Goal: Information Seeking & Learning: Learn about a topic

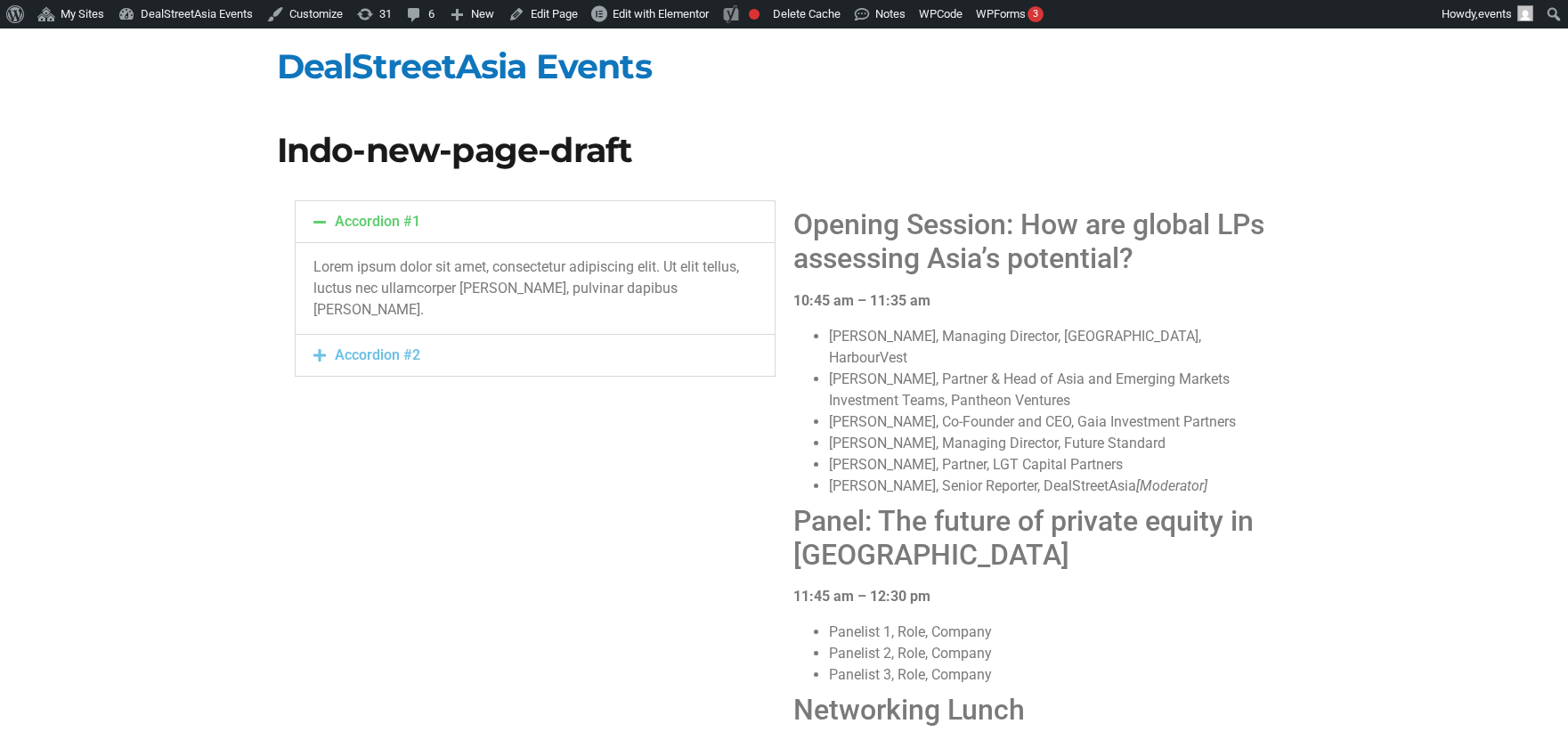
scroll to position [91, 0]
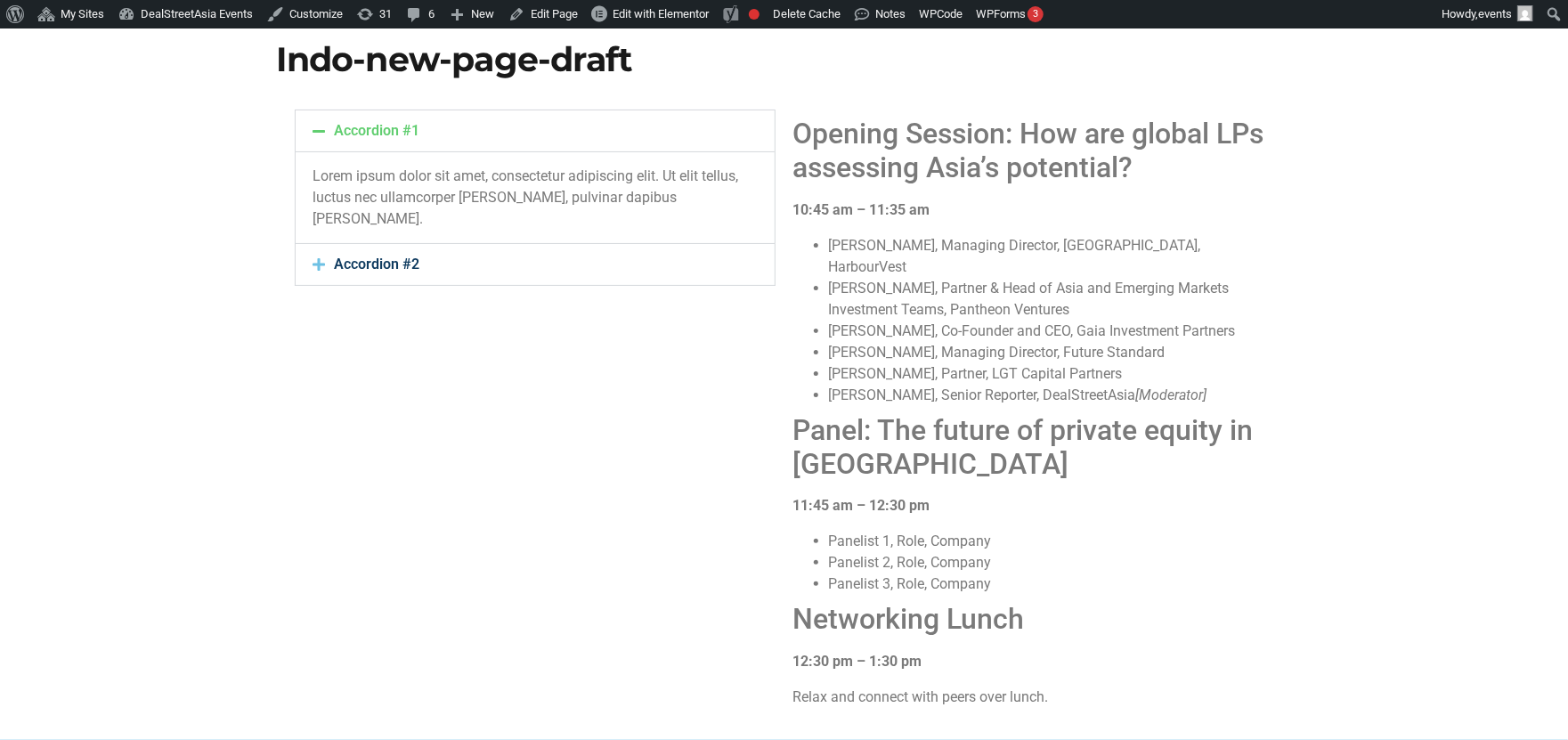
click at [397, 260] on link "Accordion #2" at bounding box center [377, 264] width 86 height 17
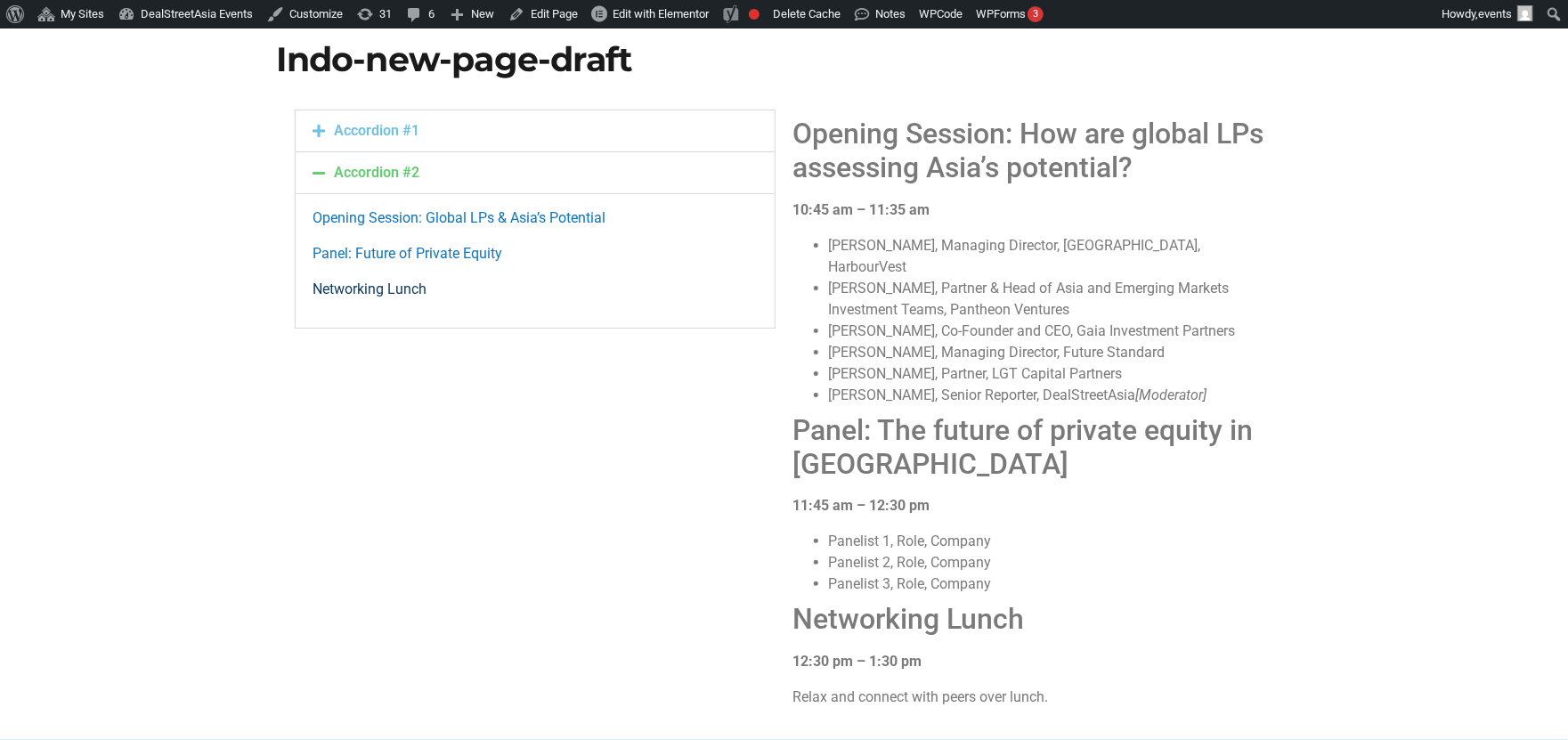
click at [394, 288] on link "Networking Lunch" at bounding box center [371, 289] width 114 height 17
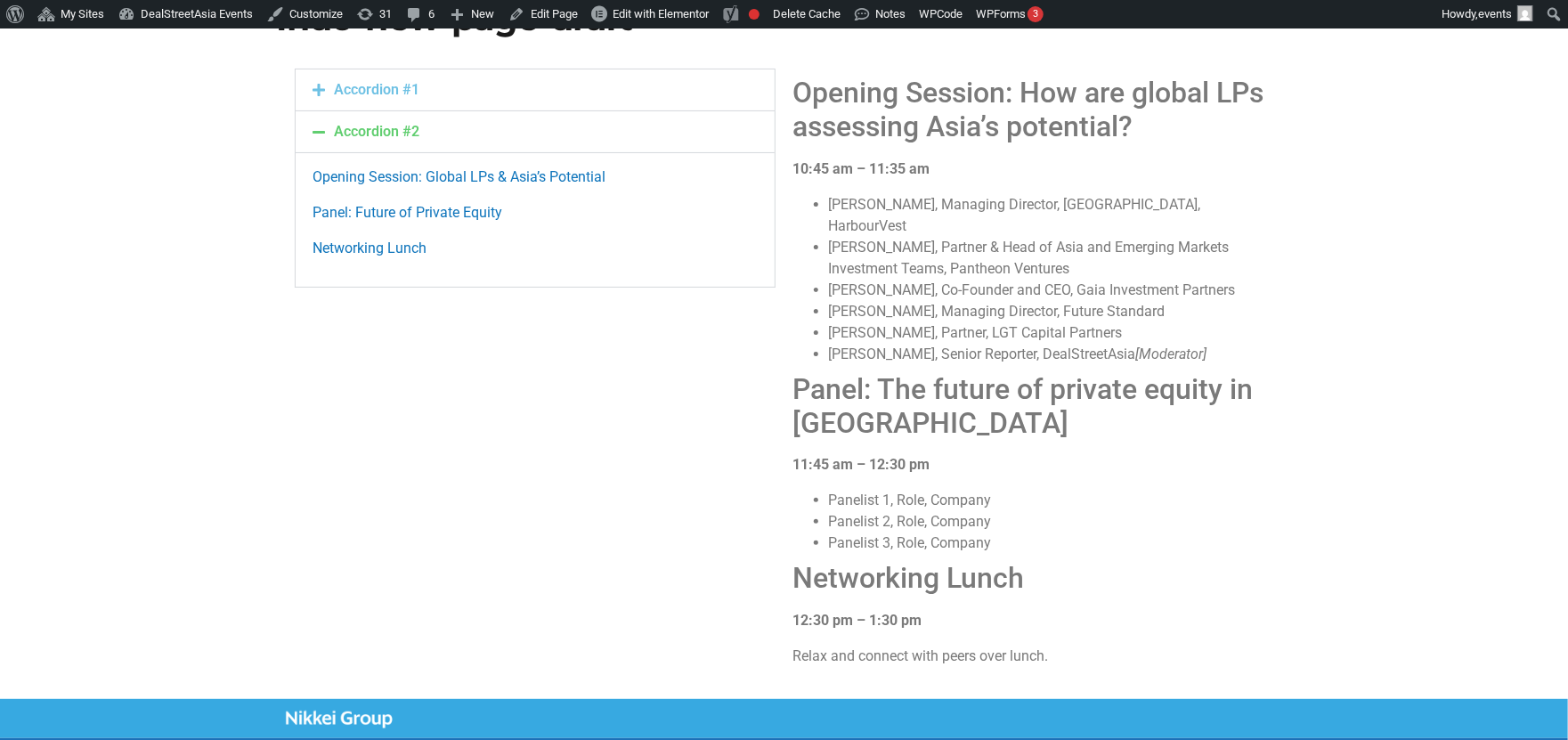
scroll to position [129, 0]
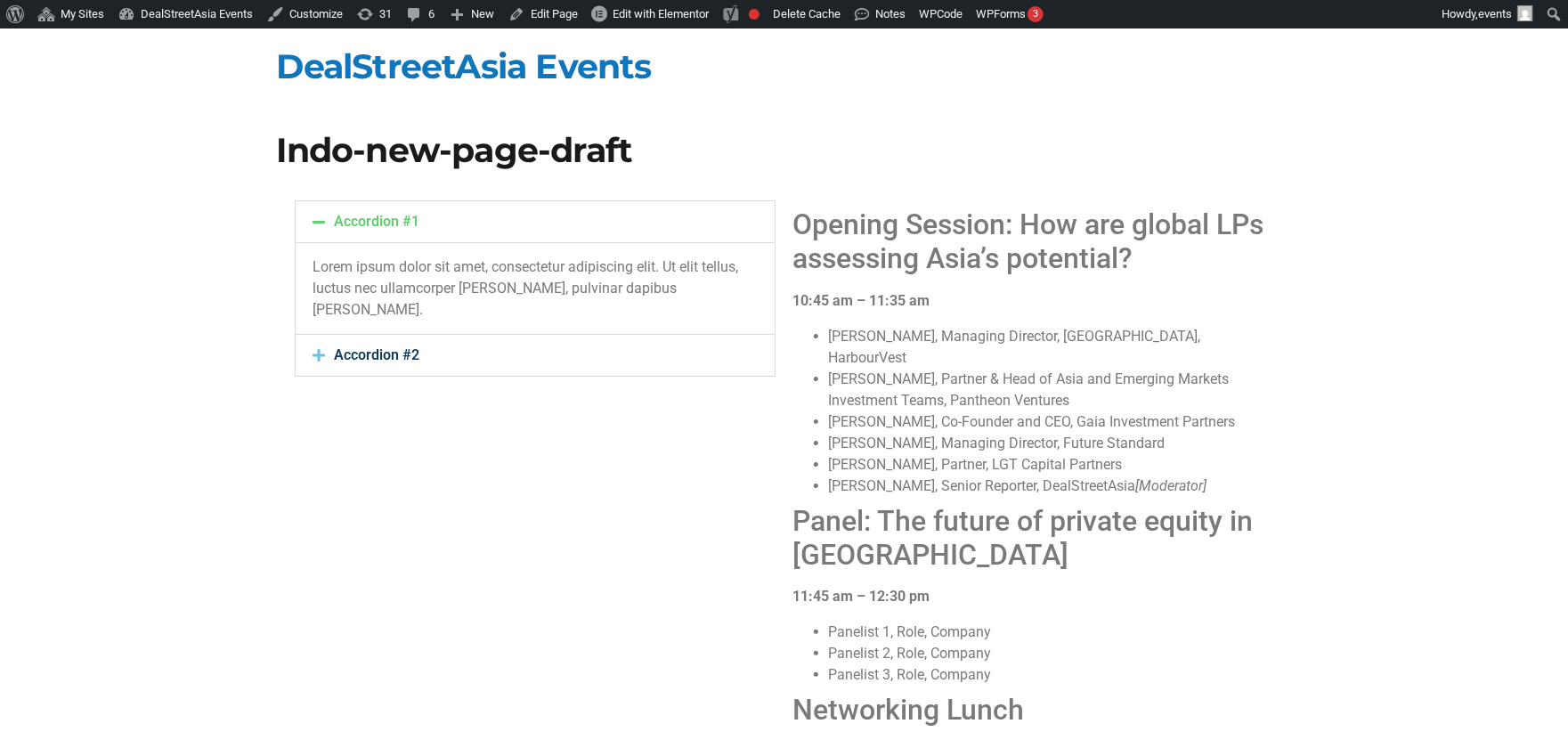
click at [388, 360] on link "Accordion #2" at bounding box center [377, 355] width 86 height 17
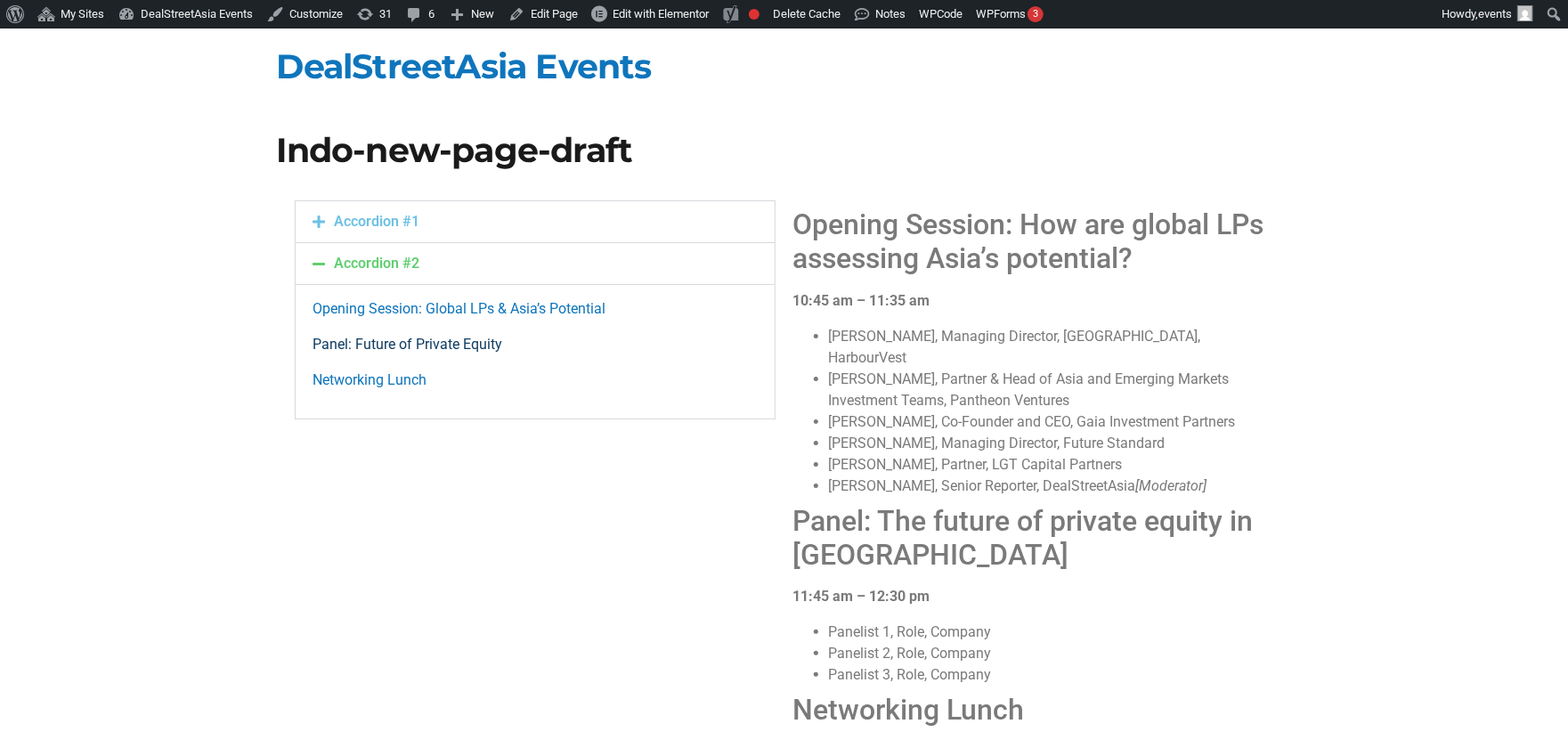
click at [405, 352] on link "Panel: Future of Private Equity" at bounding box center [408, 344] width 189 height 17
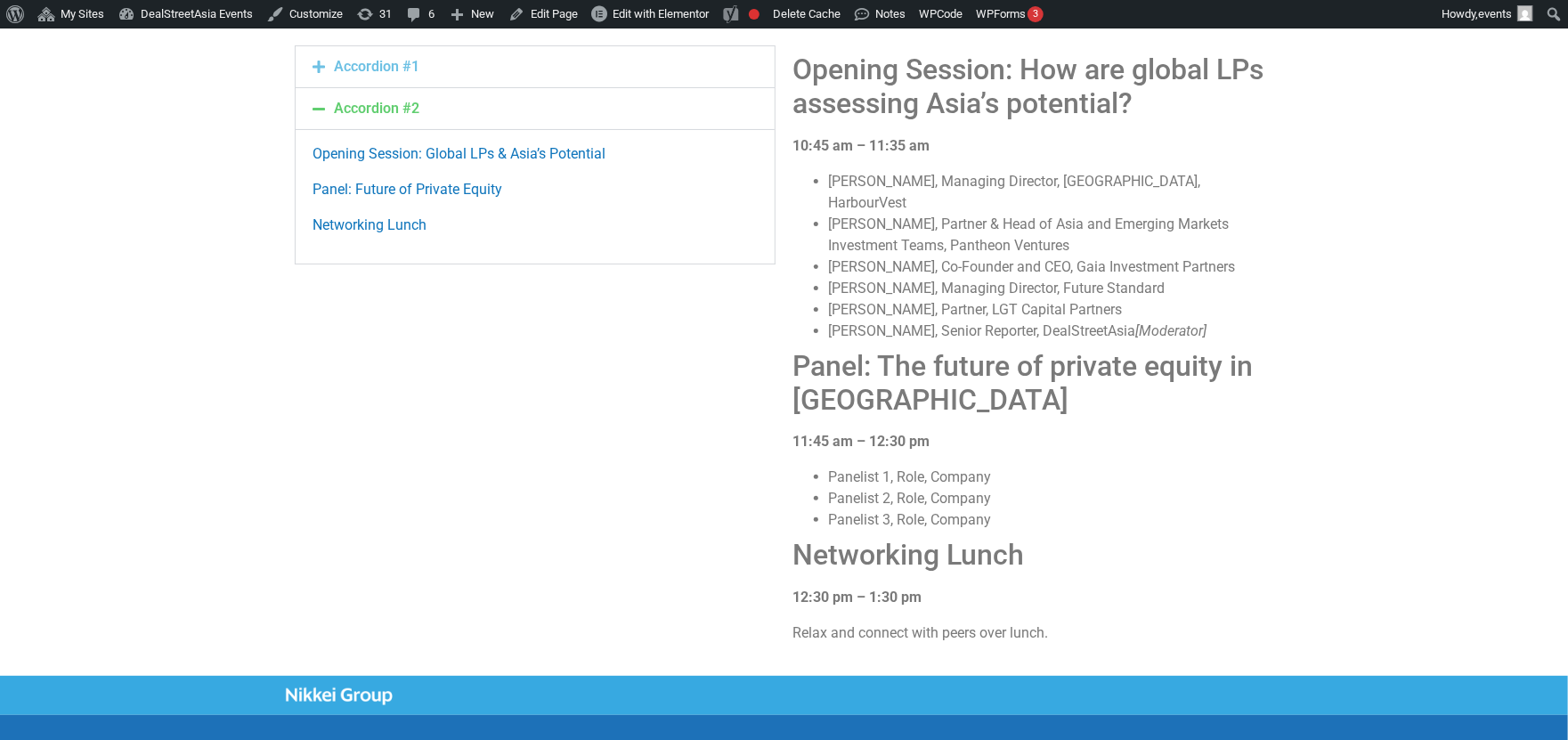
scroll to position [68, 0]
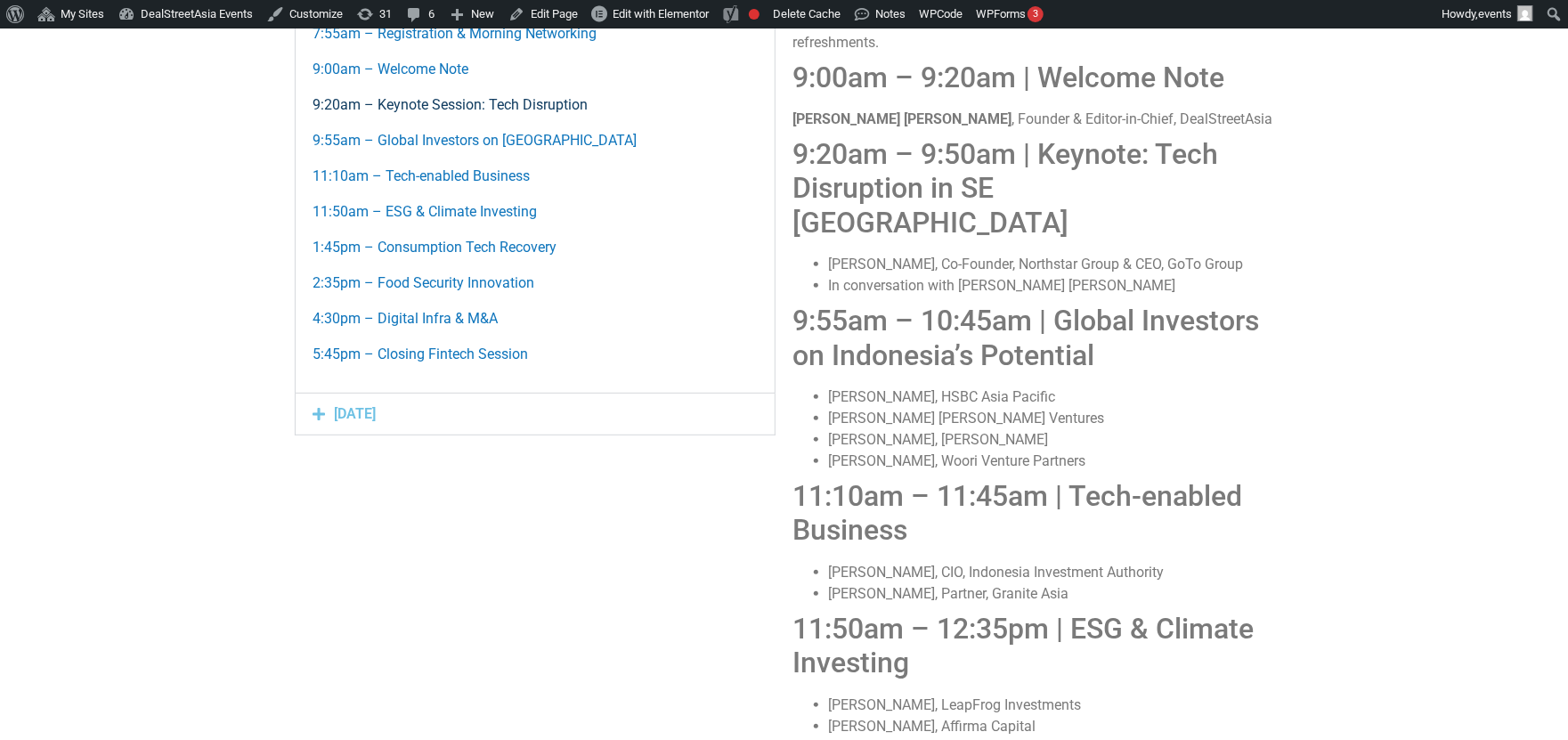
scroll to position [276, 0]
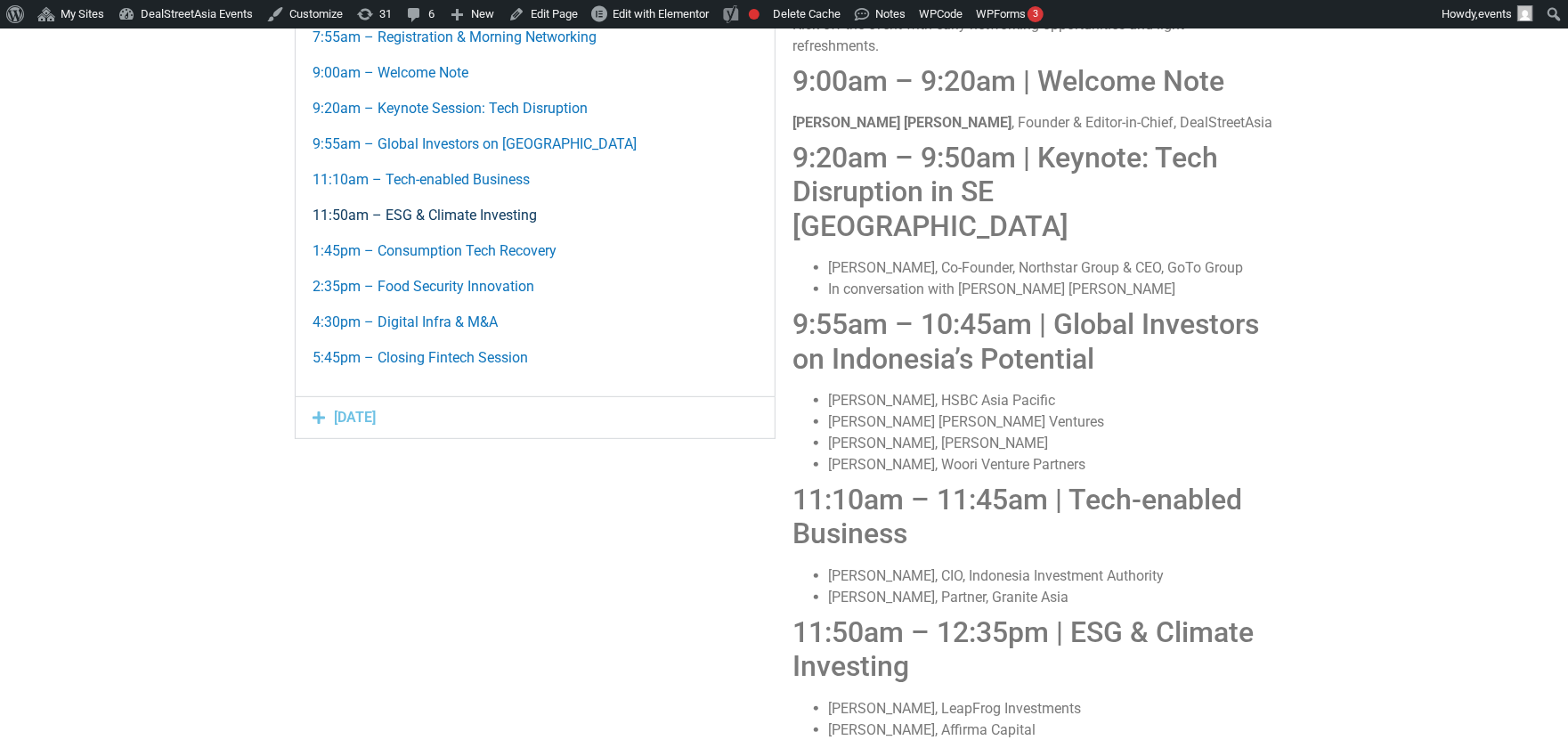
click at [467, 224] on link "11:50am – ESG & Climate Investing" at bounding box center [426, 215] width 224 height 17
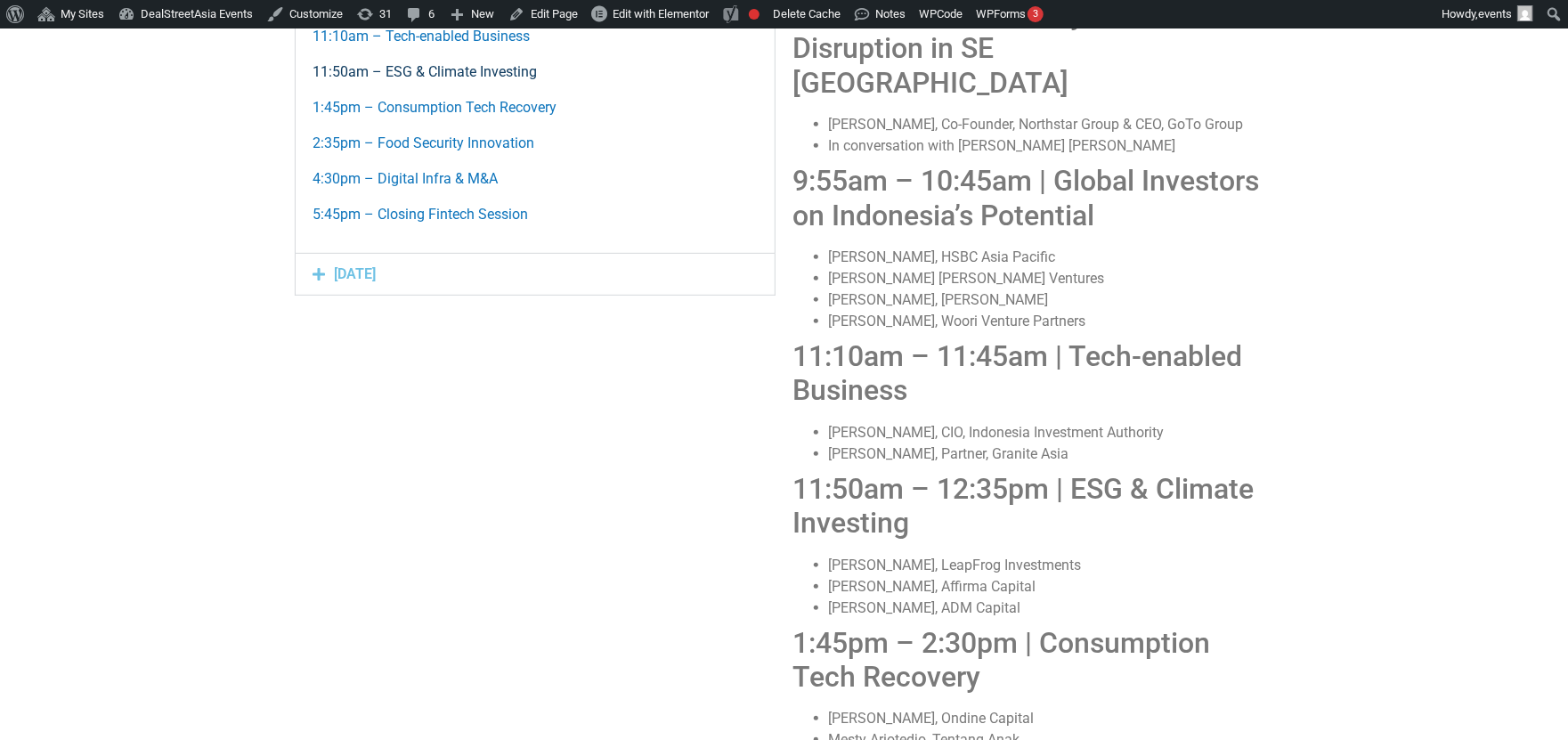
scroll to position [418, 0]
click at [377, 284] on link "[DATE]" at bounding box center [356, 276] width 42 height 17
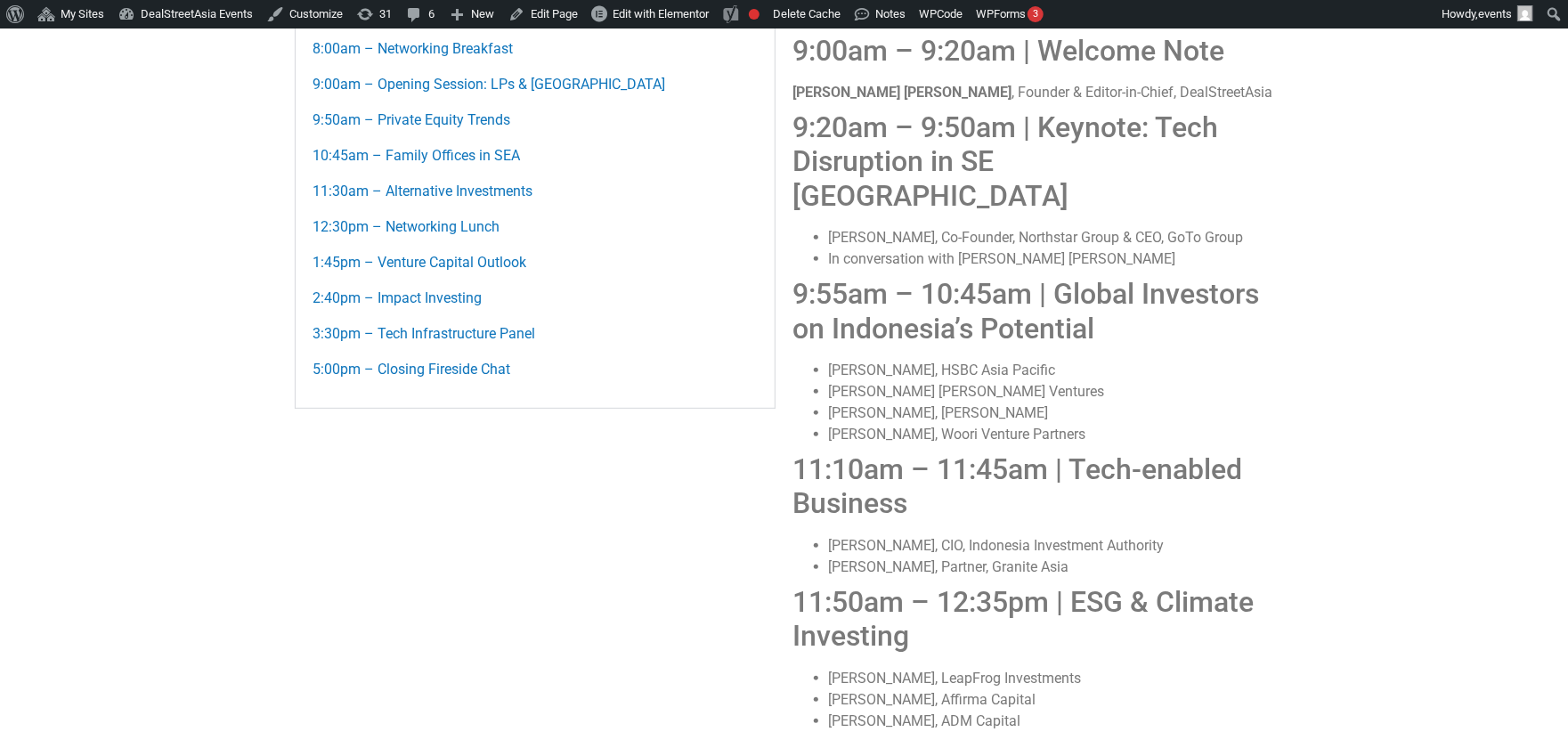
scroll to position [304, 0]
click at [459, 380] on link "5:00pm – Closing Fireside Chat" at bounding box center [413, 371] width 198 height 17
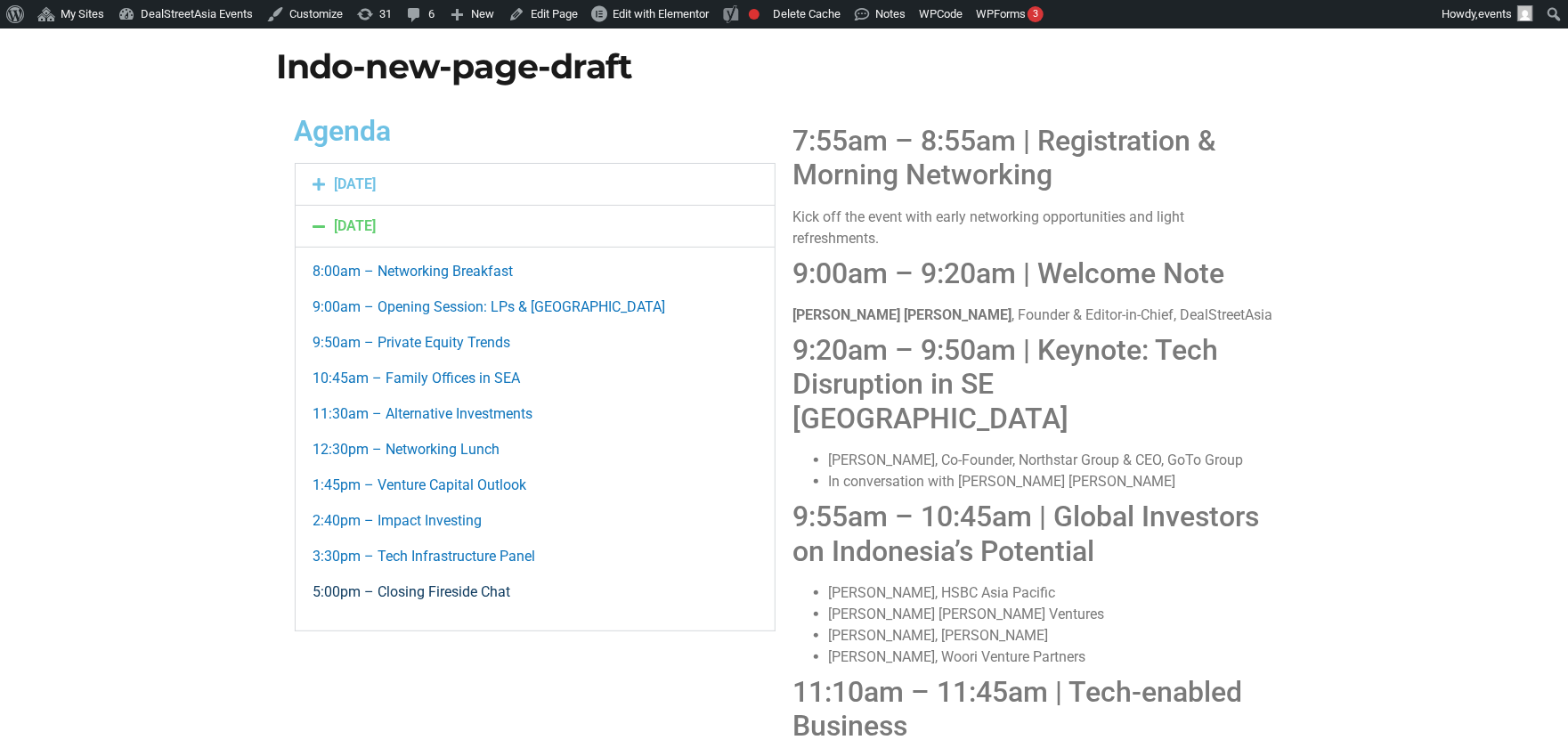
scroll to position [83, 0]
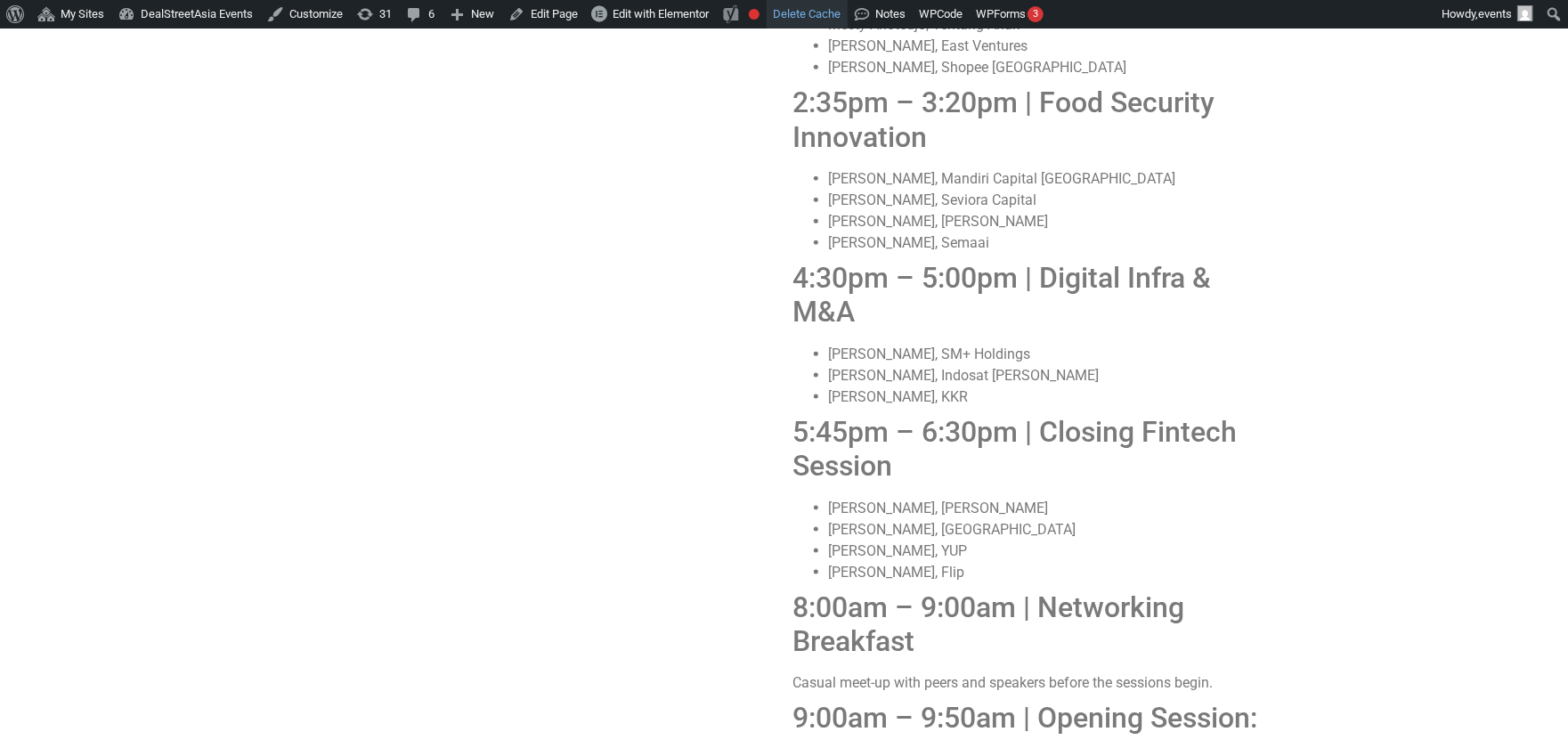
scroll to position [1015, 0]
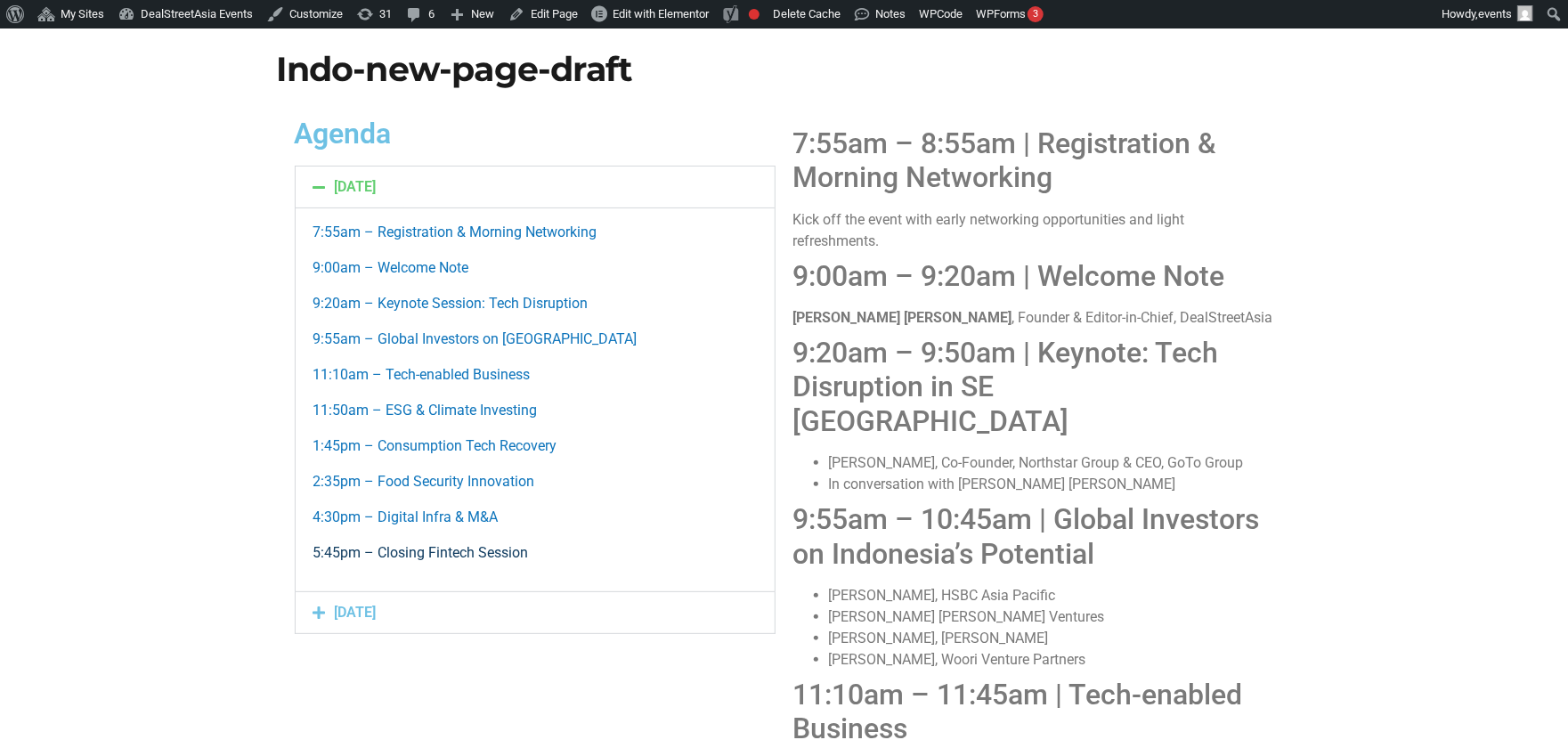
scroll to position [63, 0]
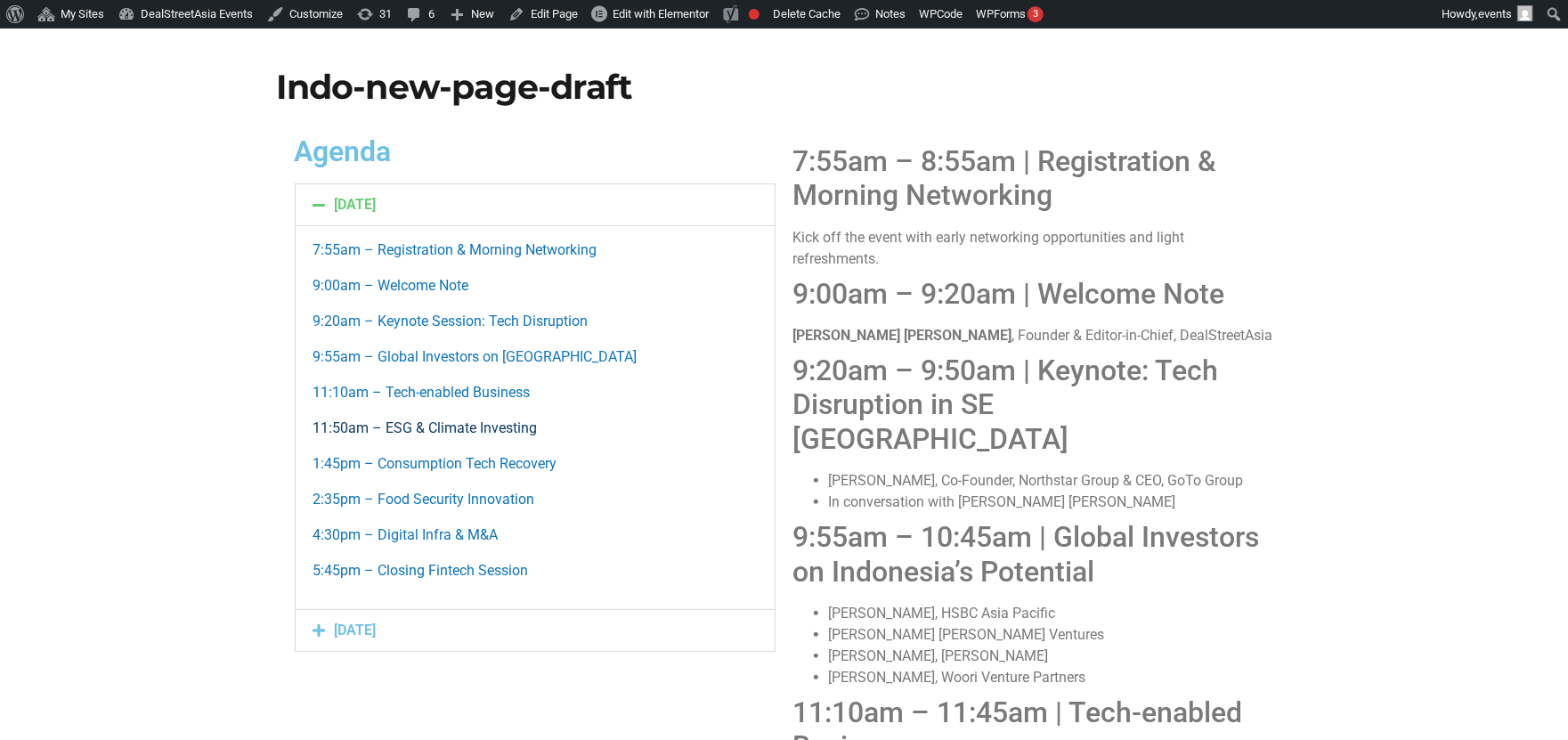
click at [448, 437] on link "11:50am – ESG & Climate Investing" at bounding box center [426, 428] width 224 height 17
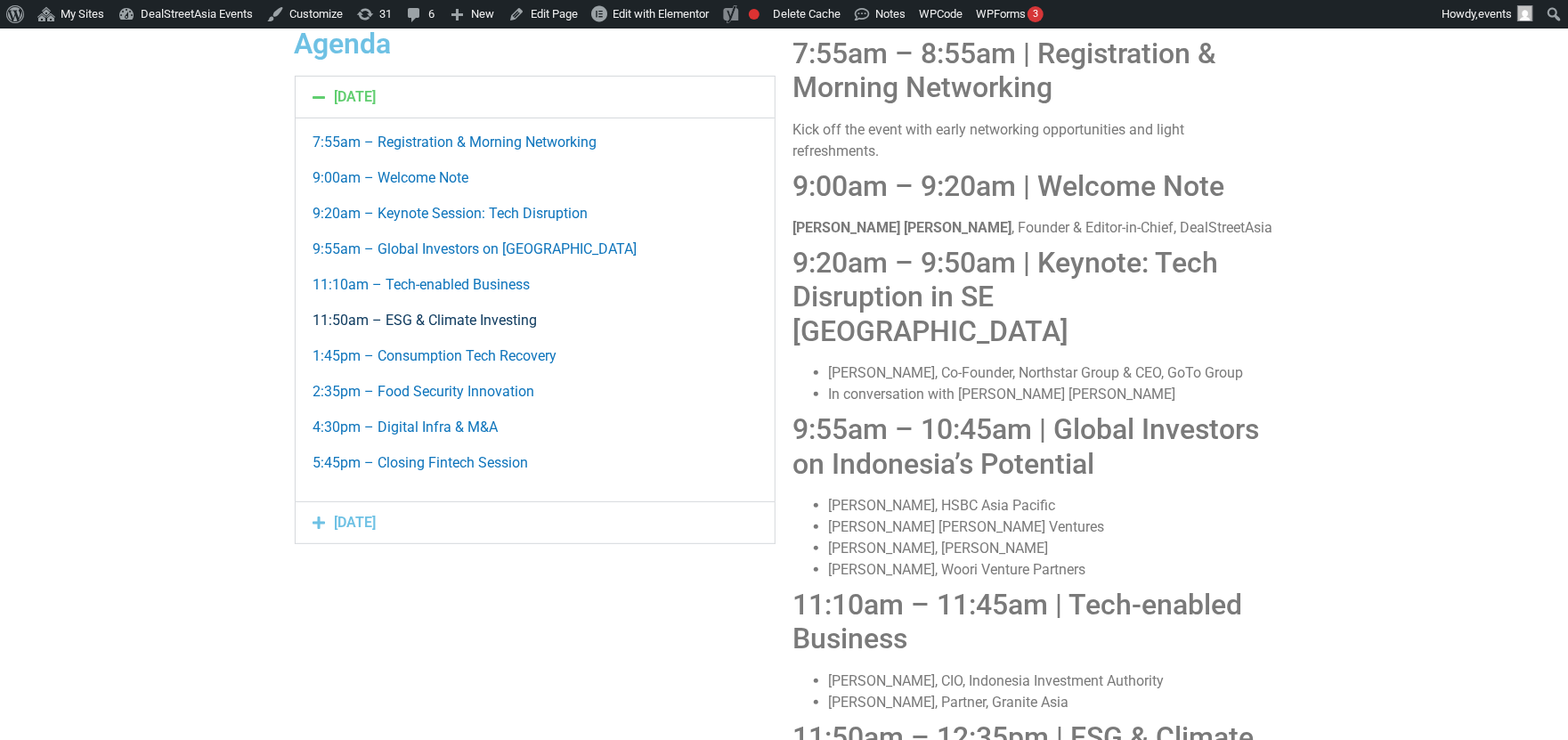
scroll to position [635, 0]
click at [503, 471] on link "5:45pm – Closing Fintech Session" at bounding box center [421, 463] width 216 height 17
click at [376, 531] on link "[DATE]" at bounding box center [356, 522] width 42 height 17
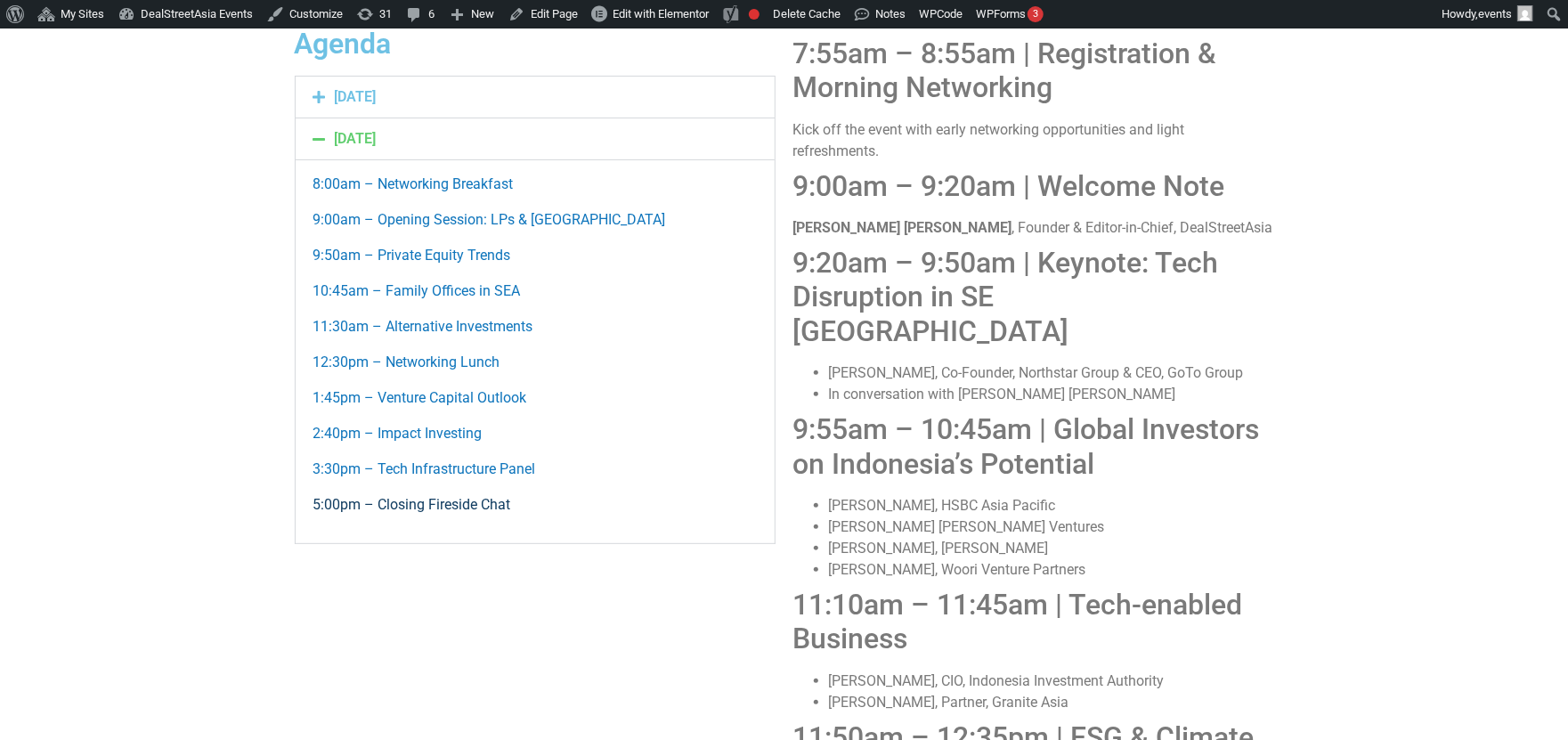
click at [385, 513] on link "5:00pm – Closing Fireside Chat" at bounding box center [413, 505] width 198 height 17
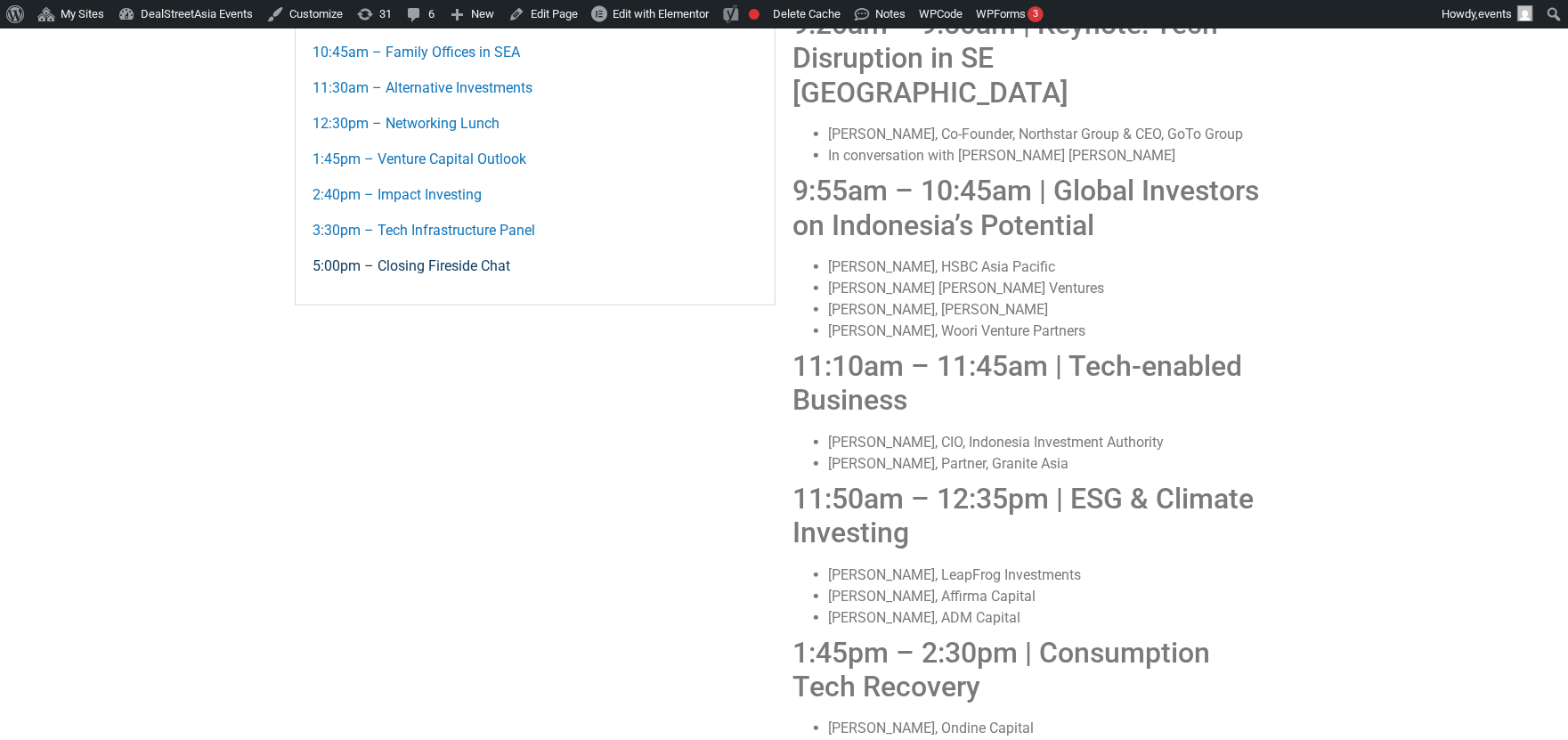
scroll to position [1638, 0]
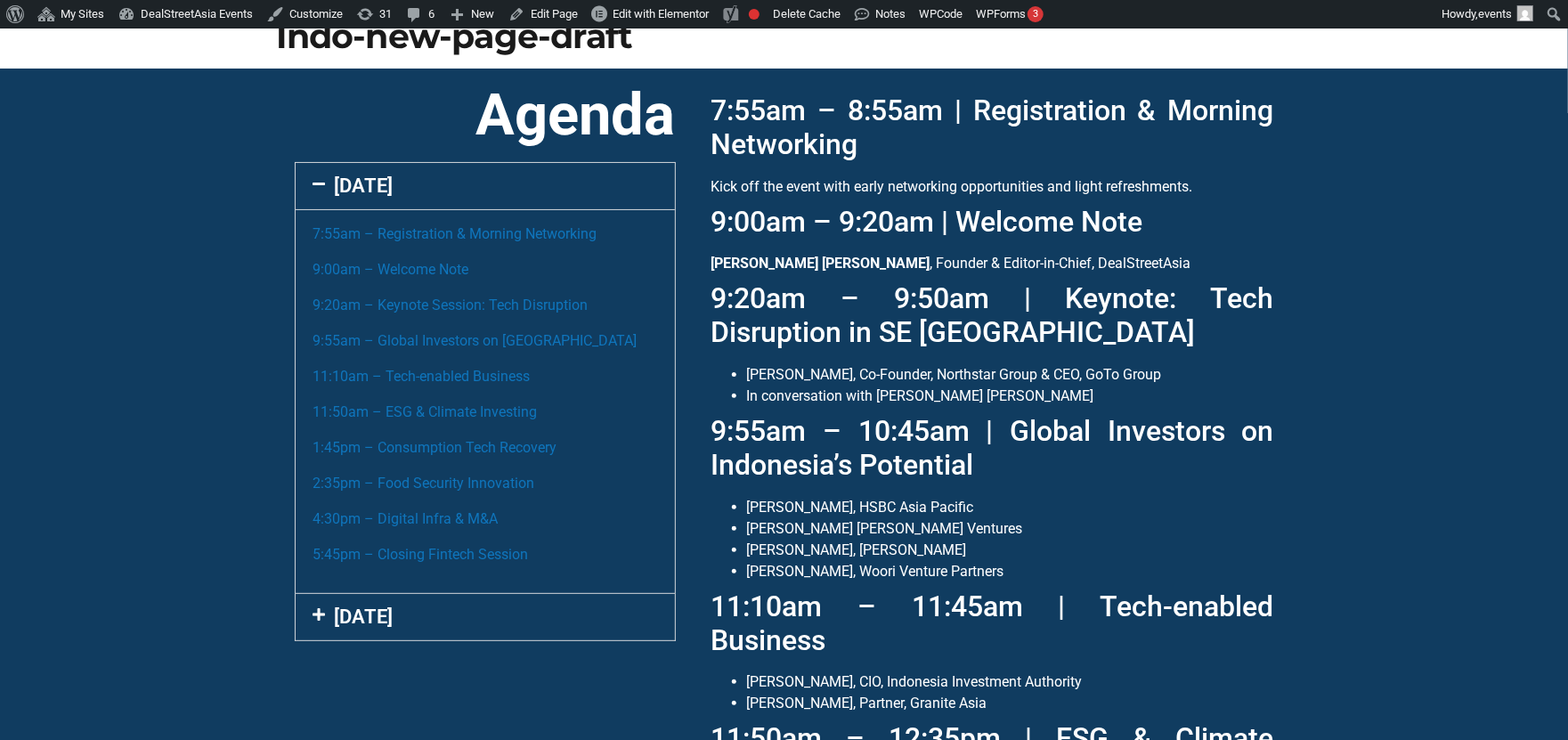
scroll to position [43, 0]
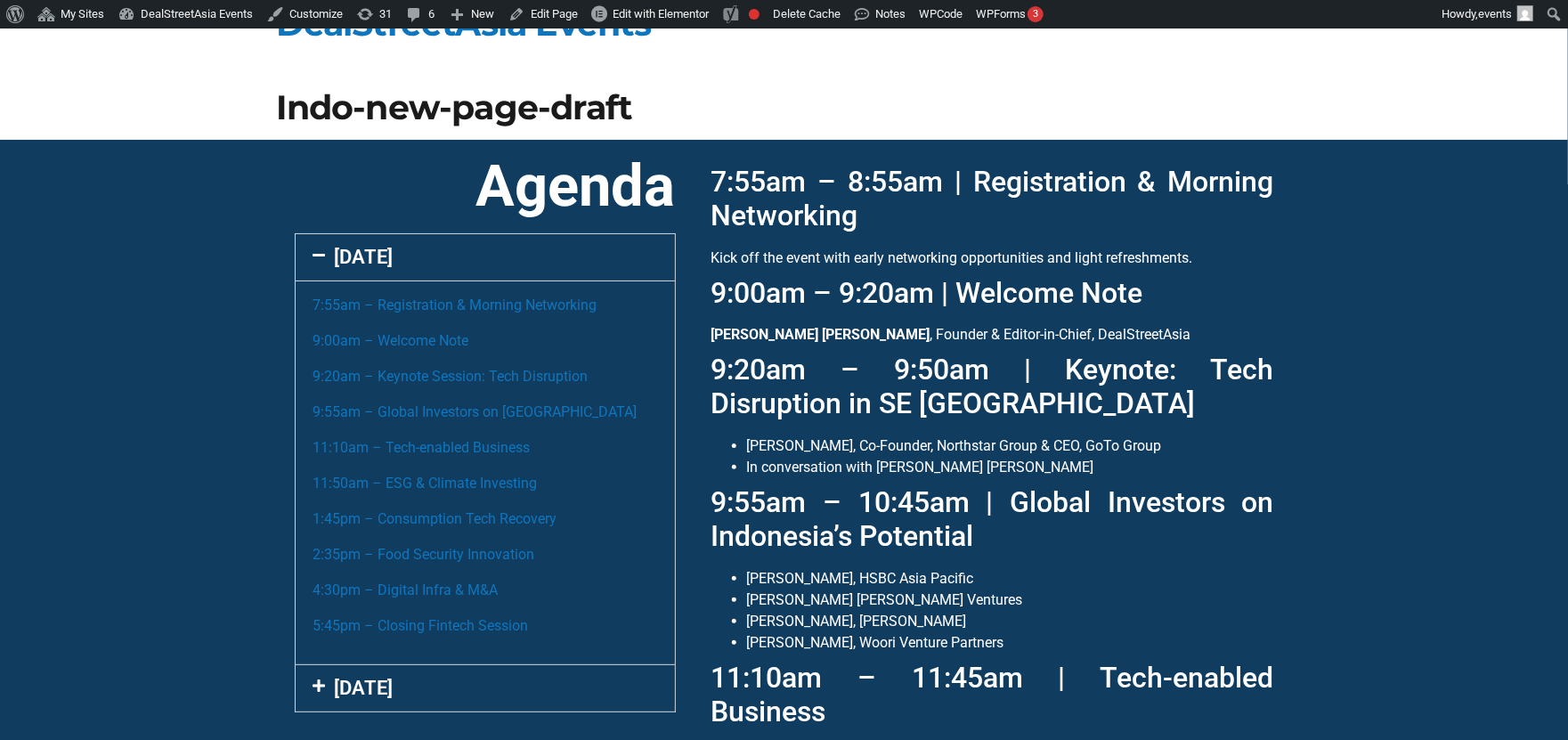
click at [372, 243] on div "[DATE]" at bounding box center [485, 257] width 379 height 47
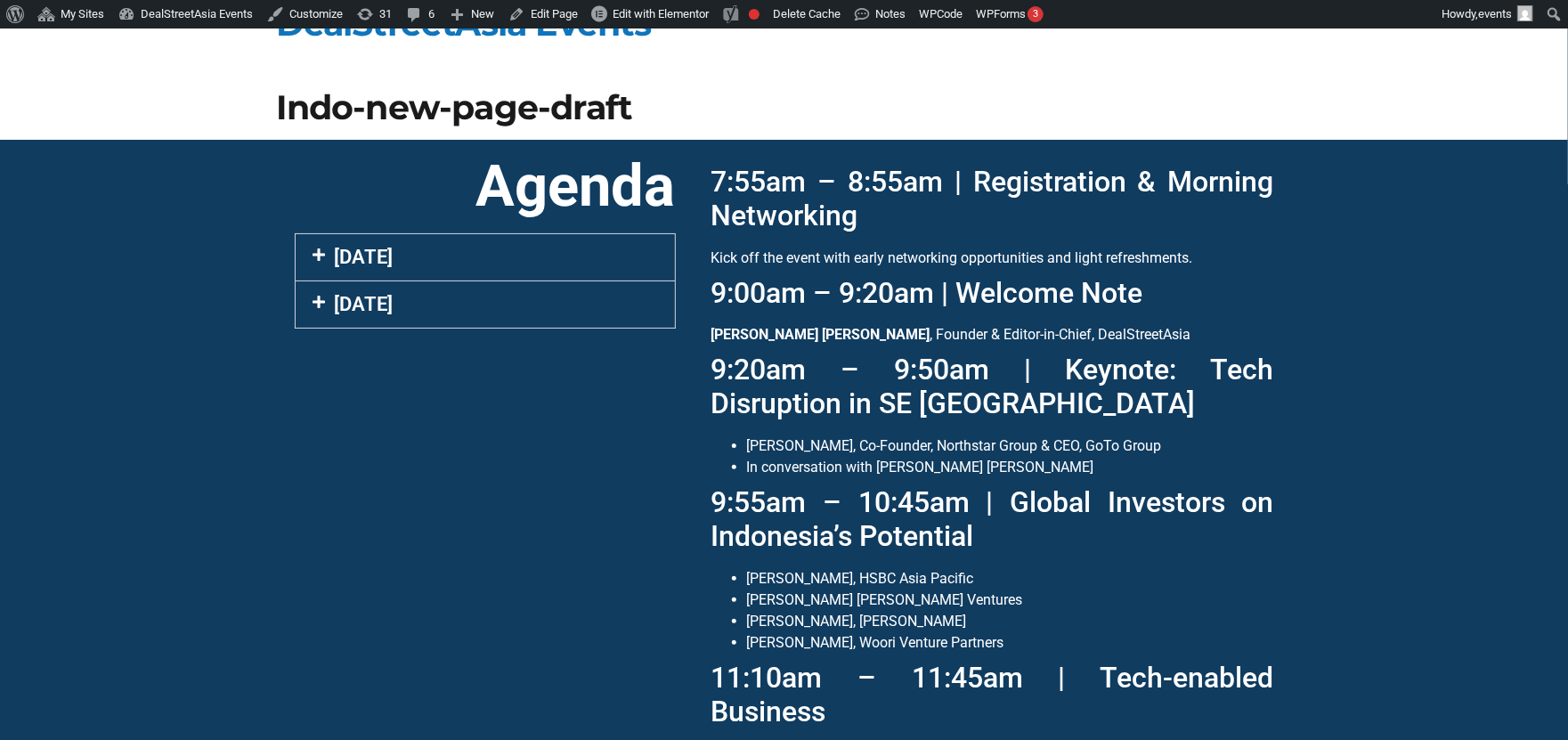
click at [371, 308] on link "[DATE]" at bounding box center [364, 303] width 59 height 22
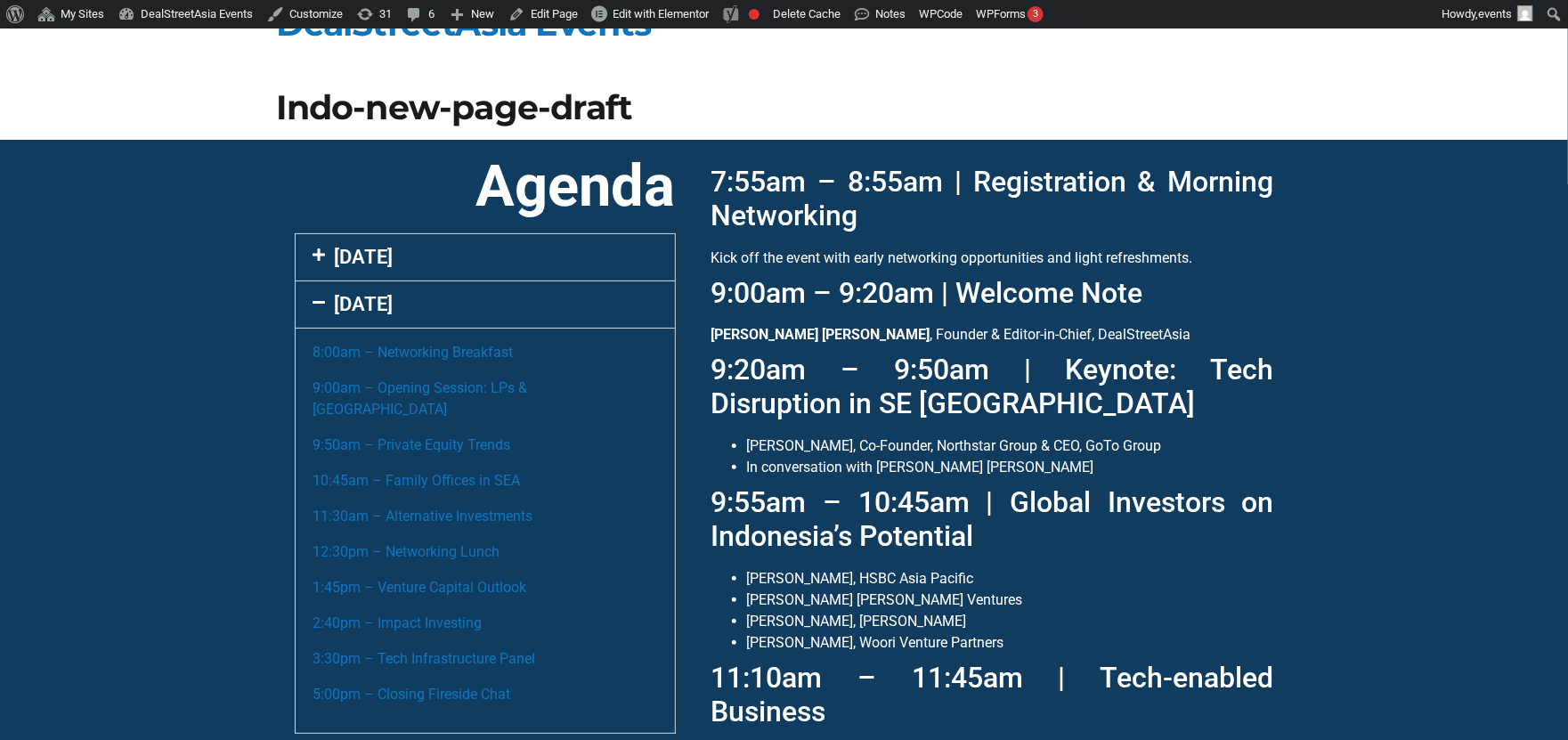
scroll to position [77, 0]
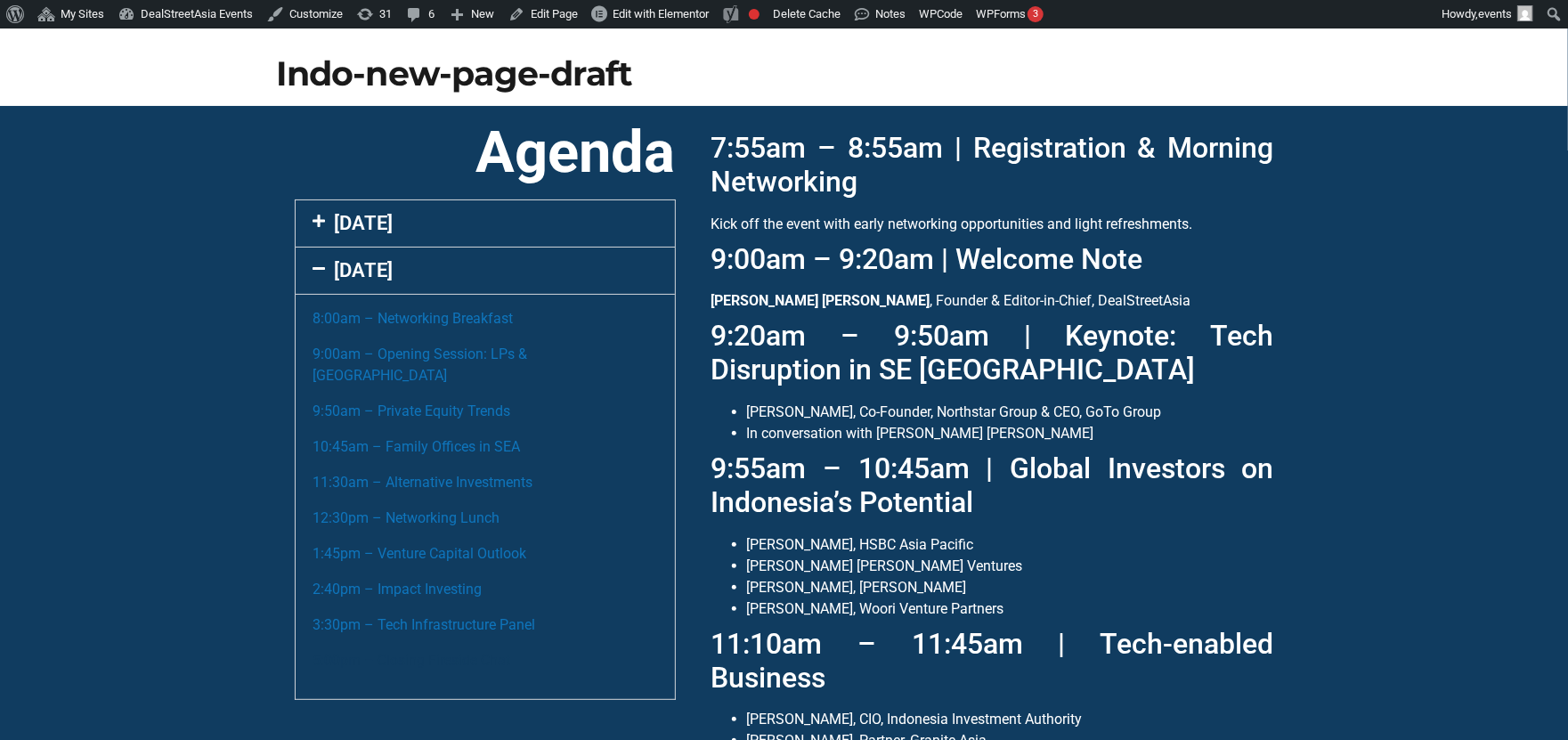
click at [421, 652] on link "5:00pm – Closing Fireside Chat" at bounding box center [413, 661] width 198 height 17
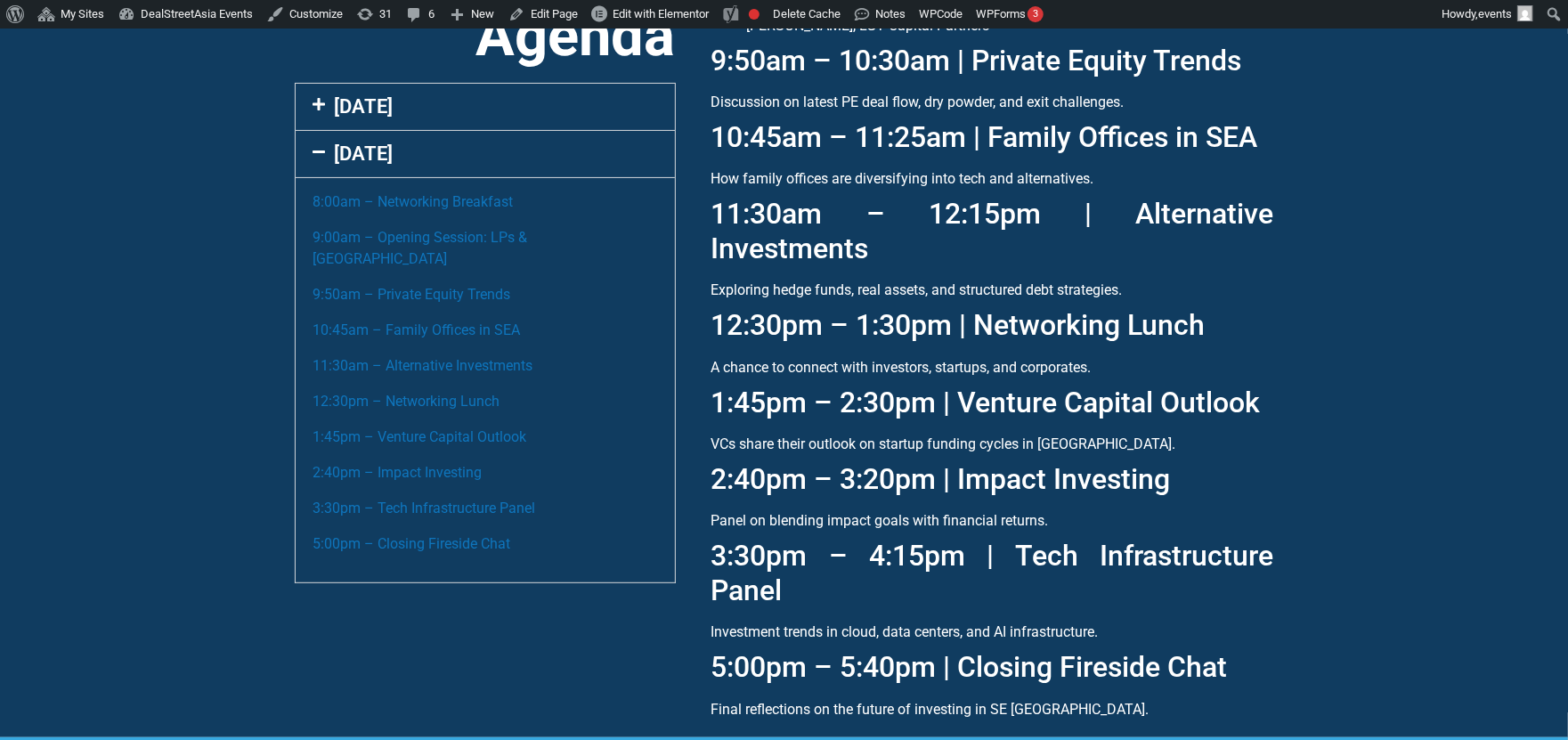
scroll to position [185, 0]
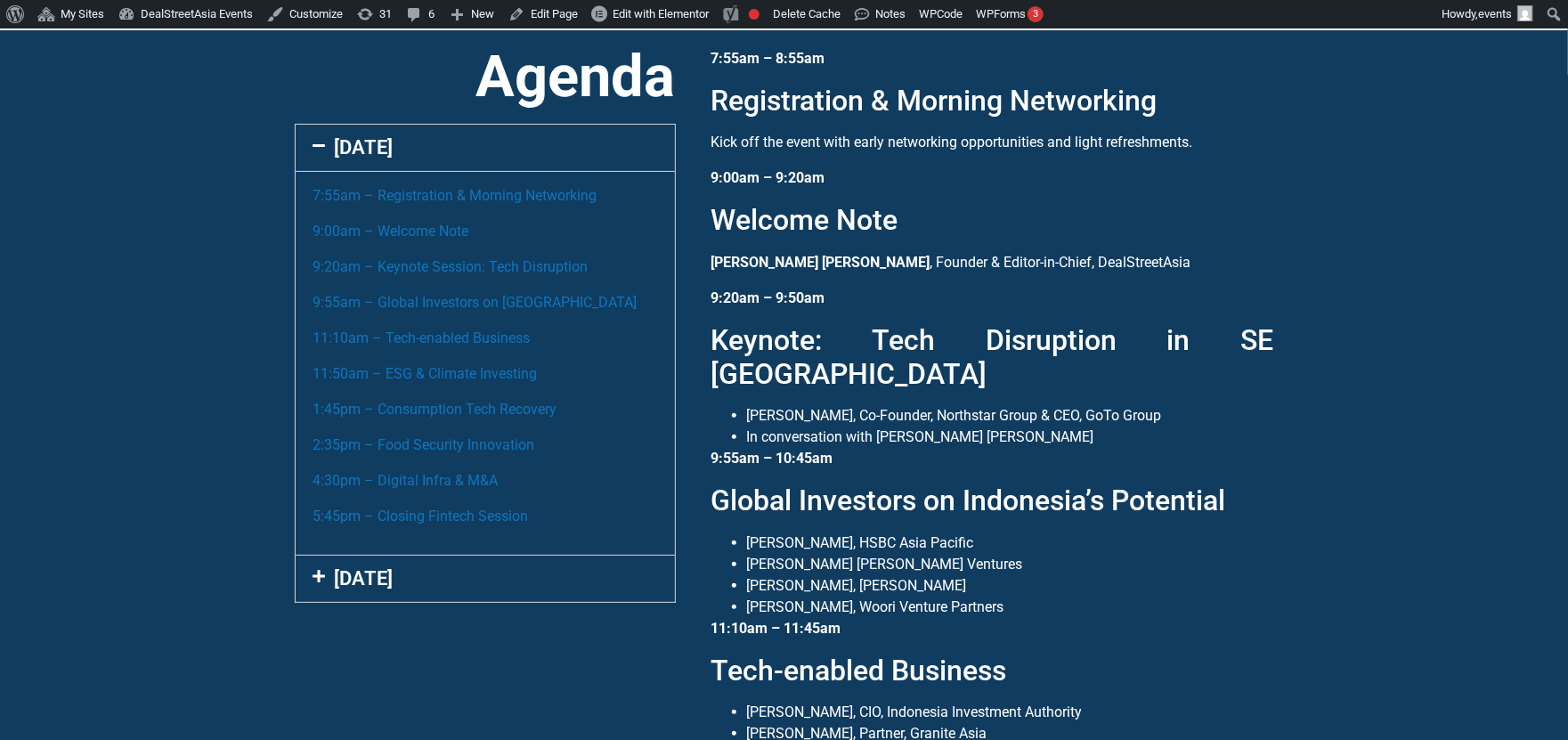
scroll to position [154, 0]
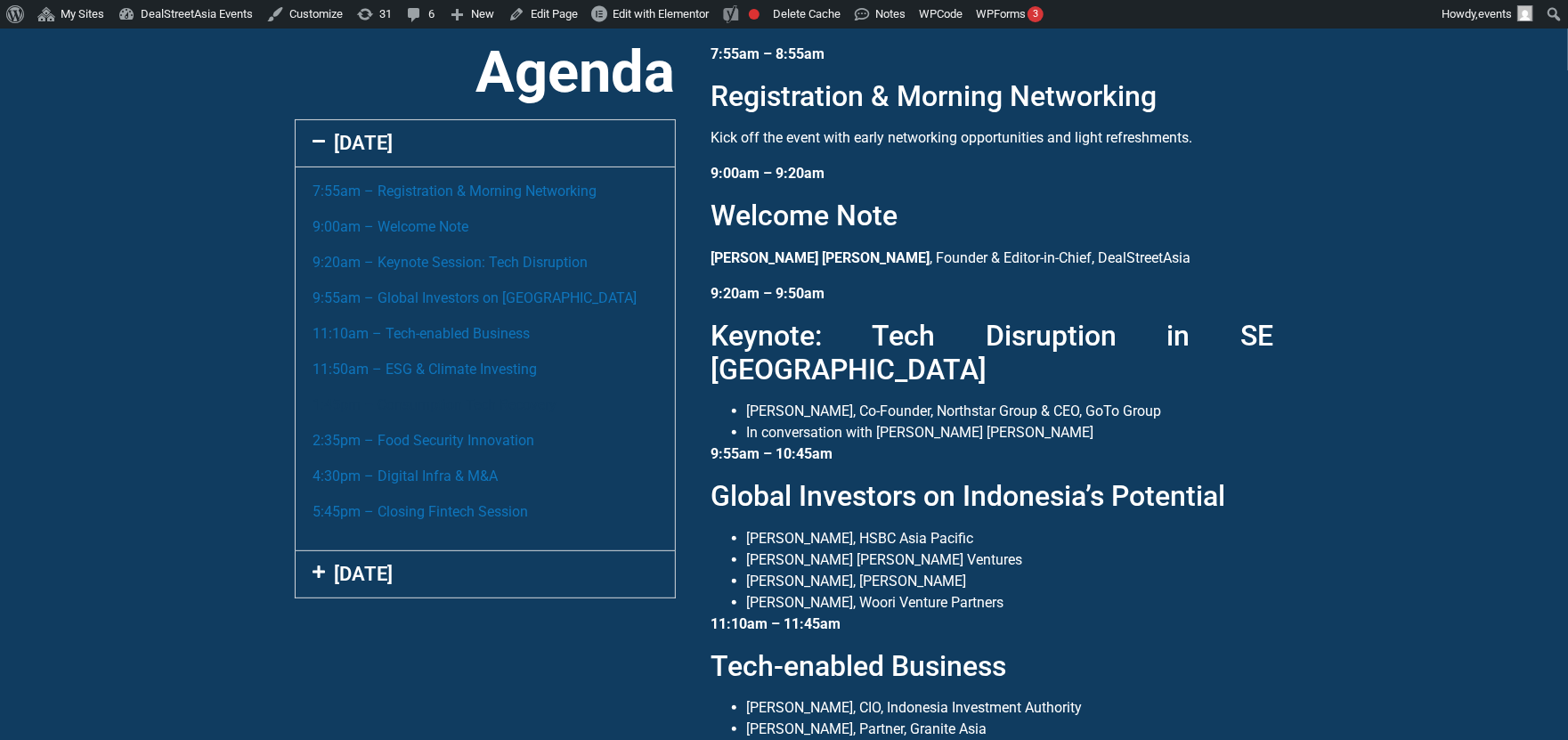
scroll to position [151, 0]
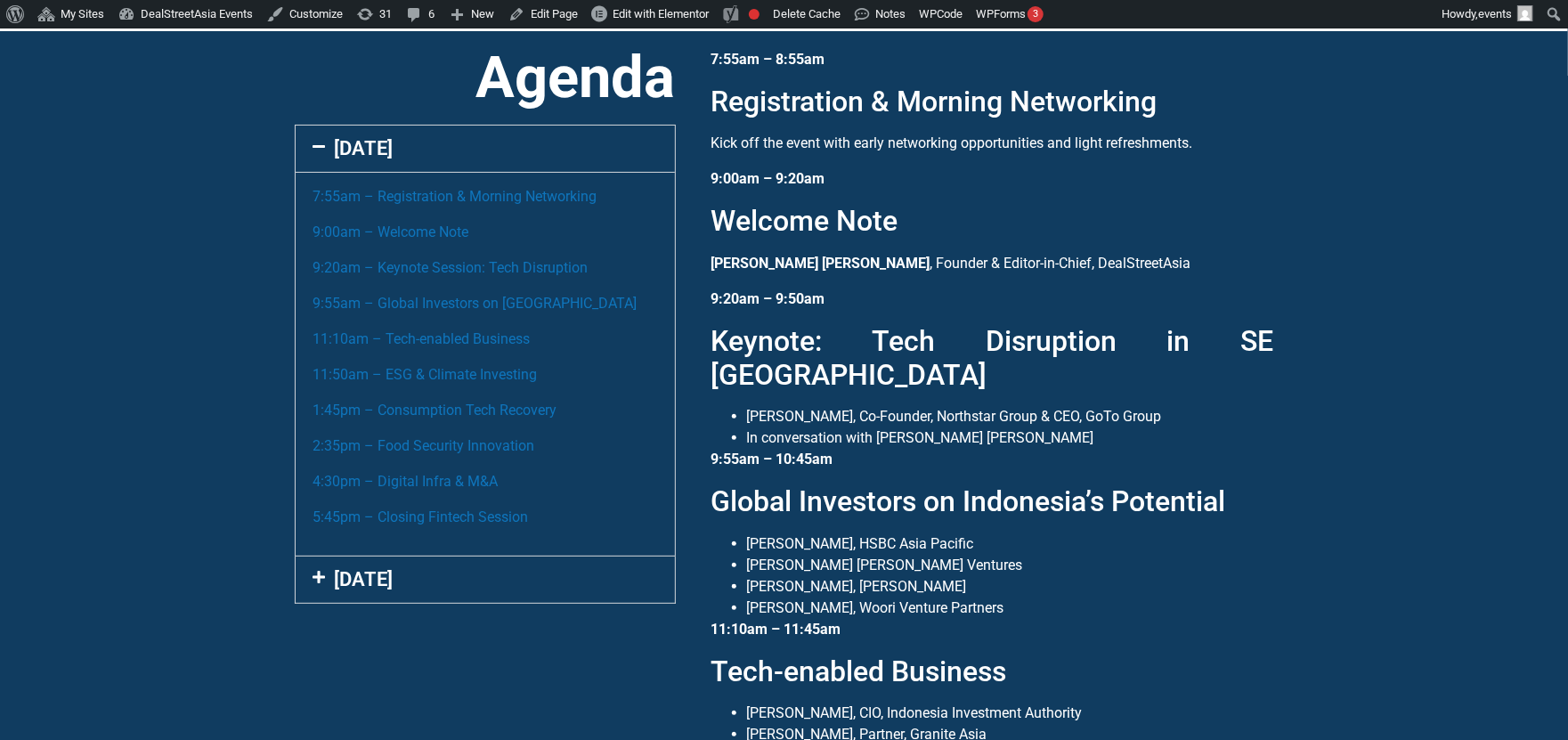
click at [394, 569] on link "[DATE]" at bounding box center [364, 579] width 59 height 22
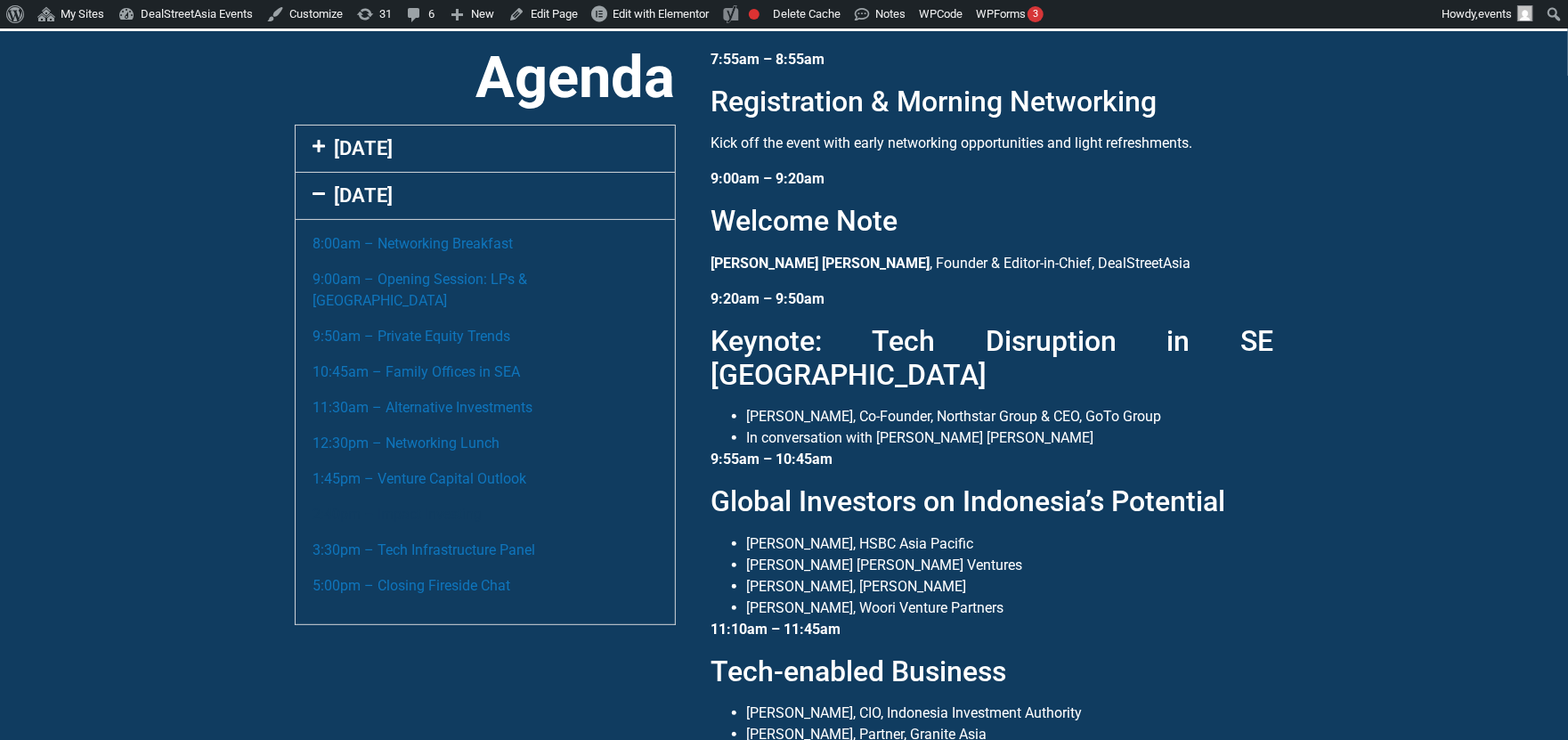
click at [445, 506] on link "2:40pm – Impact Investing" at bounding box center [398, 515] width 169 height 17
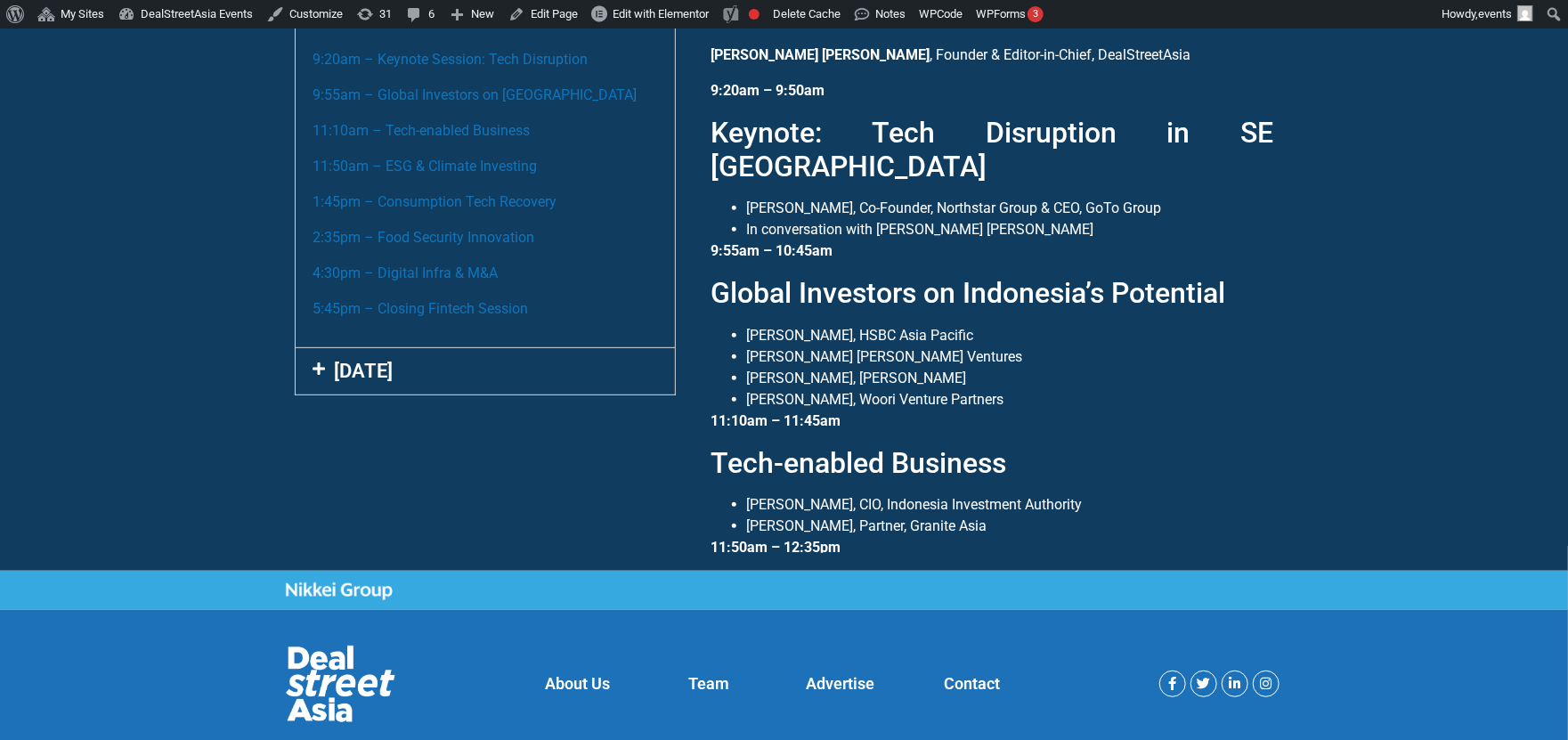
scroll to position [410, 0]
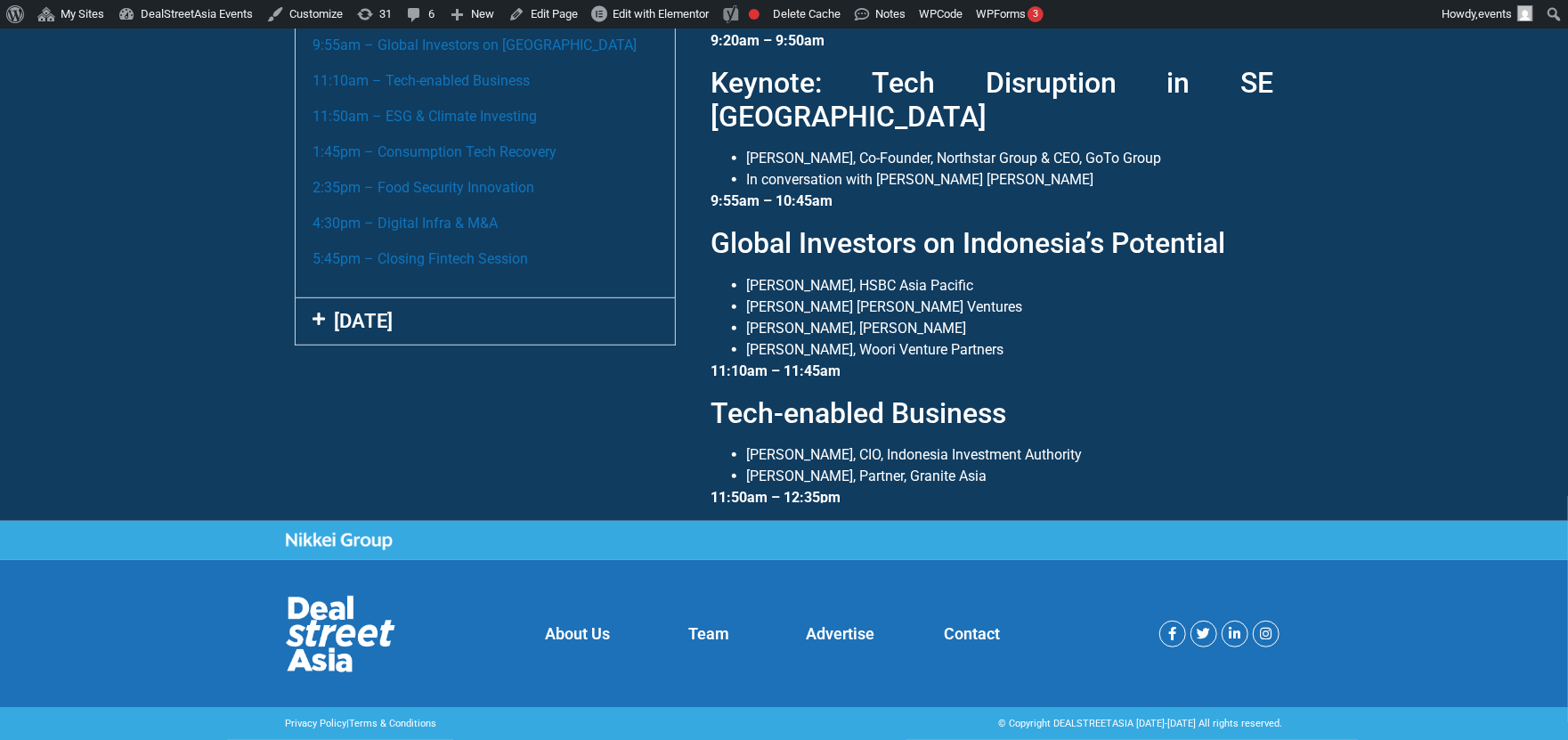
click at [392, 316] on link "[DATE]" at bounding box center [364, 321] width 59 height 22
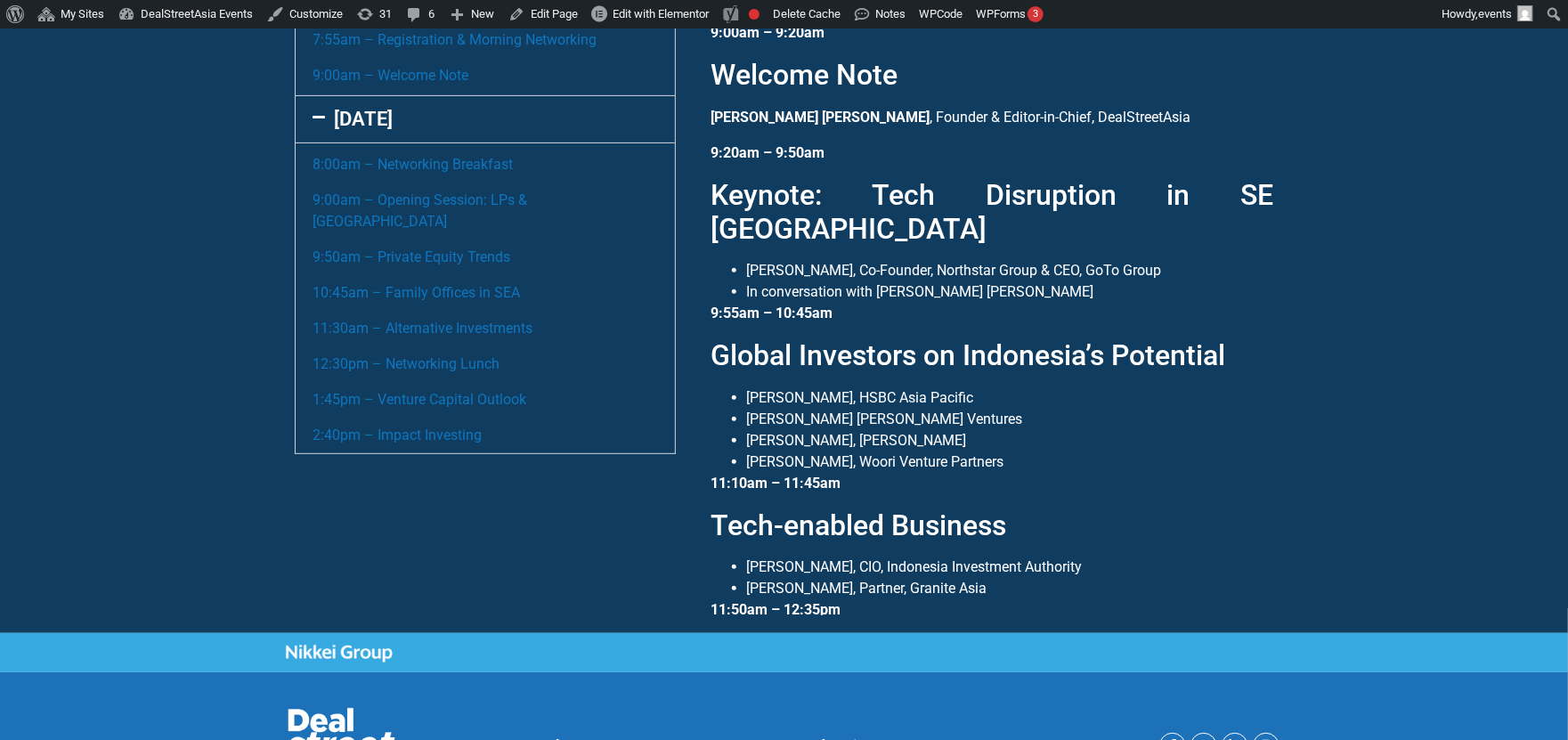
scroll to position [297, 0]
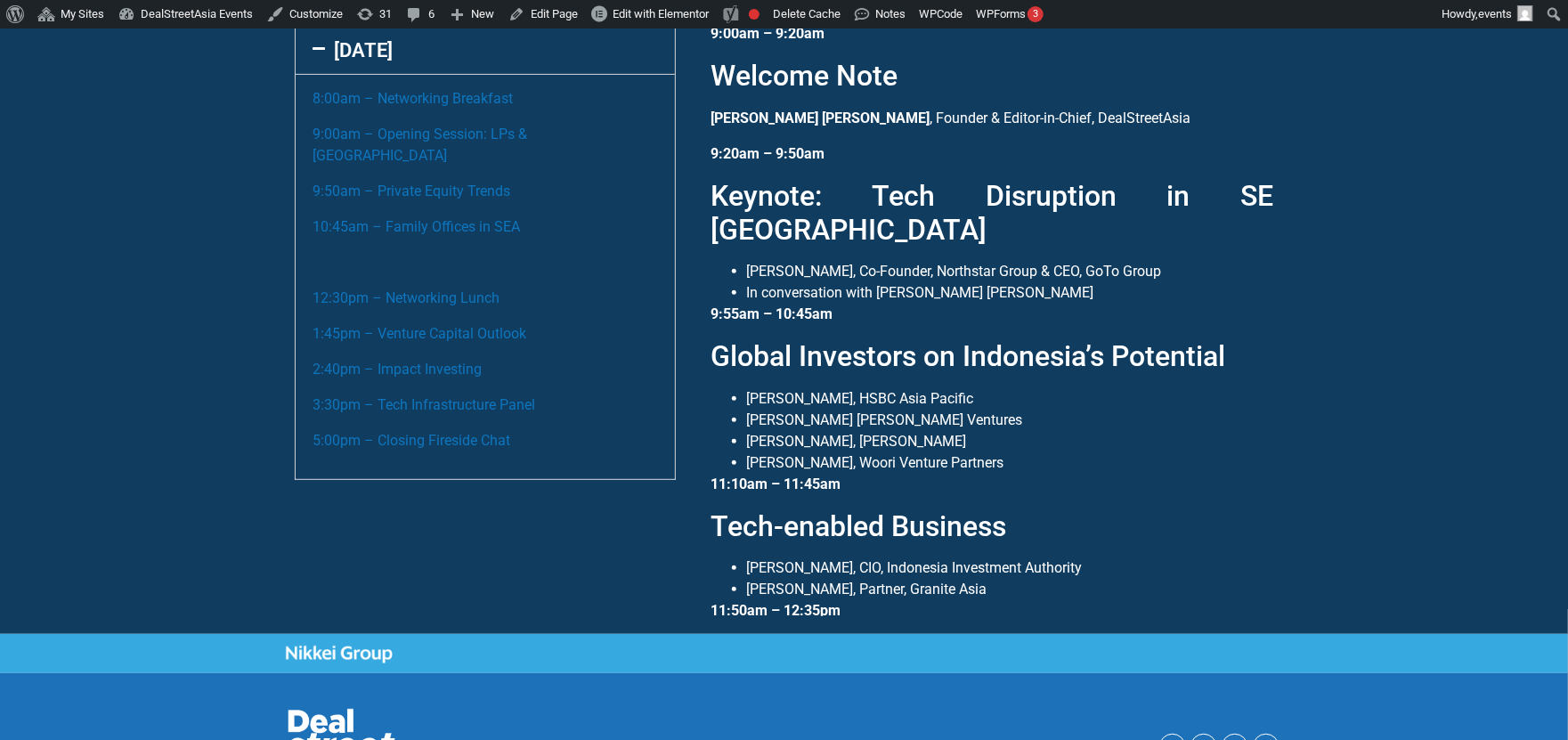
click at [433, 254] on link "11:30am – Alternative Investments" at bounding box center [423, 263] width 220 height 17
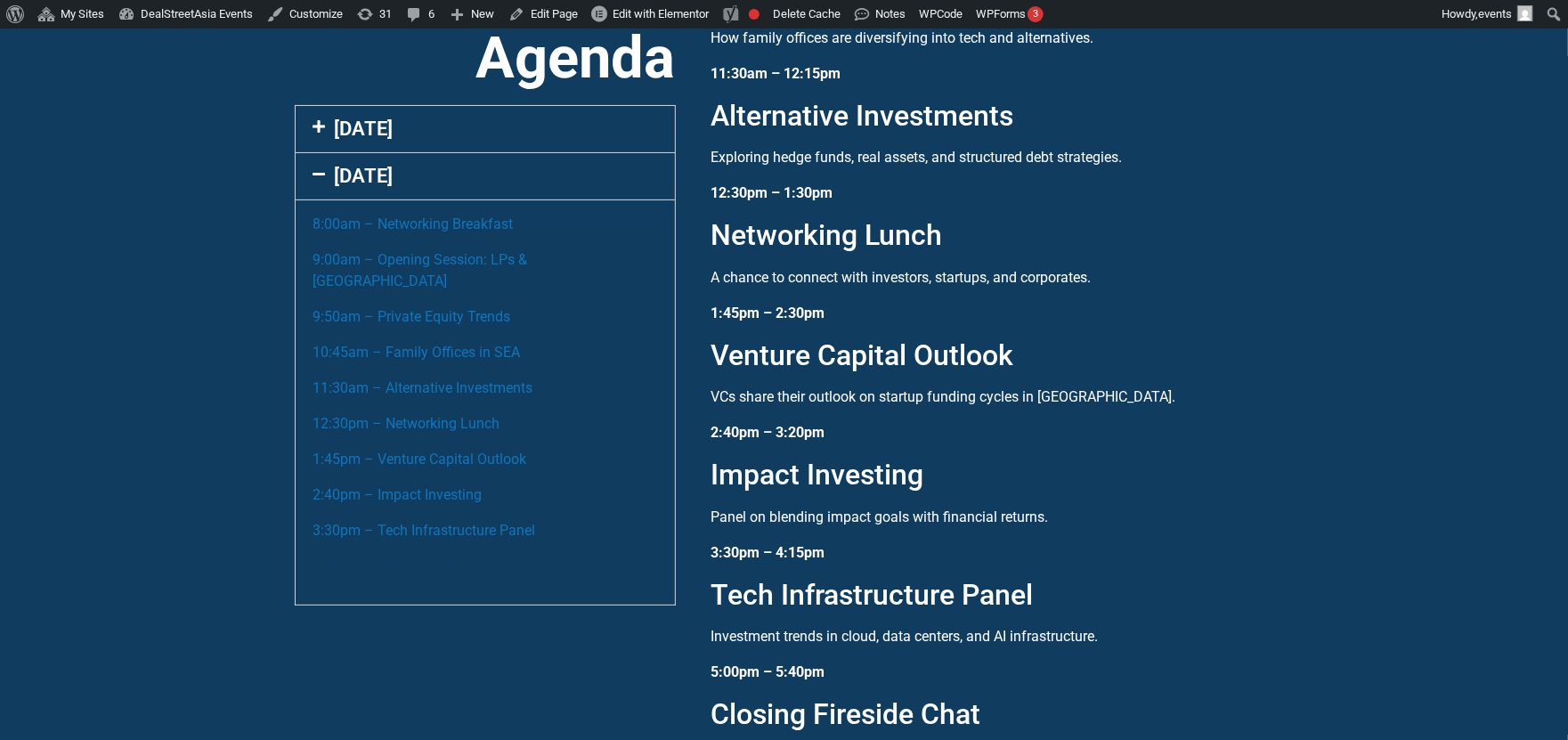
click at [483, 557] on link "5:00pm – Closing Fireside Chat" at bounding box center [413, 566] width 198 height 17
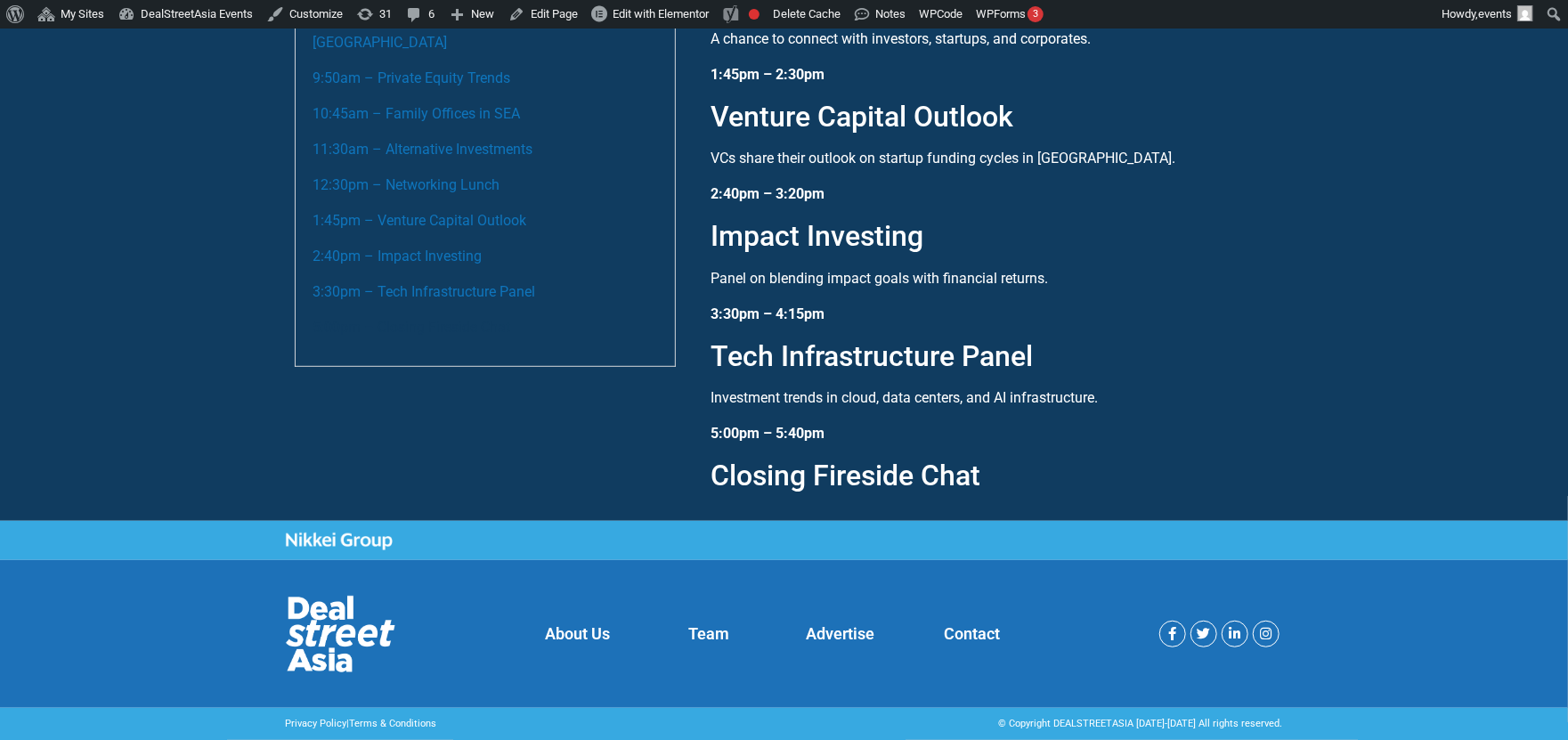
scroll to position [2057, 0]
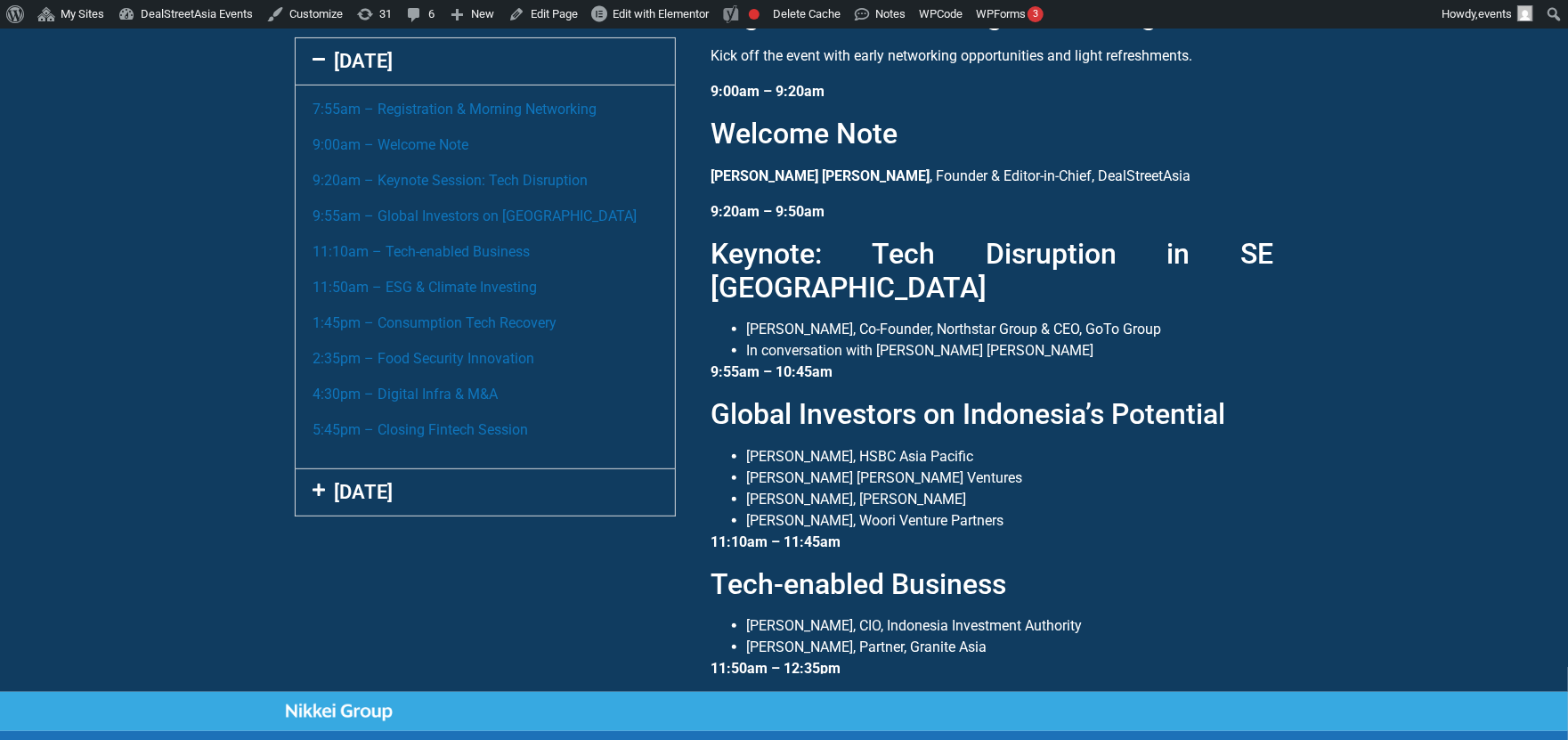
scroll to position [250, 0]
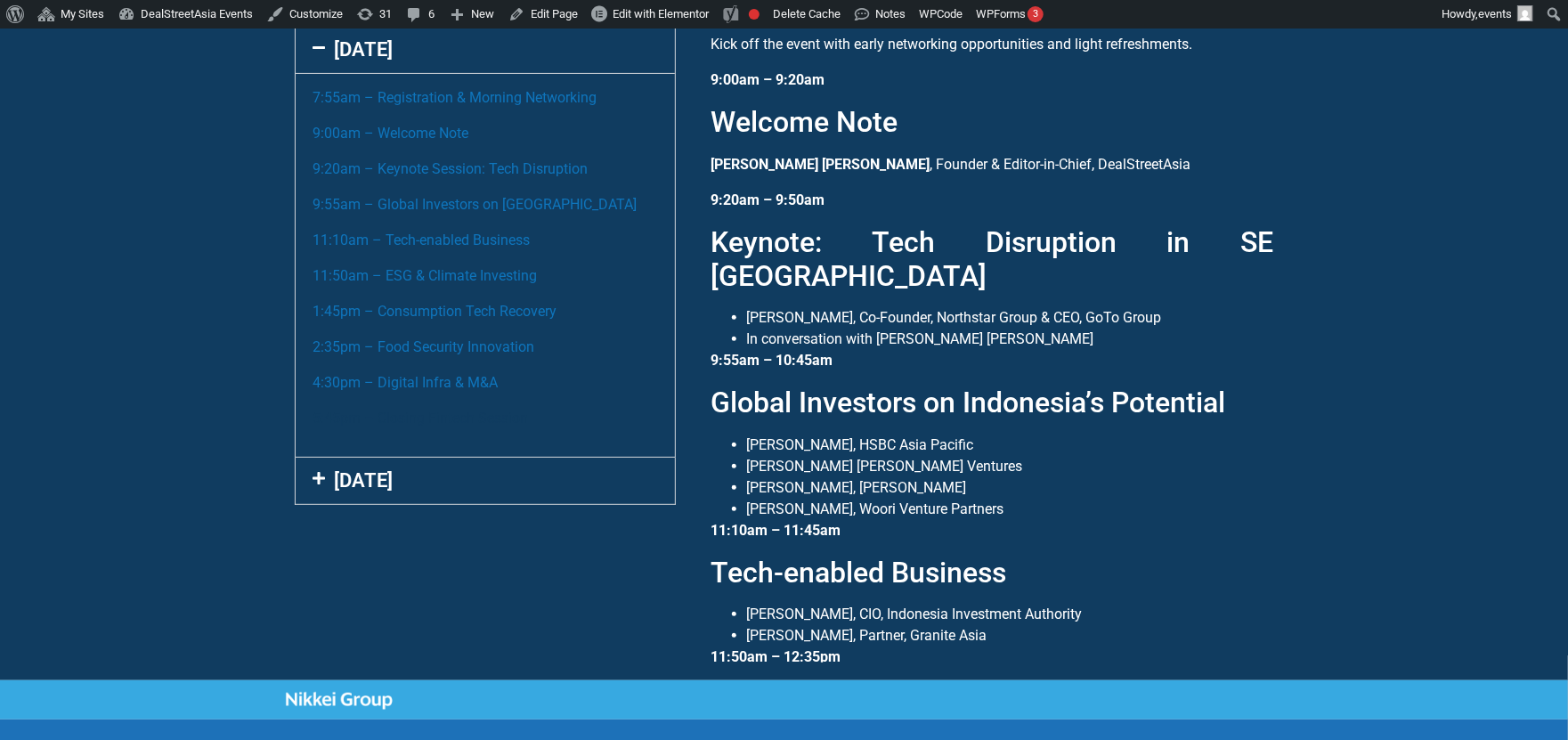
click at [484, 411] on link "5:45pm – Closing Fintech Session" at bounding box center [421, 419] width 216 height 17
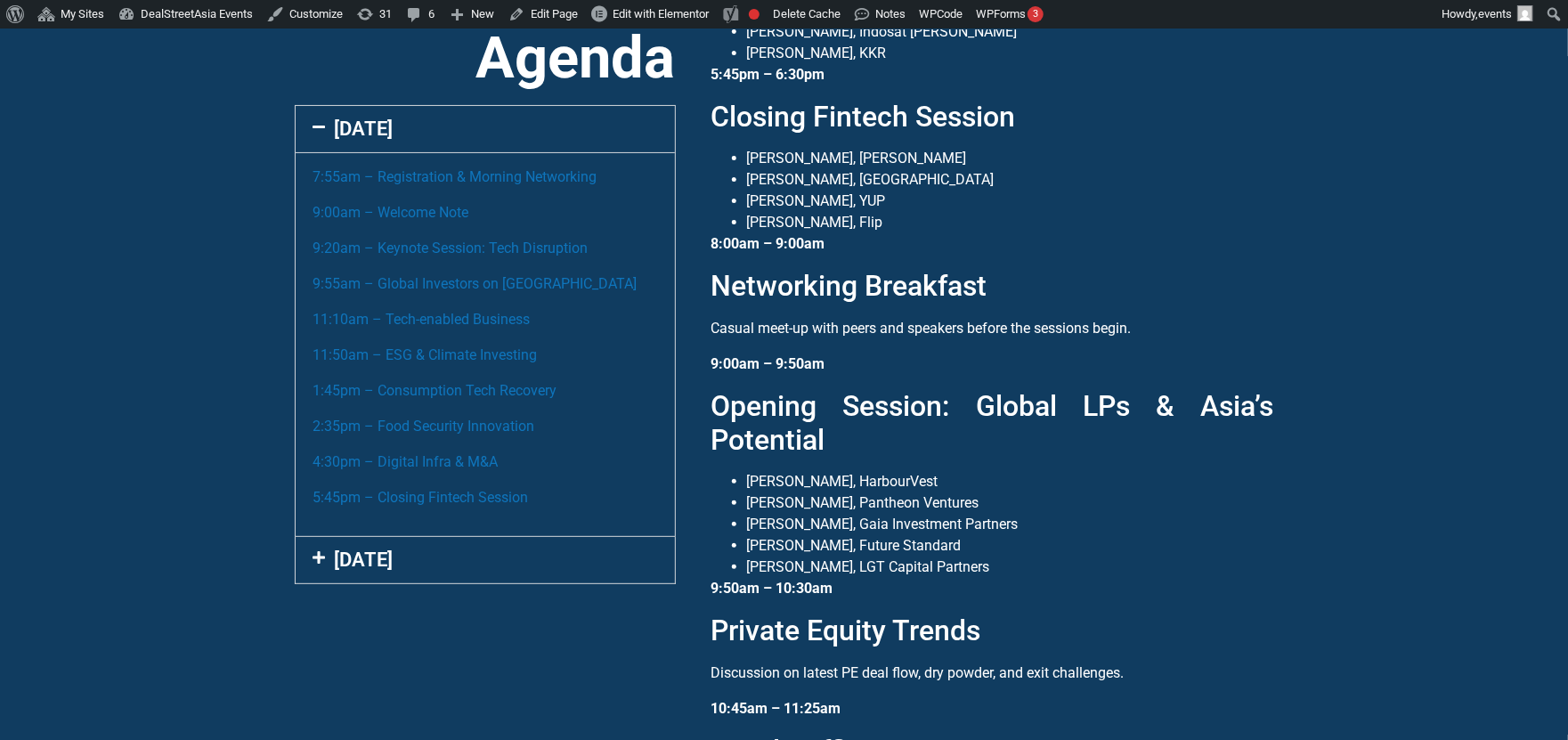
click at [377, 555] on link "[DATE]" at bounding box center [364, 559] width 59 height 22
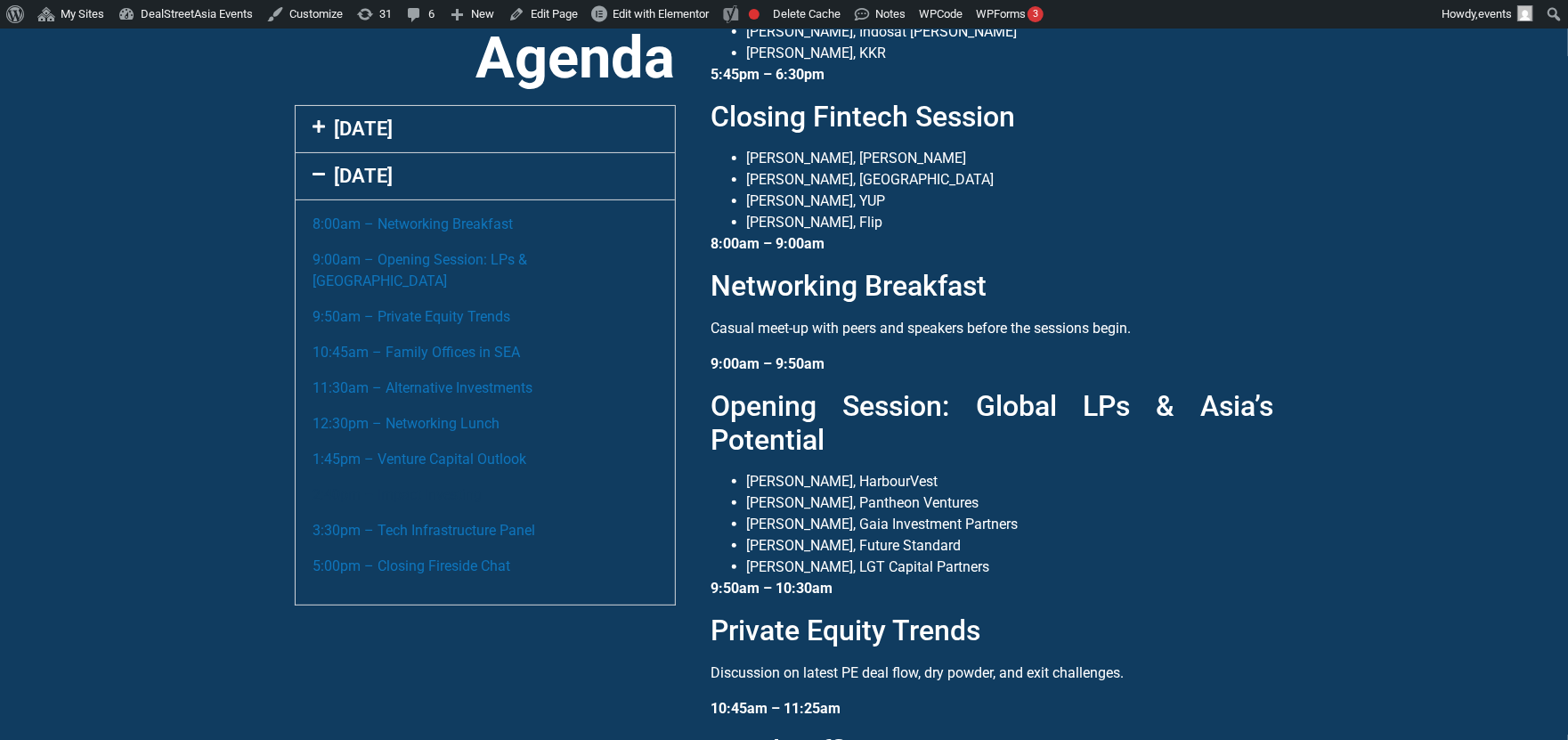
click at [436, 486] on link "2:40pm – Impact Investing" at bounding box center [398, 495] width 169 height 17
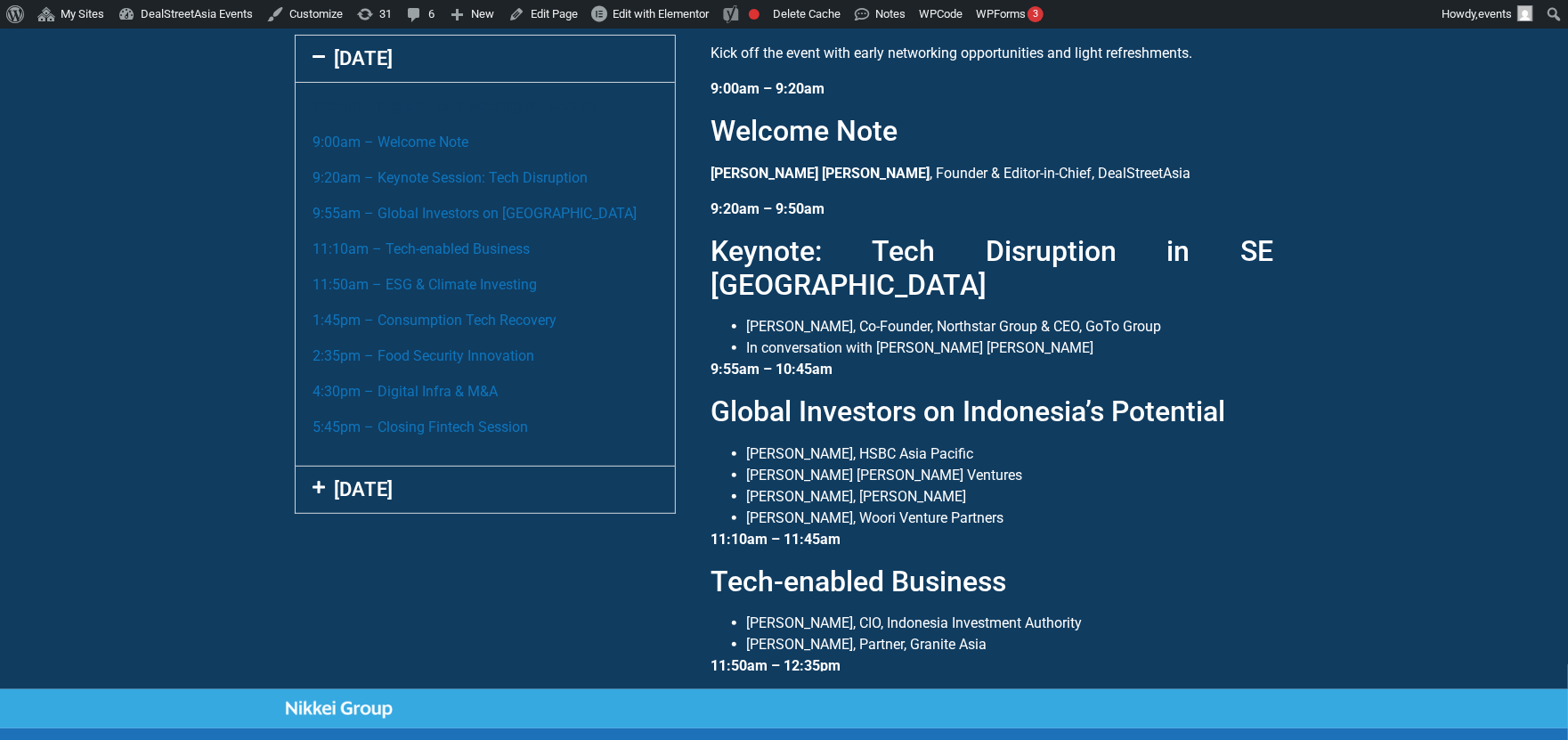
scroll to position [243, 0]
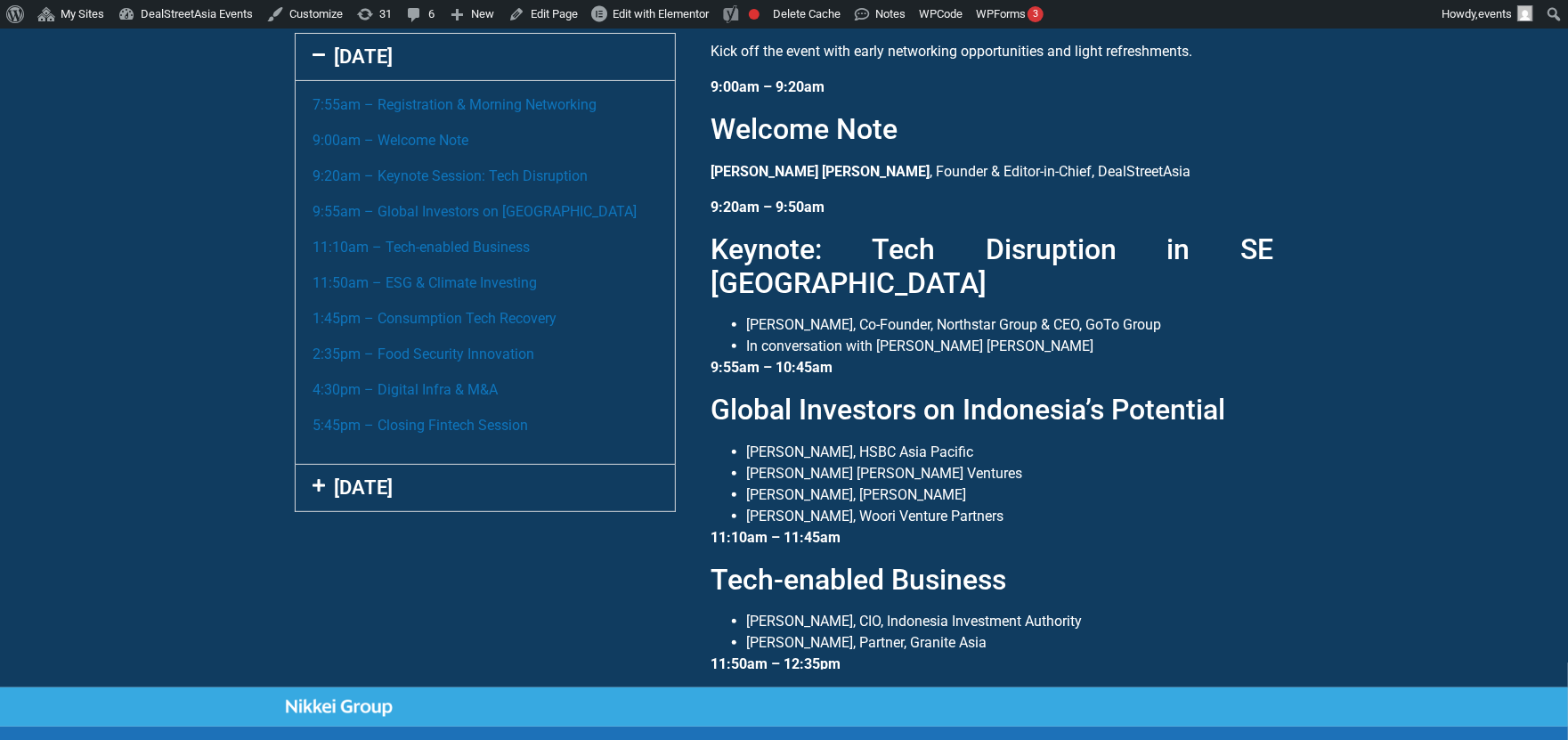
click at [417, 483] on div "[DATE]" at bounding box center [485, 488] width 379 height 47
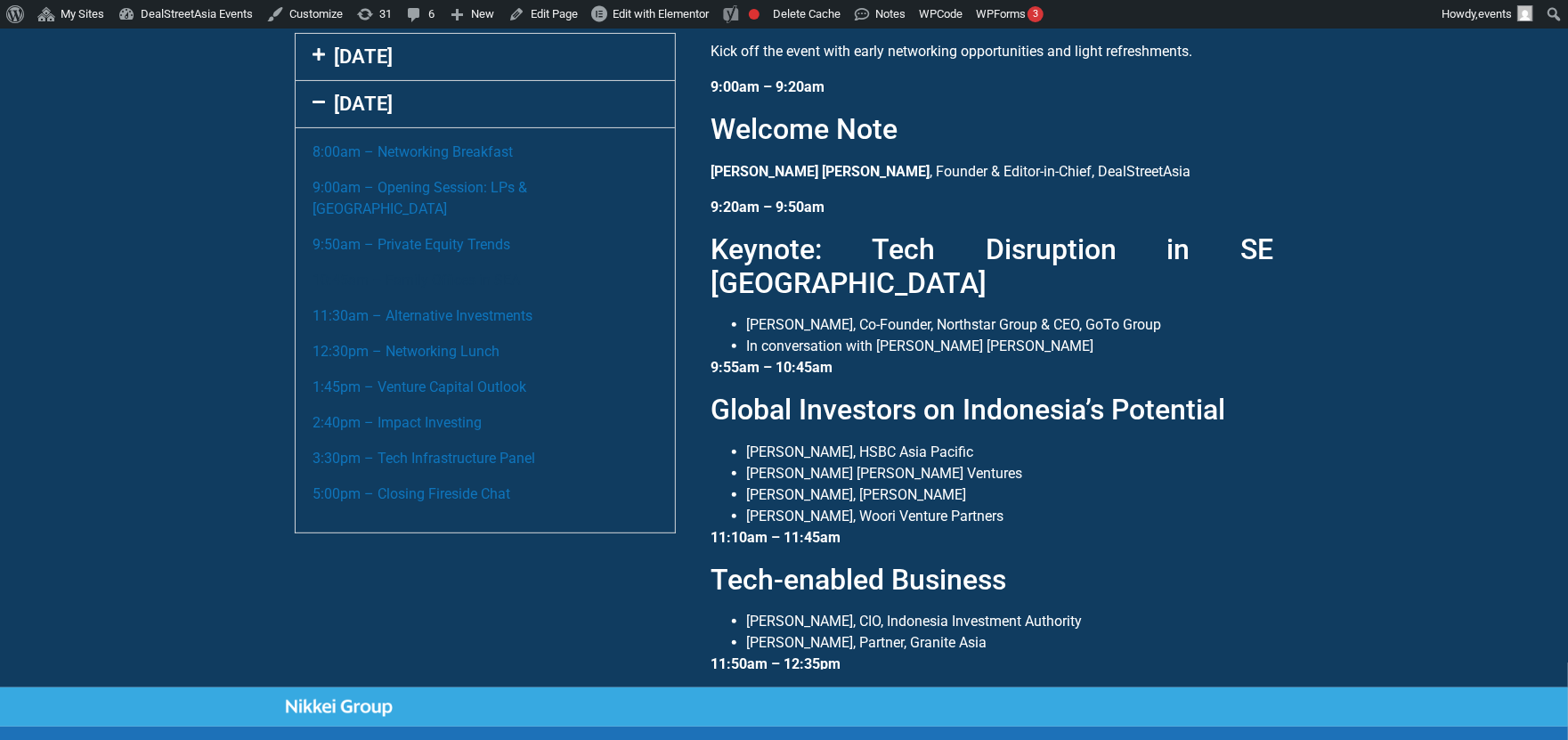
click at [475, 272] on link "10:45am – Family Offices in SEA" at bounding box center [417, 281] width 207 height 17
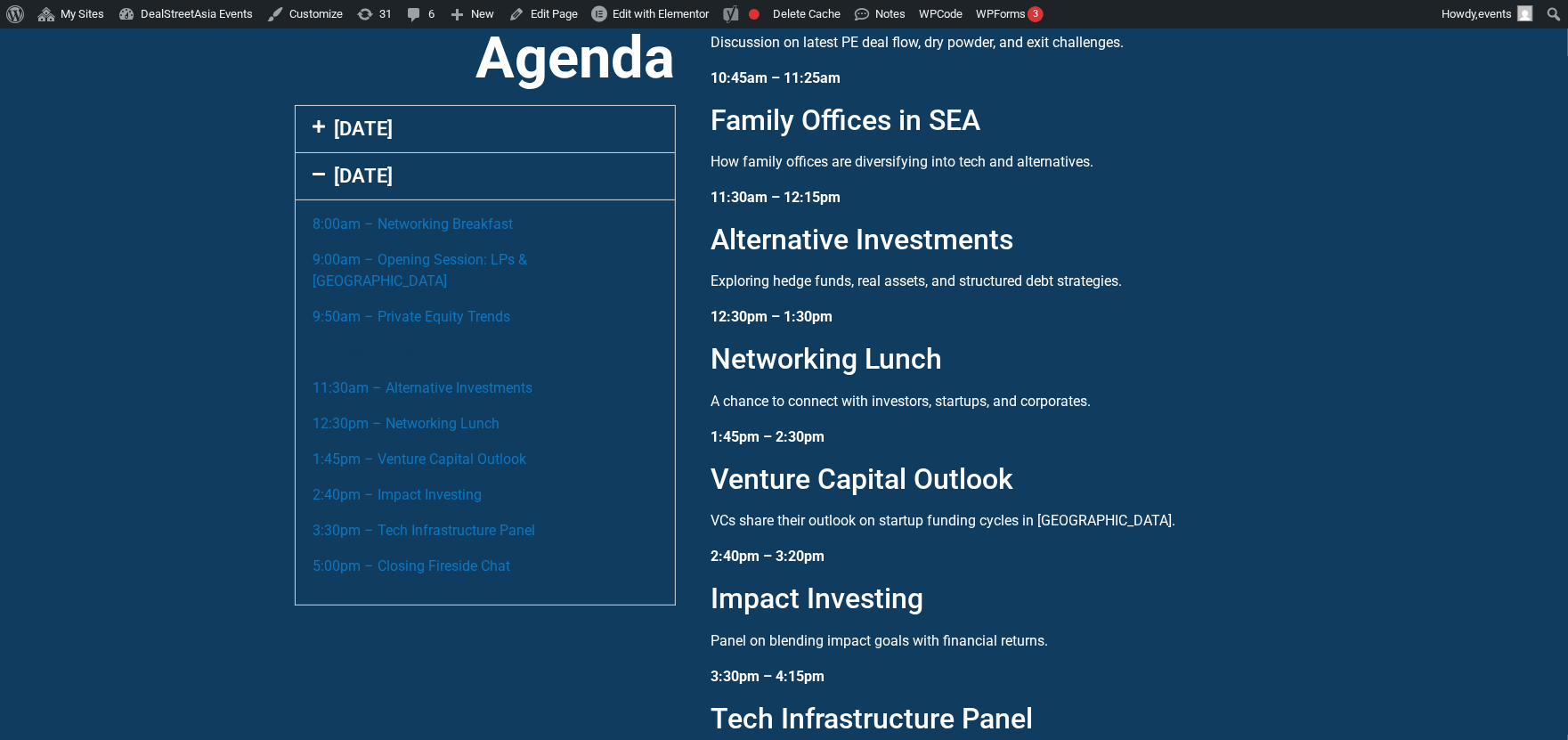
scroll to position [1933, 0]
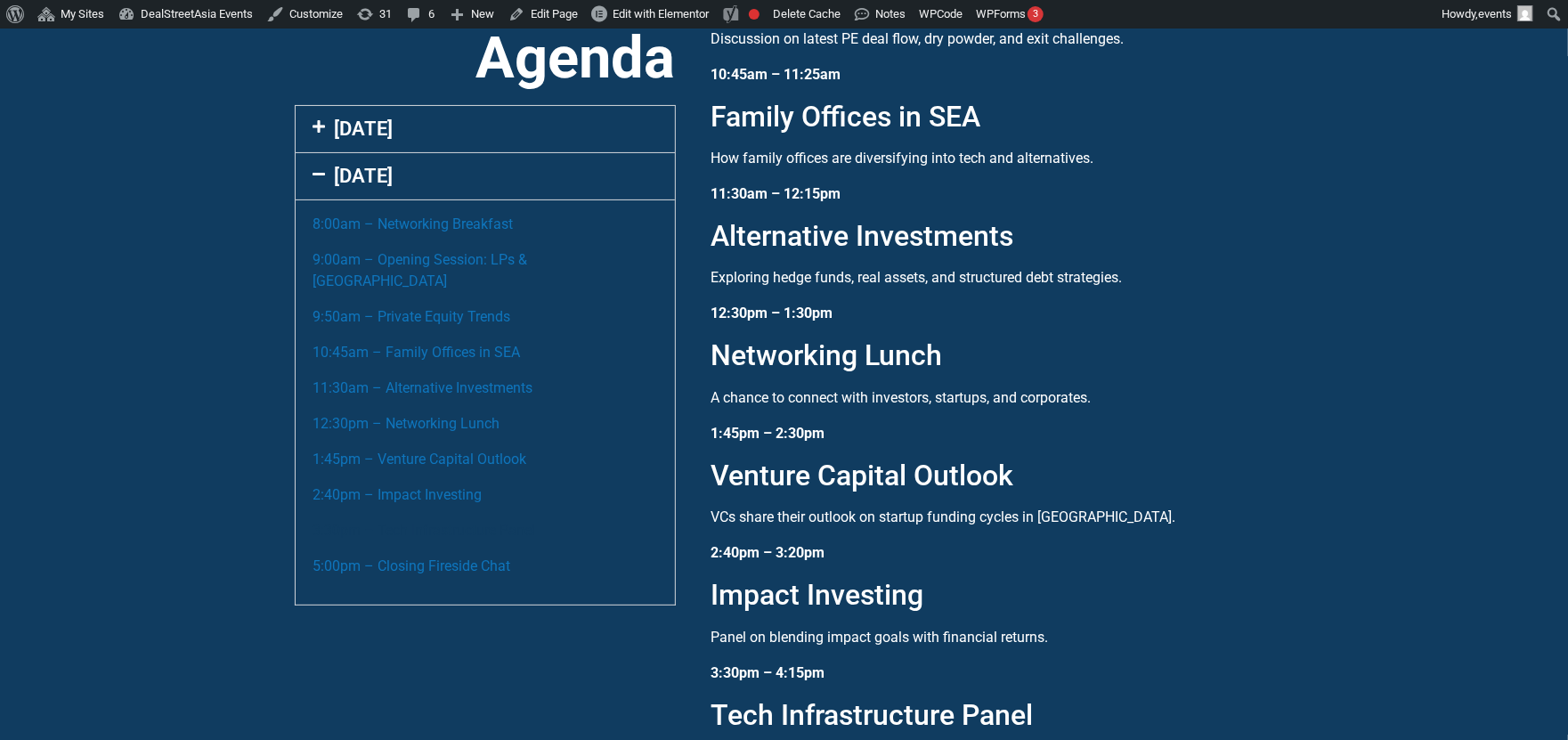
click at [436, 522] on link "3:30pm – Tech Infrastructure Panel" at bounding box center [425, 531] width 223 height 17
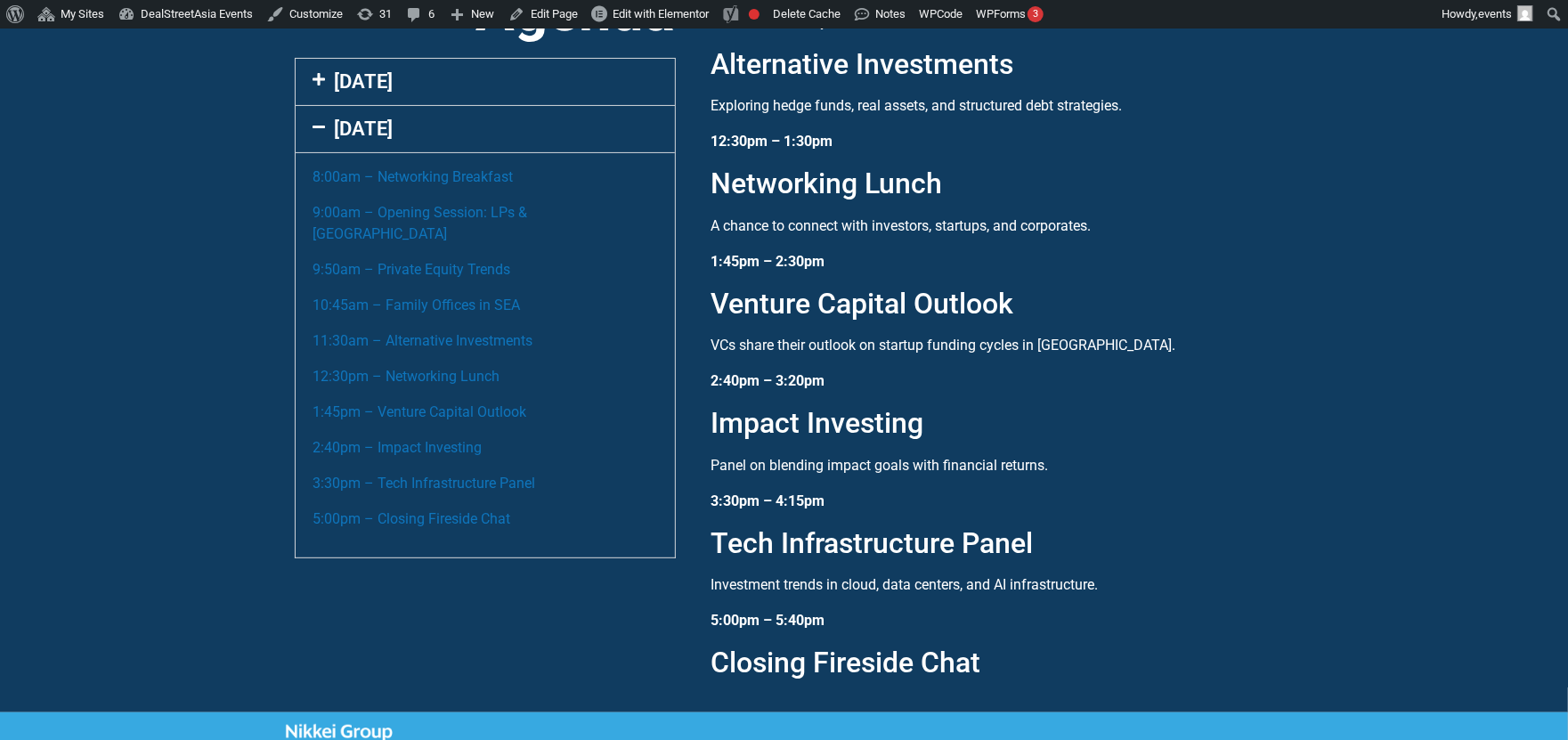
scroll to position [217, 0]
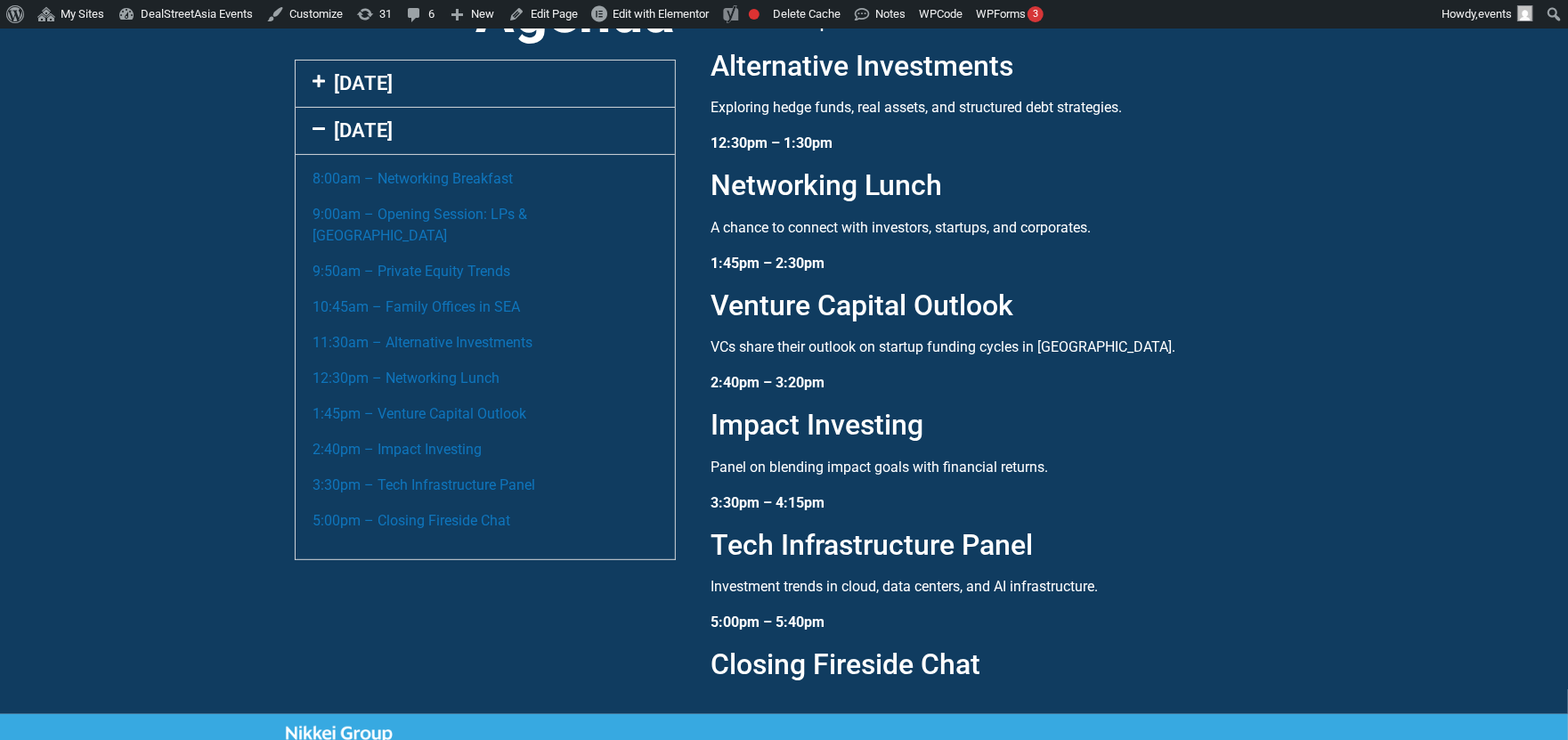
click at [382, 124] on link "[DATE]" at bounding box center [364, 130] width 59 height 22
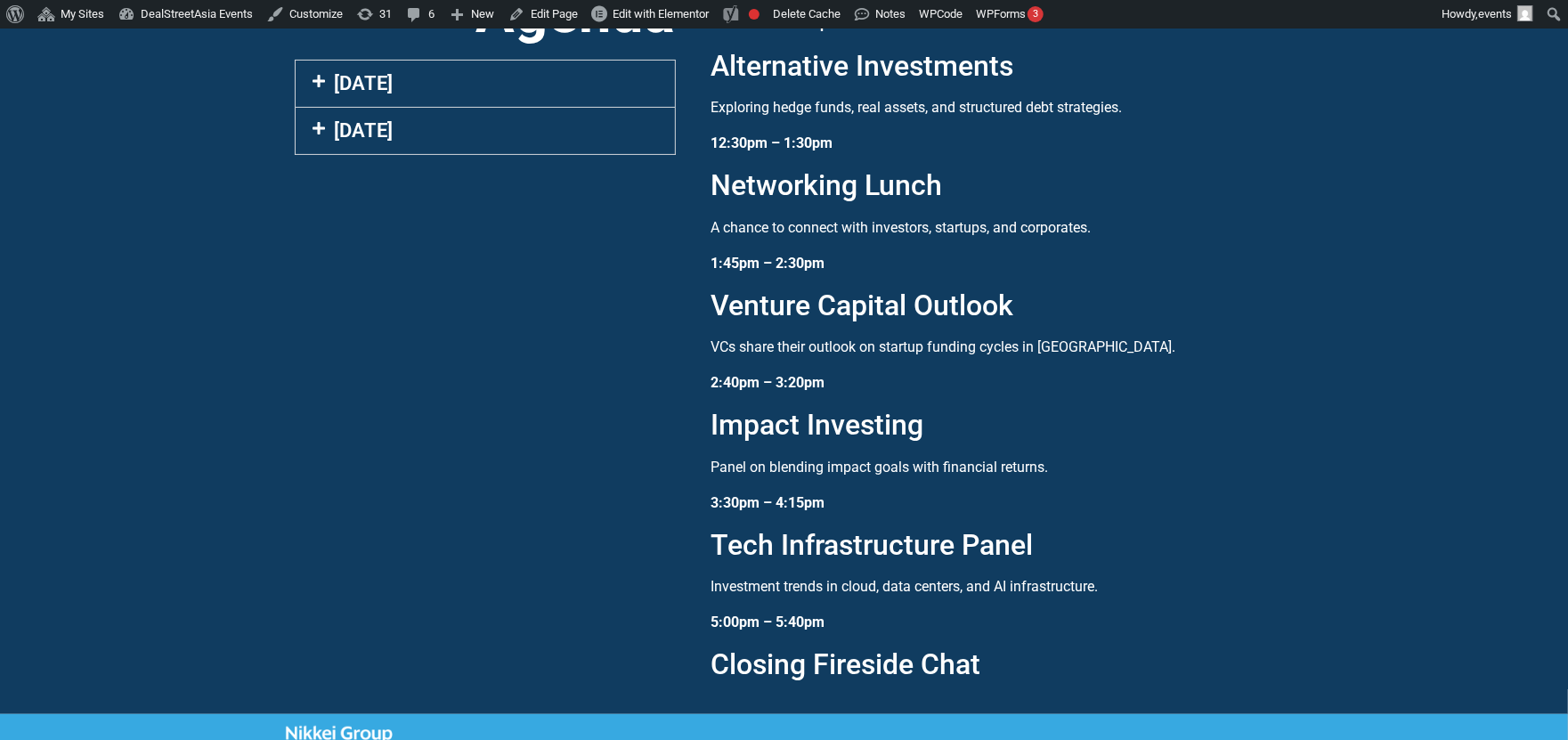
click at [372, 78] on link "[DATE]" at bounding box center [364, 83] width 59 height 22
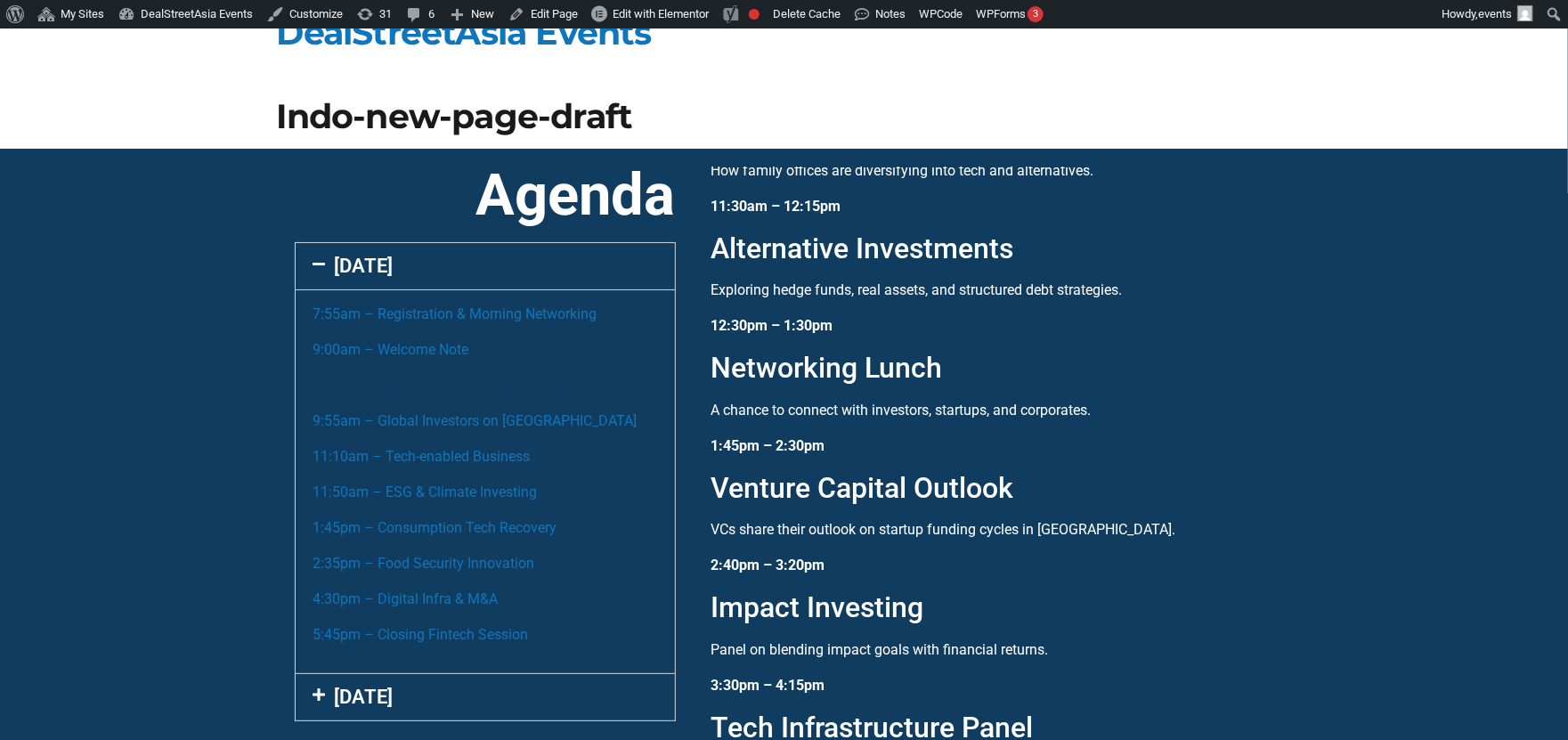
scroll to position [34, 0]
click at [425, 342] on link "9:00am – Welcome Note" at bounding box center [392, 350] width 156 height 17
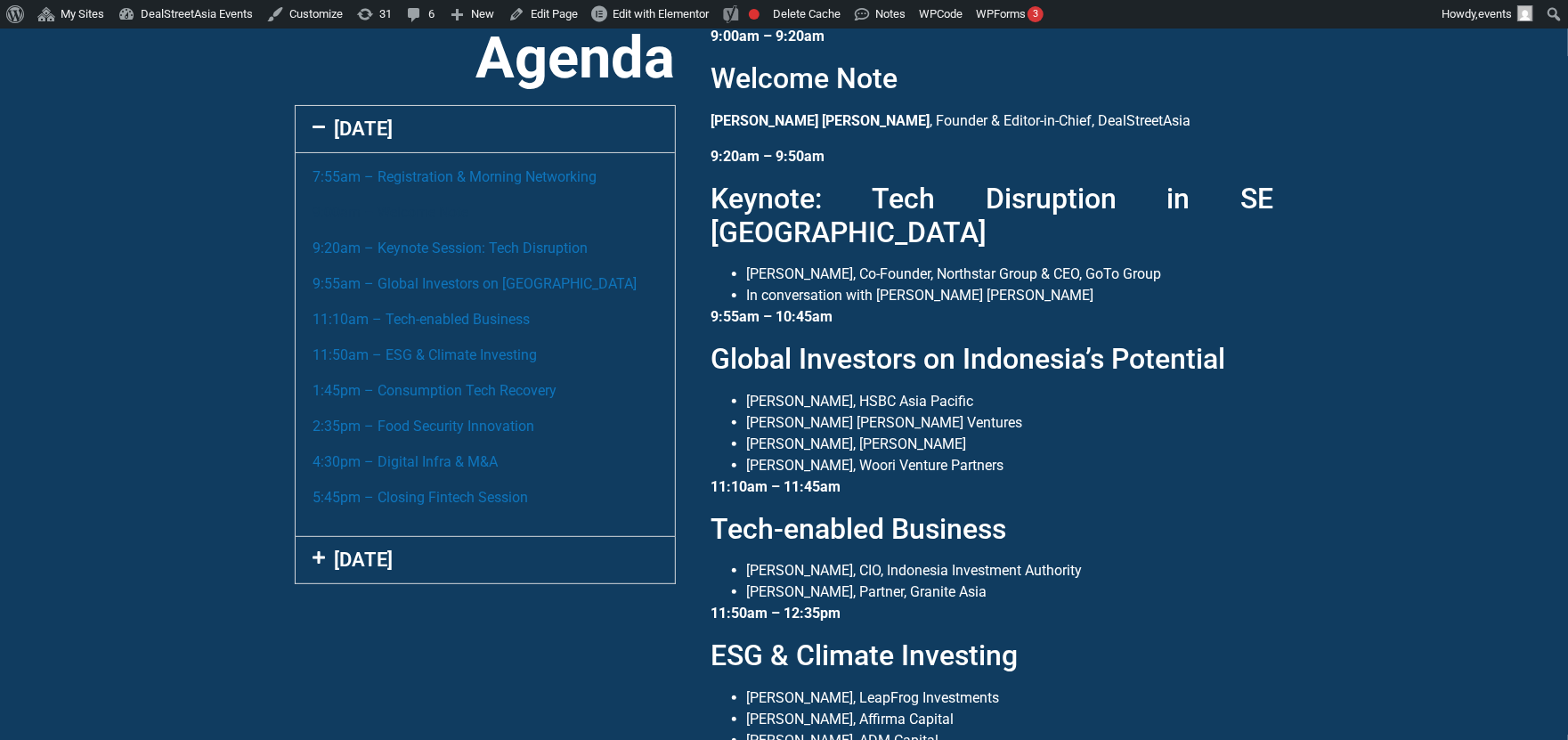
scroll to position [120, 0]
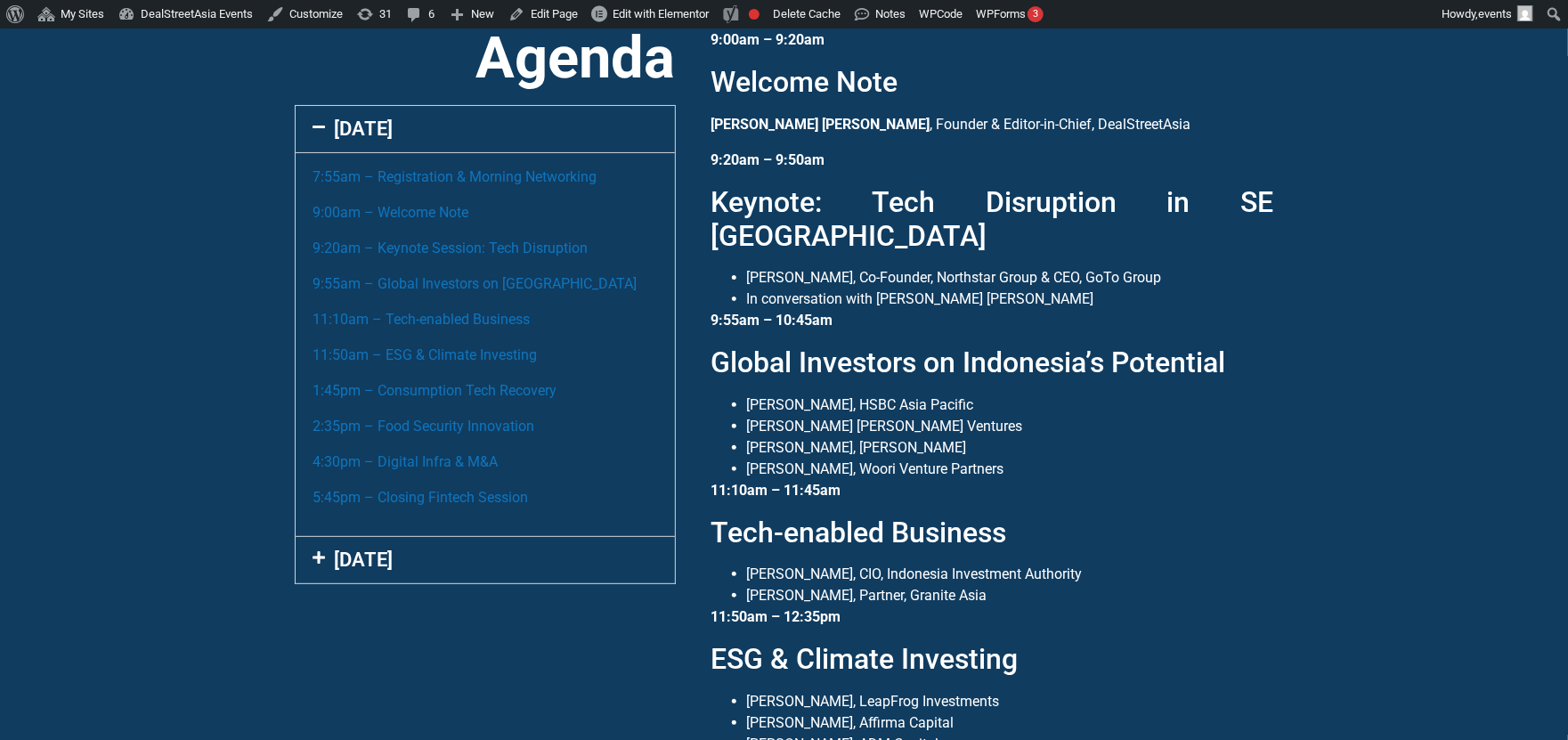
click at [447, 131] on div "[DATE]" at bounding box center [485, 128] width 379 height 47
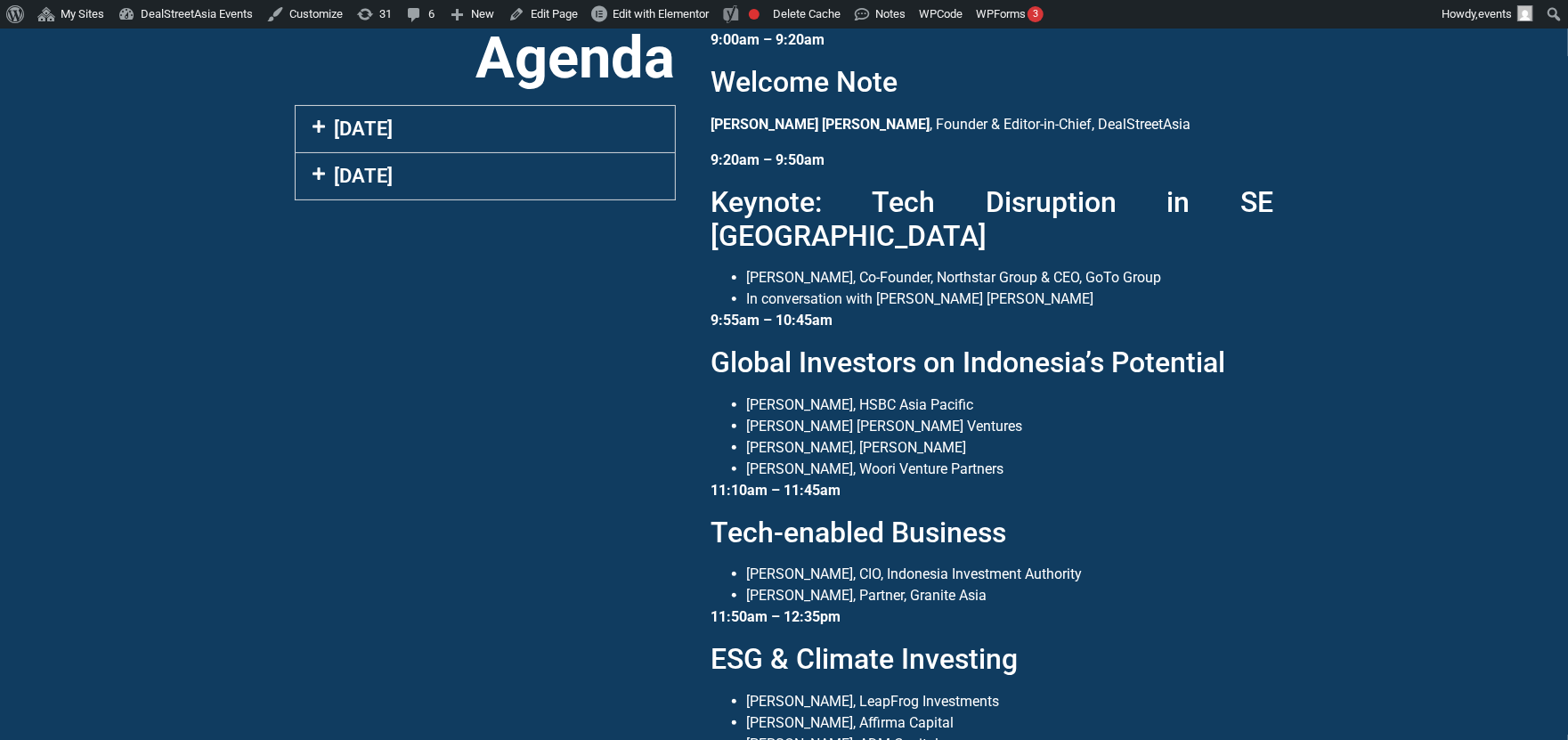
click at [447, 131] on div "[DATE]" at bounding box center [485, 128] width 379 height 47
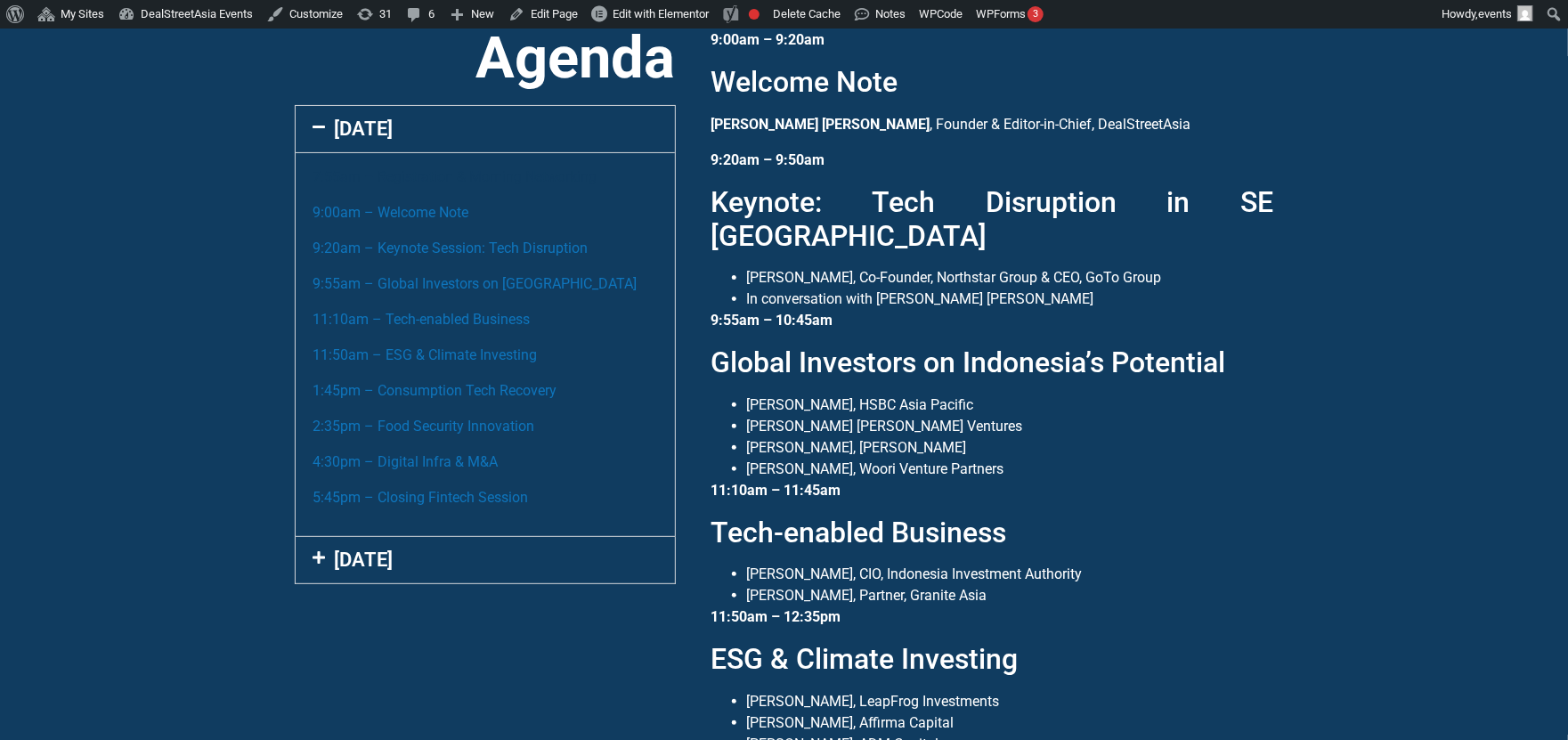
click at [437, 177] on link "7:55am – Registration & Morning Networking" at bounding box center [455, 177] width 284 height 17
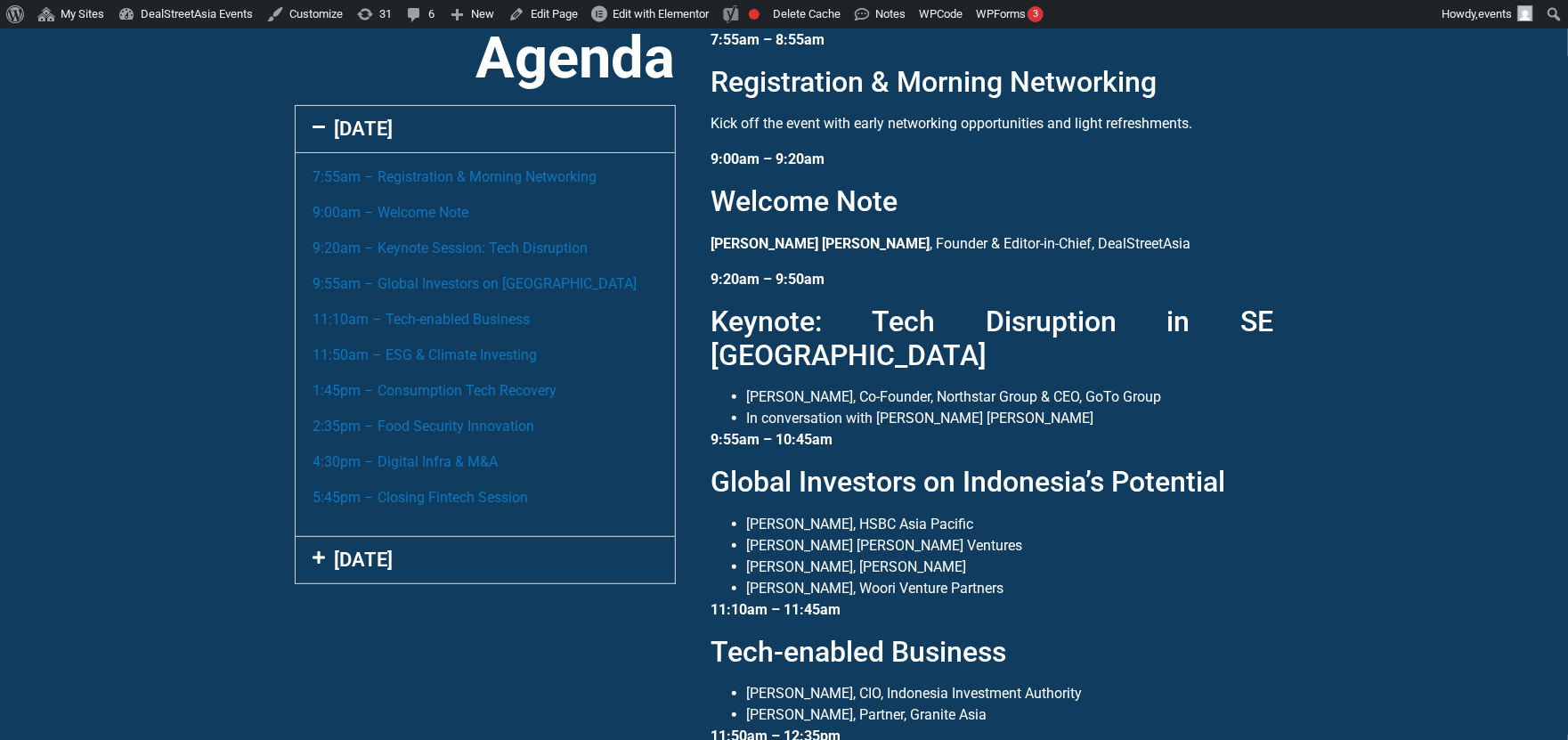
click at [416, 130] on div "[DATE]" at bounding box center [485, 128] width 379 height 47
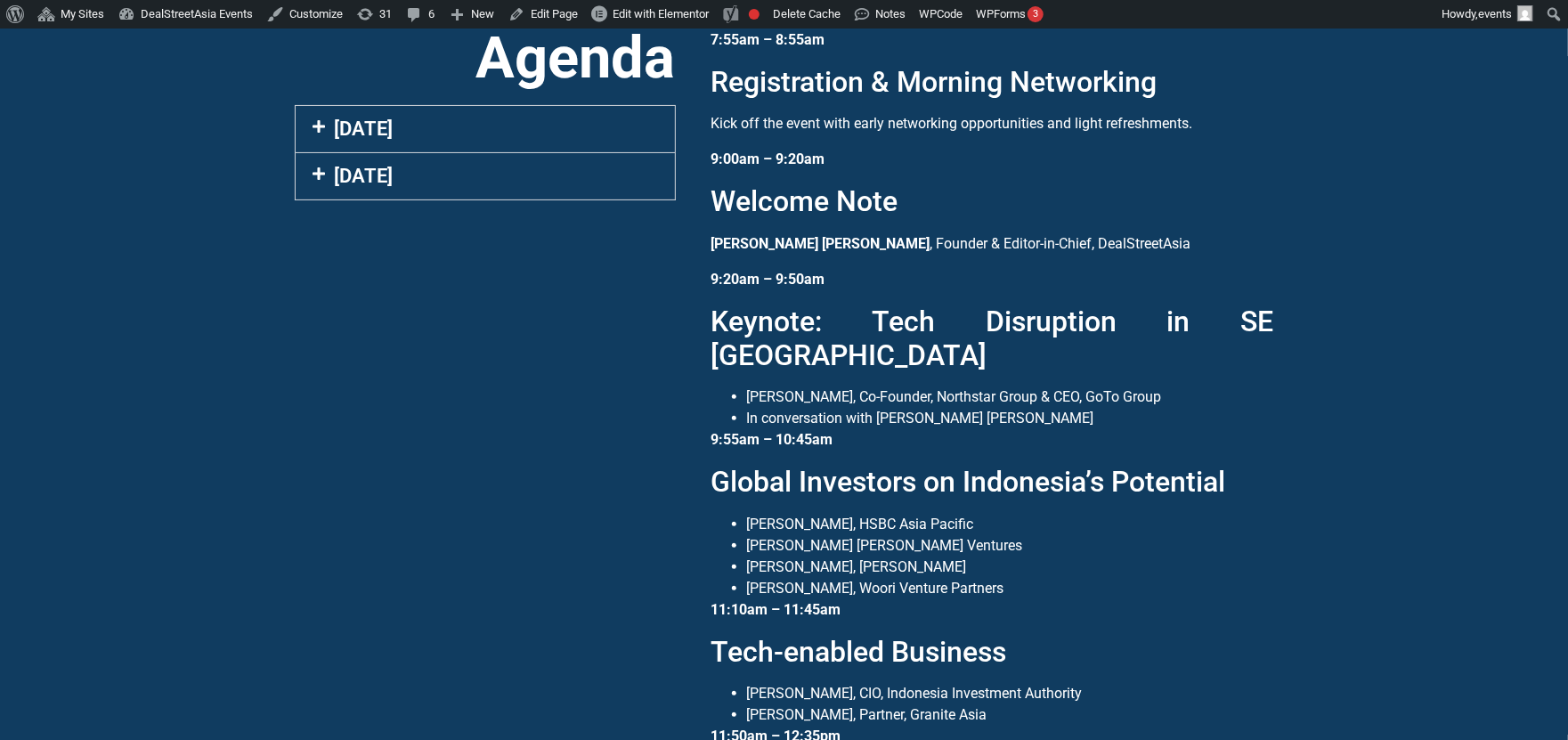
click at [419, 179] on div "[DATE]" at bounding box center [485, 176] width 379 height 47
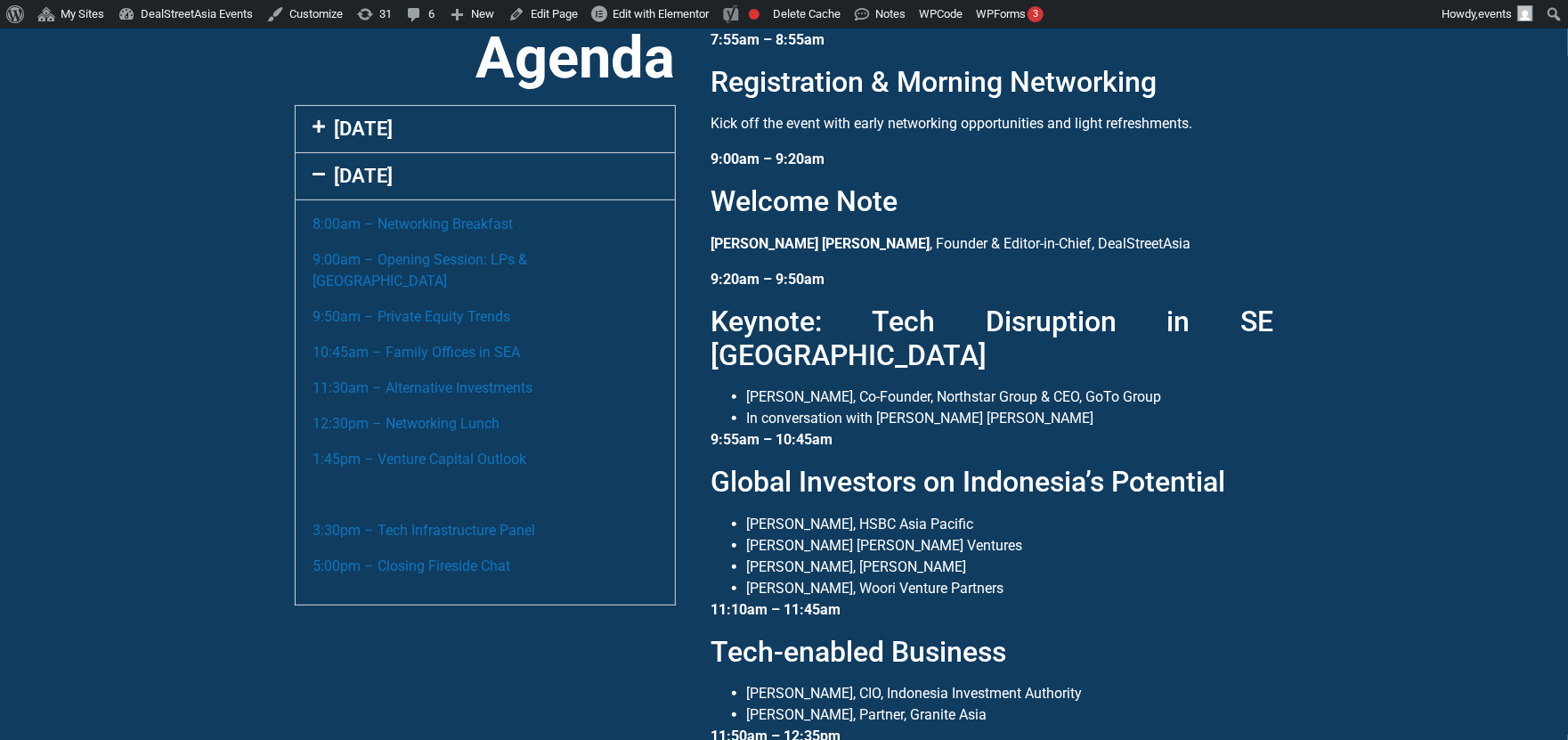
click at [427, 486] on link "2:40pm – Impact Investing" at bounding box center [398, 495] width 169 height 17
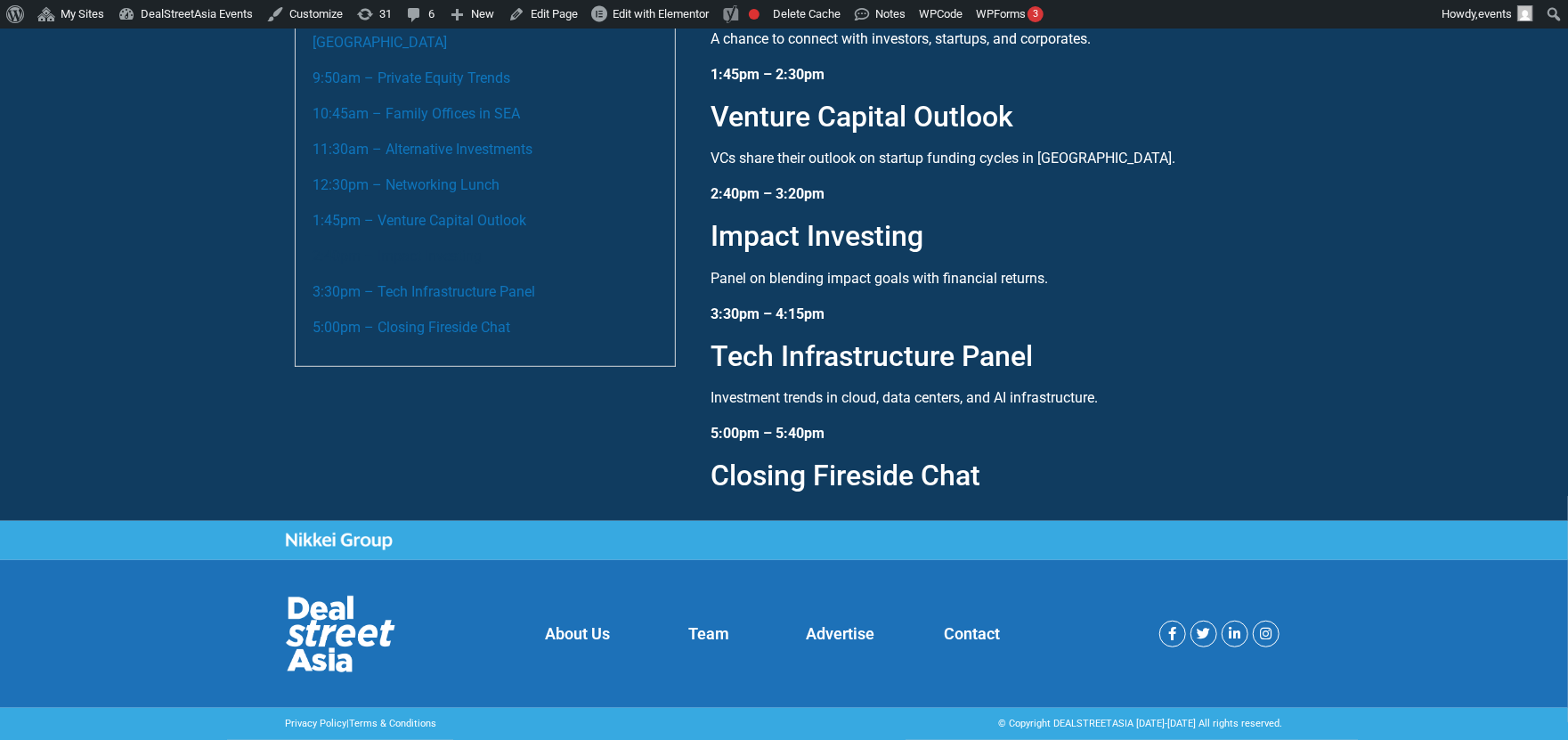
scroll to position [2057, 0]
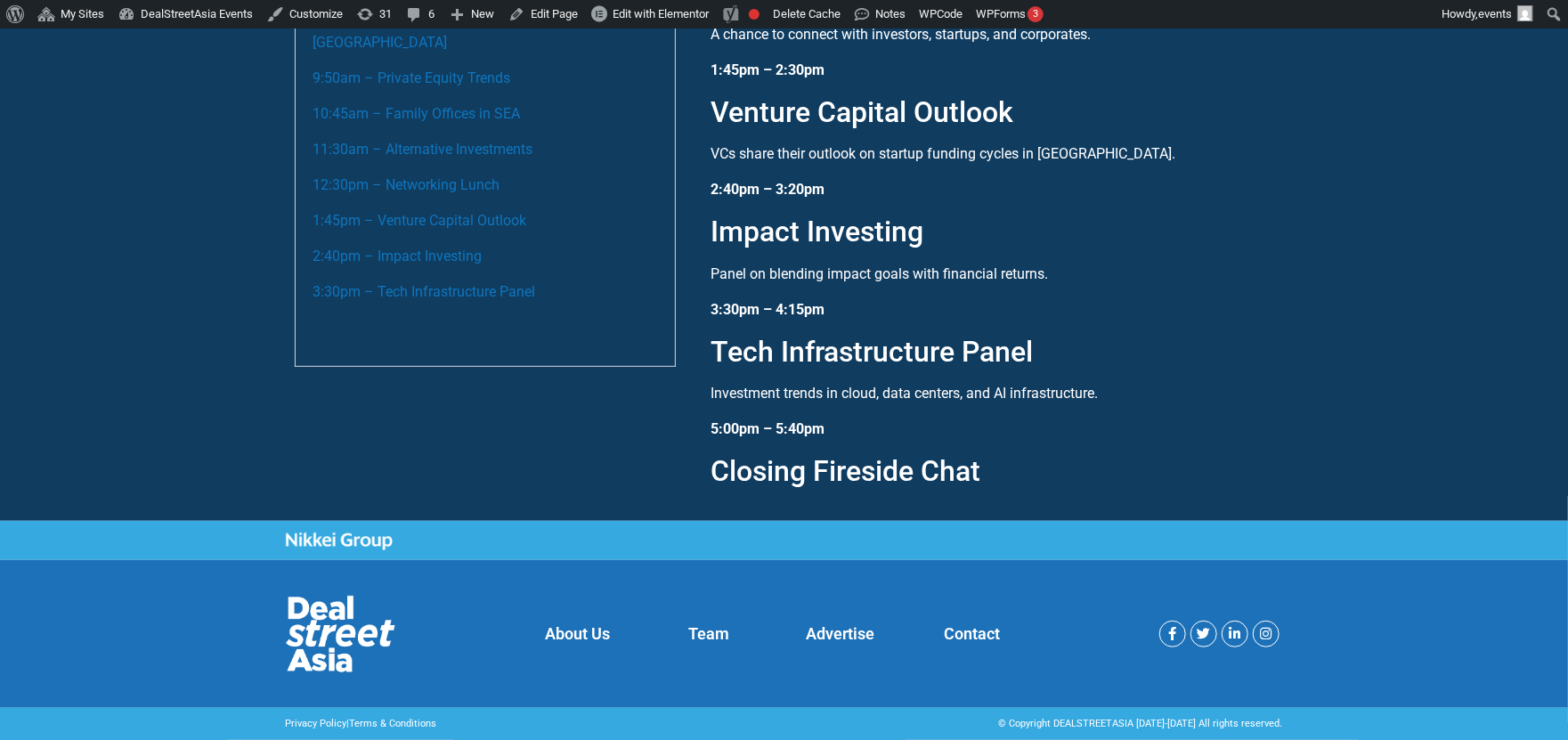
click at [444, 319] on link "5:00pm – Closing Fireside Chat" at bounding box center [413, 327] width 198 height 17
click at [427, 69] on link "9:50am – Private Equity Trends" at bounding box center [413, 78] width 198 height 17
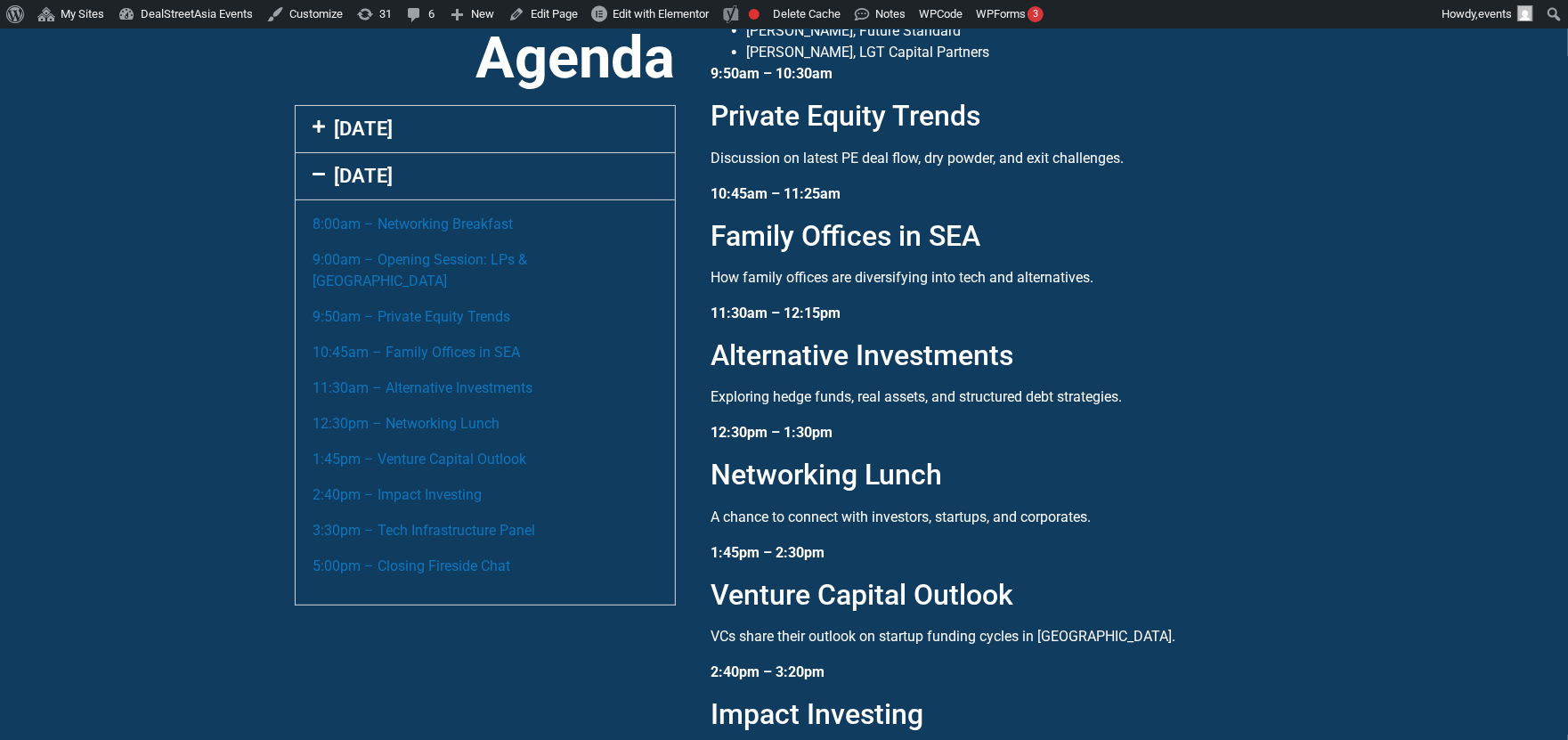
scroll to position [71, 0]
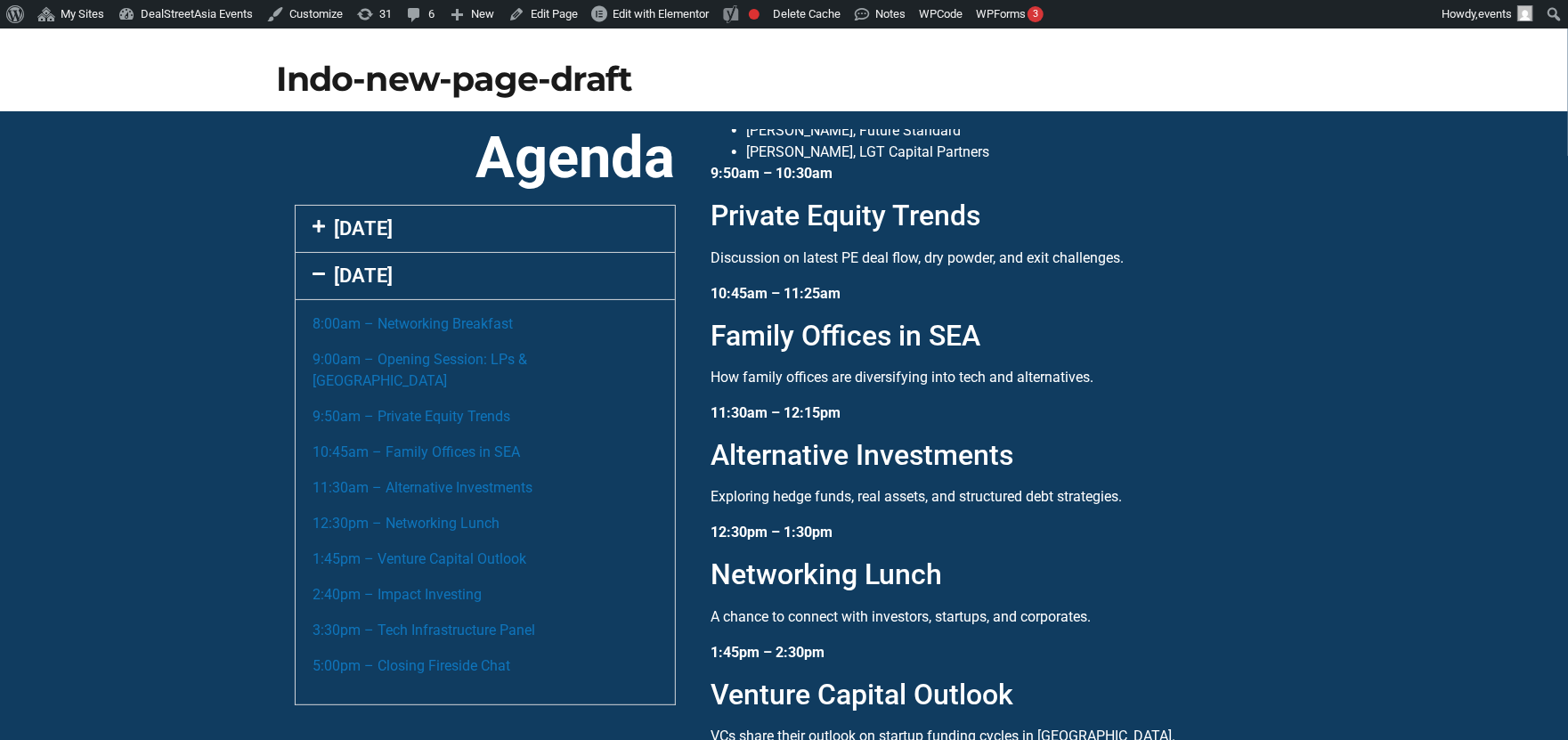
click at [387, 283] on link "[DATE]" at bounding box center [364, 275] width 59 height 22
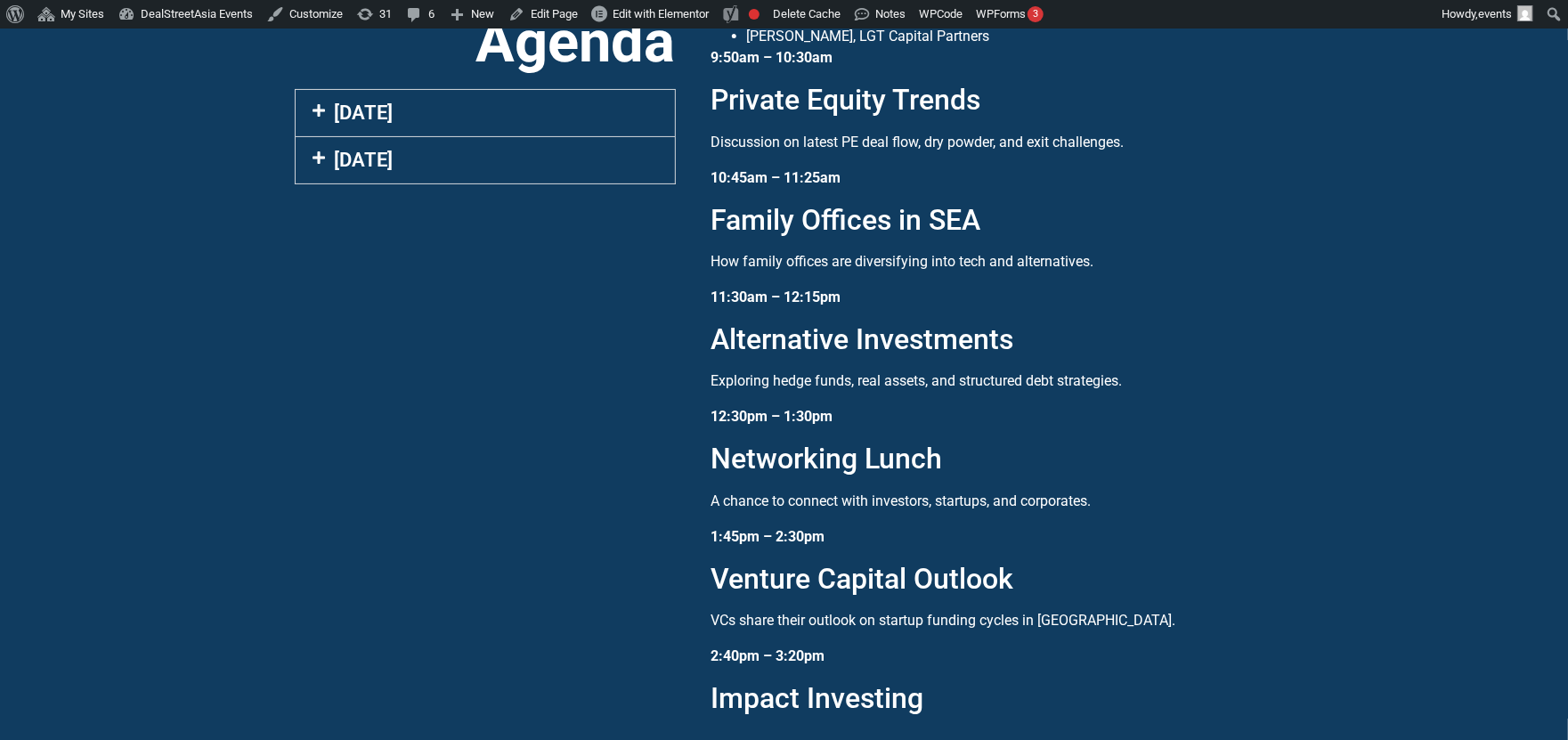
scroll to position [188, 0]
click at [373, 106] on link "[DATE]" at bounding box center [364, 111] width 59 height 22
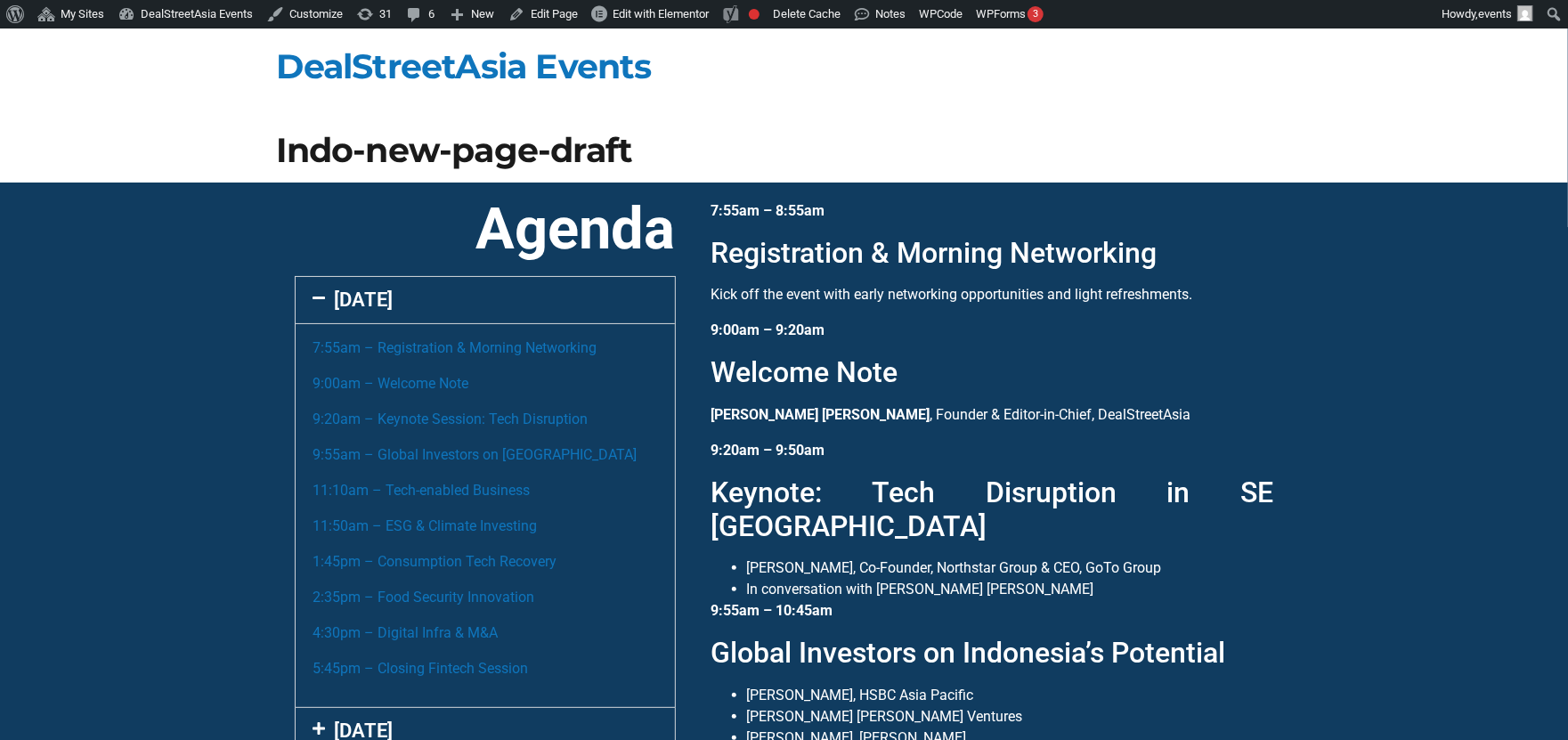
click at [591, 302] on div "10 Sept" at bounding box center [485, 300] width 379 height 47
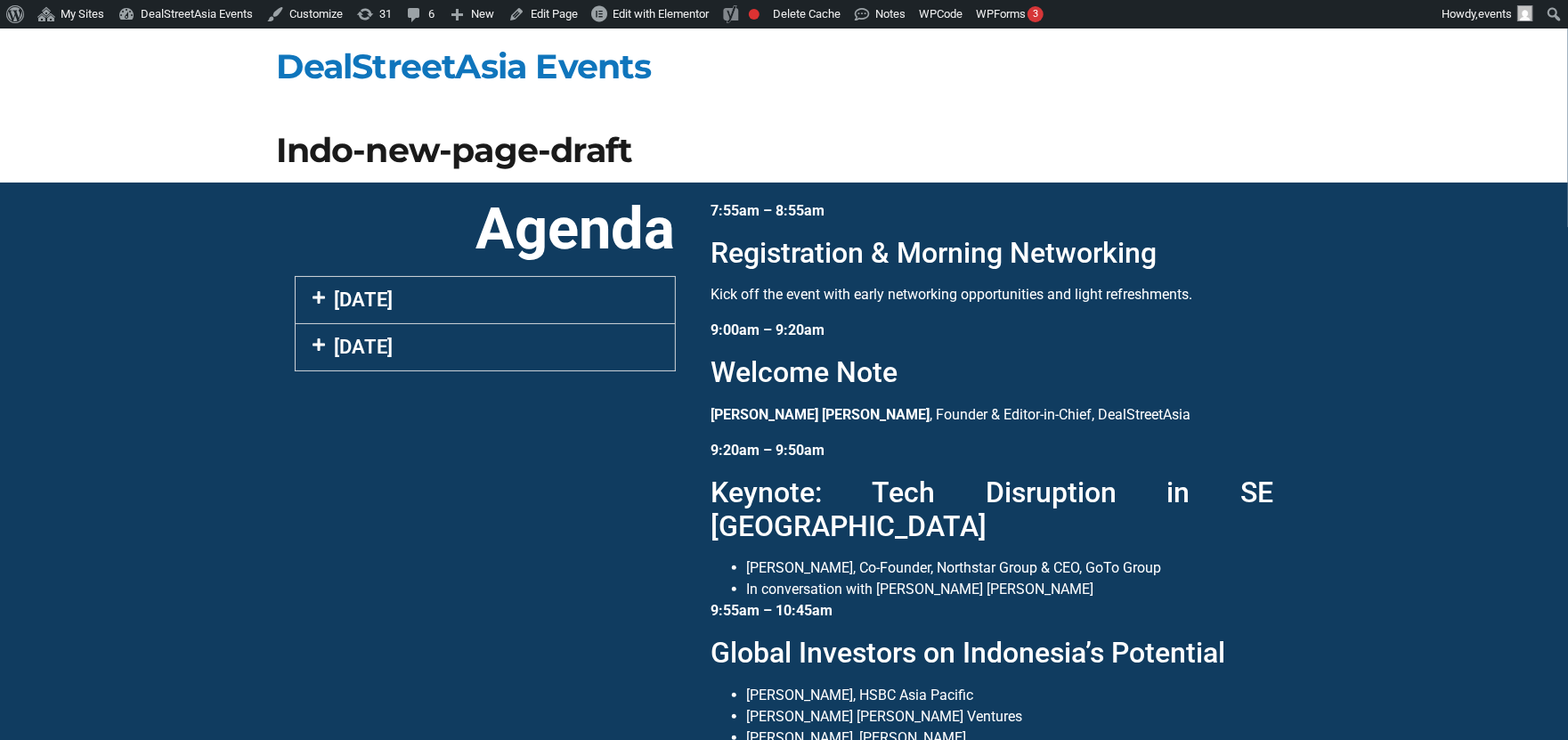
click at [591, 302] on div "[DATE]" at bounding box center [485, 300] width 379 height 47
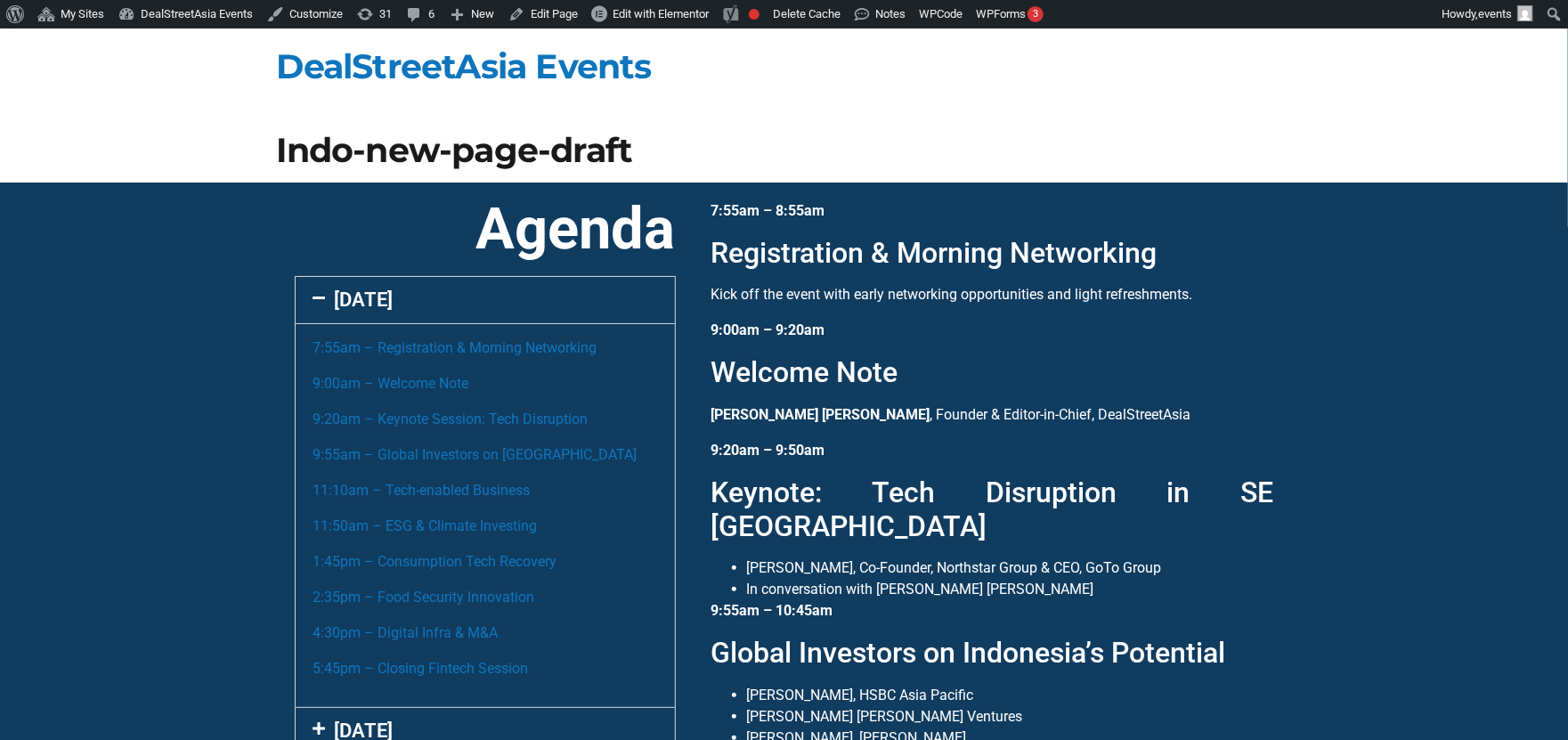
click at [591, 302] on div "[DATE]" at bounding box center [485, 300] width 379 height 47
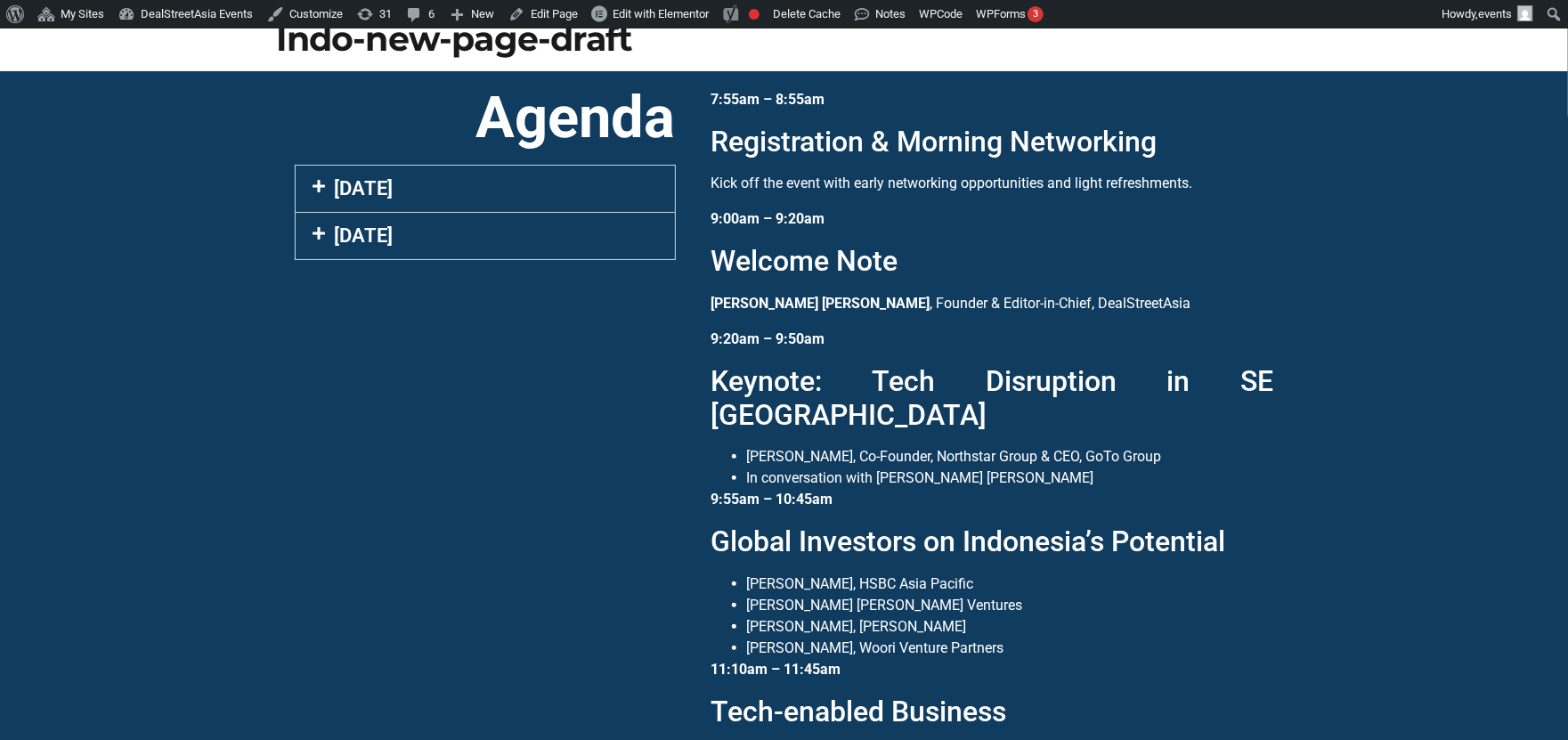
scroll to position [51, 0]
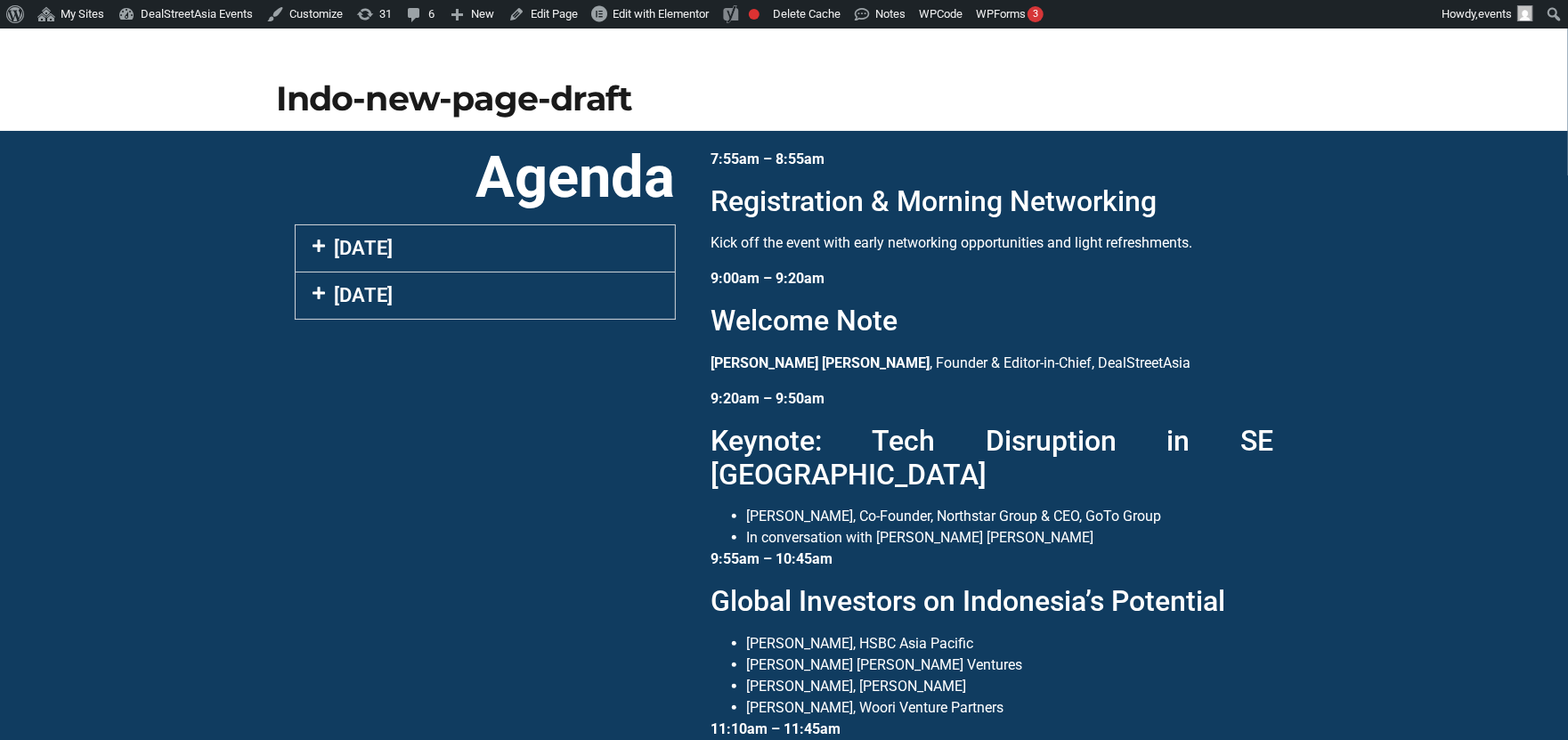
click at [377, 289] on link "[DATE]" at bounding box center [364, 295] width 59 height 22
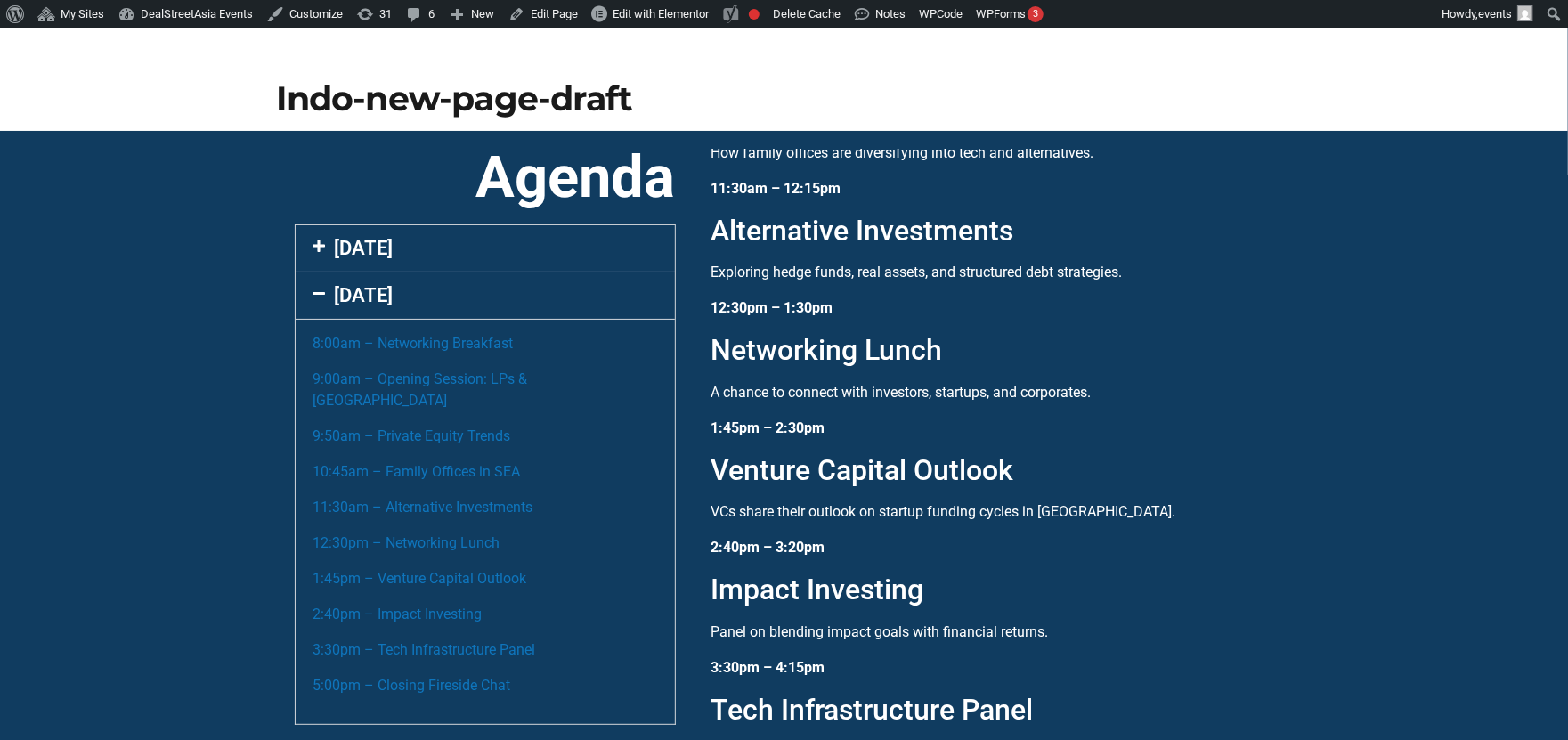
scroll to position [410, 0]
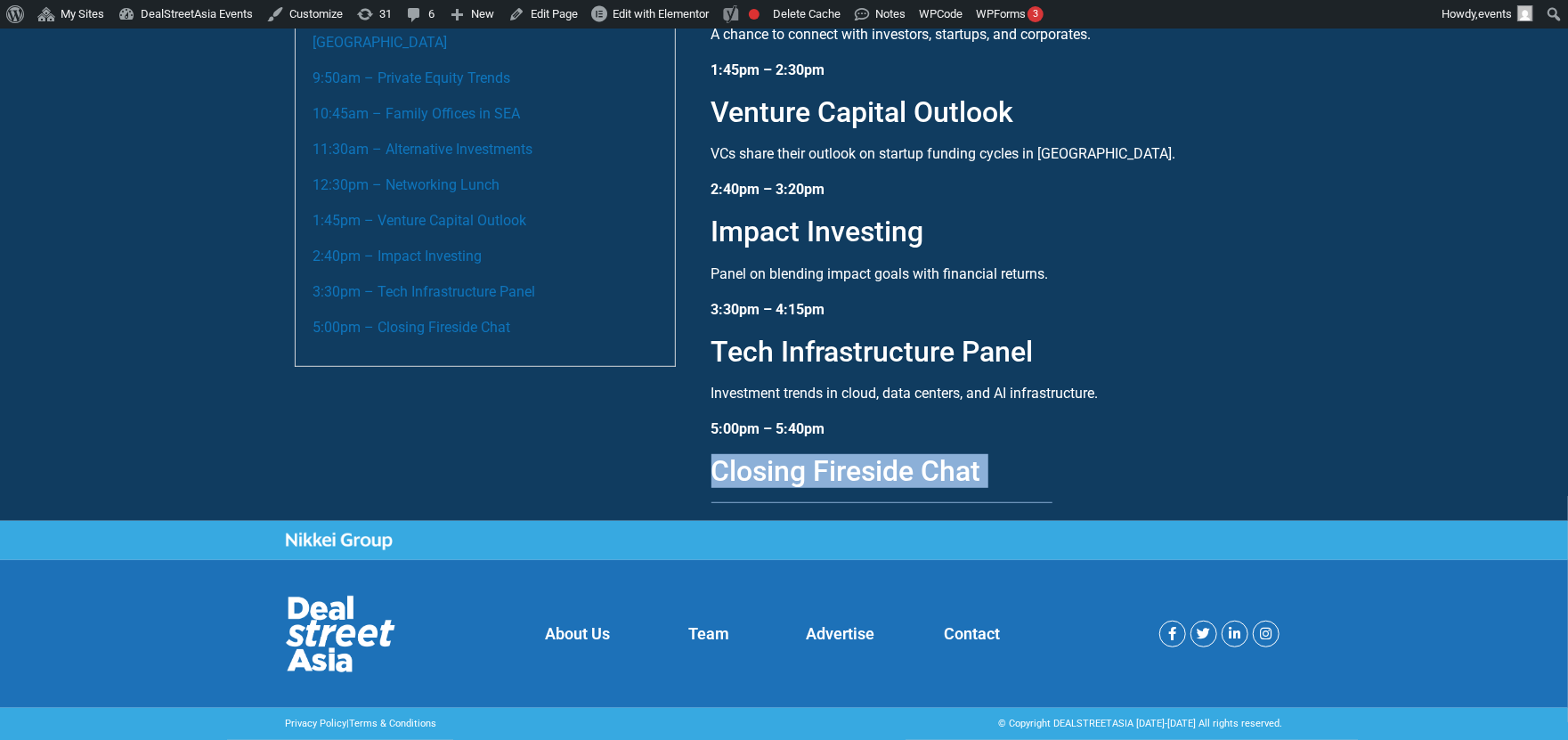
drag, startPoint x: 1046, startPoint y: 477, endPoint x: 709, endPoint y: 430, distance: 340.3
click at [709, 430] on div "7:55am – 8:55am Registration & Morning Networking Kick off the event with early…" at bounding box center [984, 146] width 581 height 712
click at [1113, 419] on p "5:00pm – 5:40pm" at bounding box center [993, 429] width 563 height 21
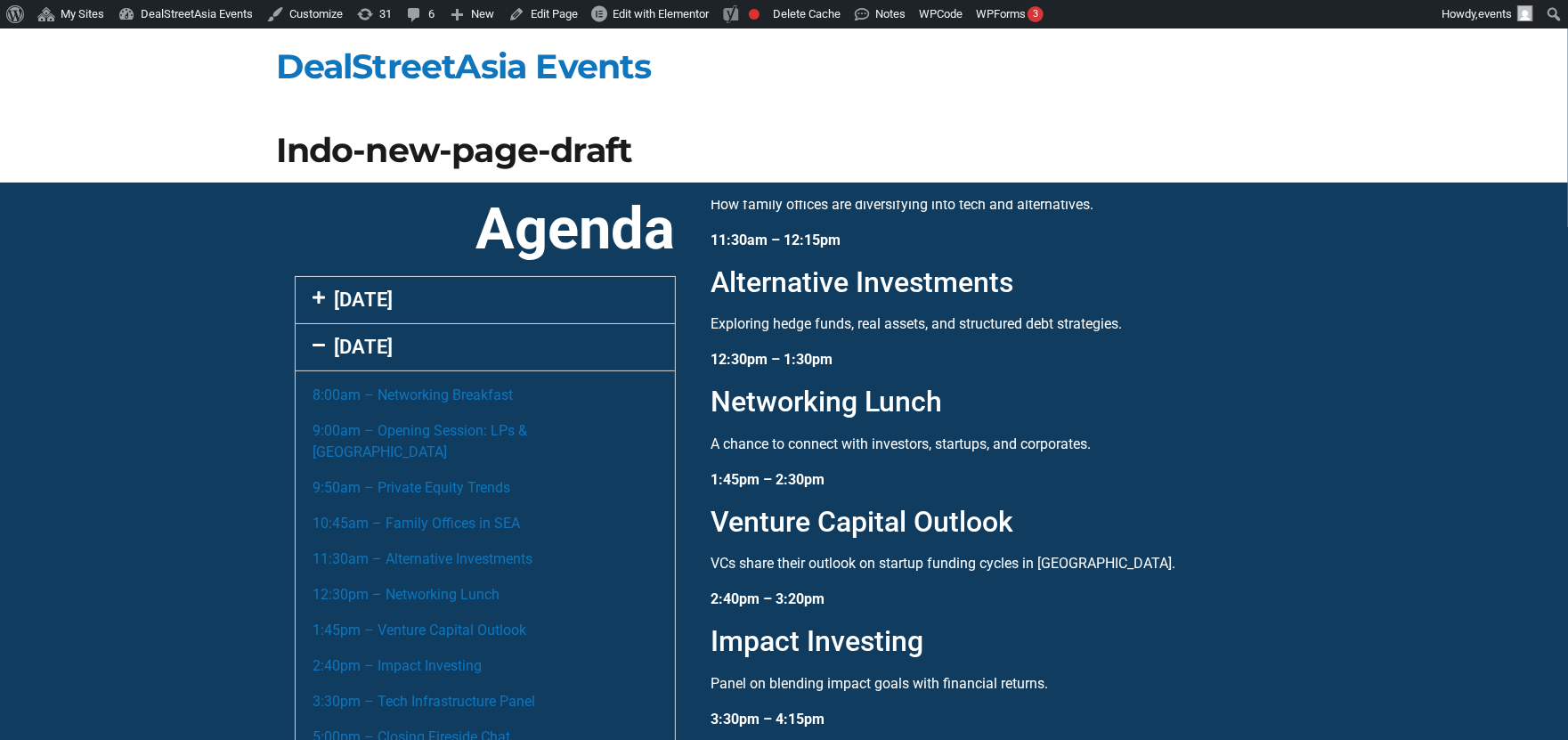
click at [1395, 404] on section "Agenda 10 Sept 7:55am – Registration & Morning Networking 9:00am – Welcome Note…" at bounding box center [784, 556] width 1568 height 749
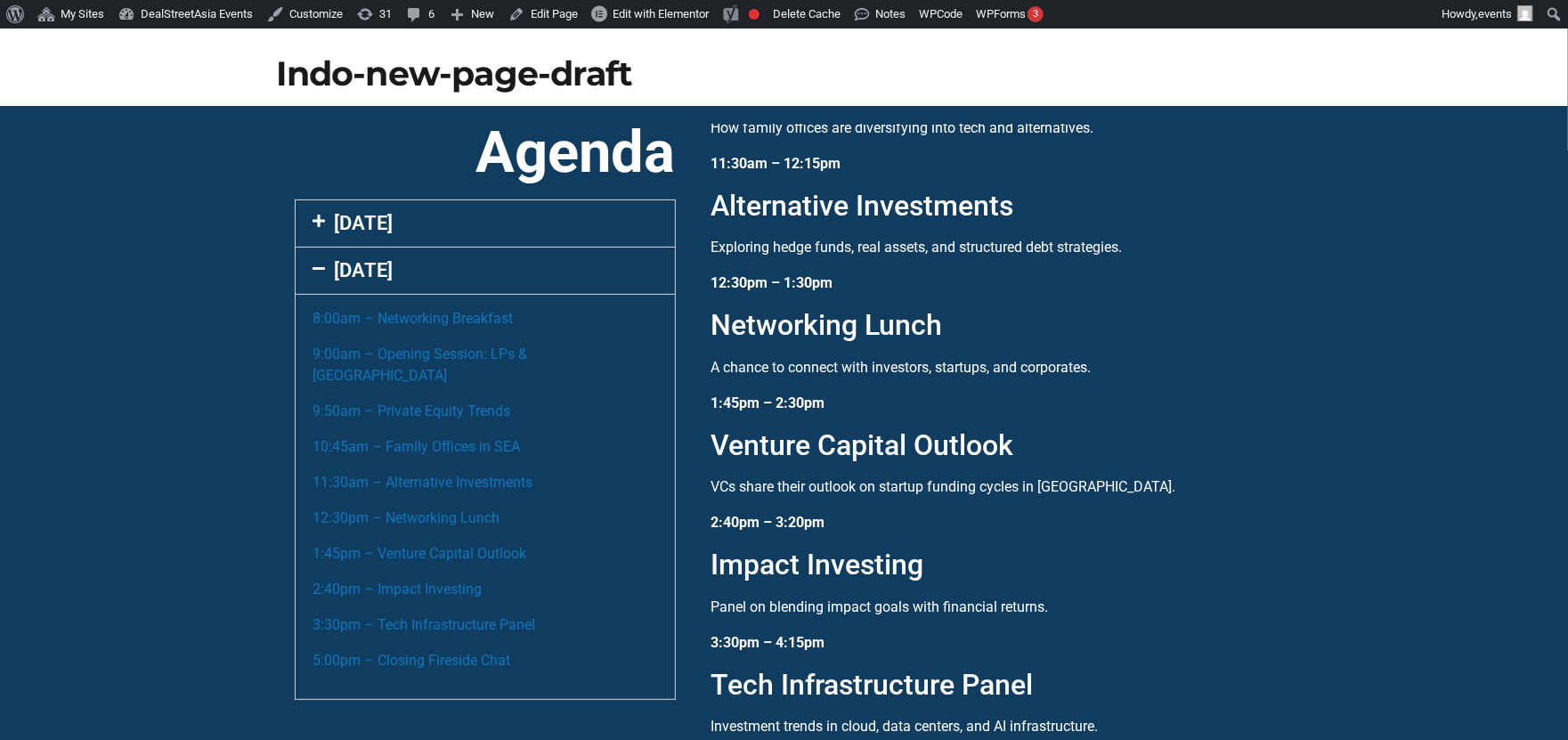
scroll to position [81, 0]
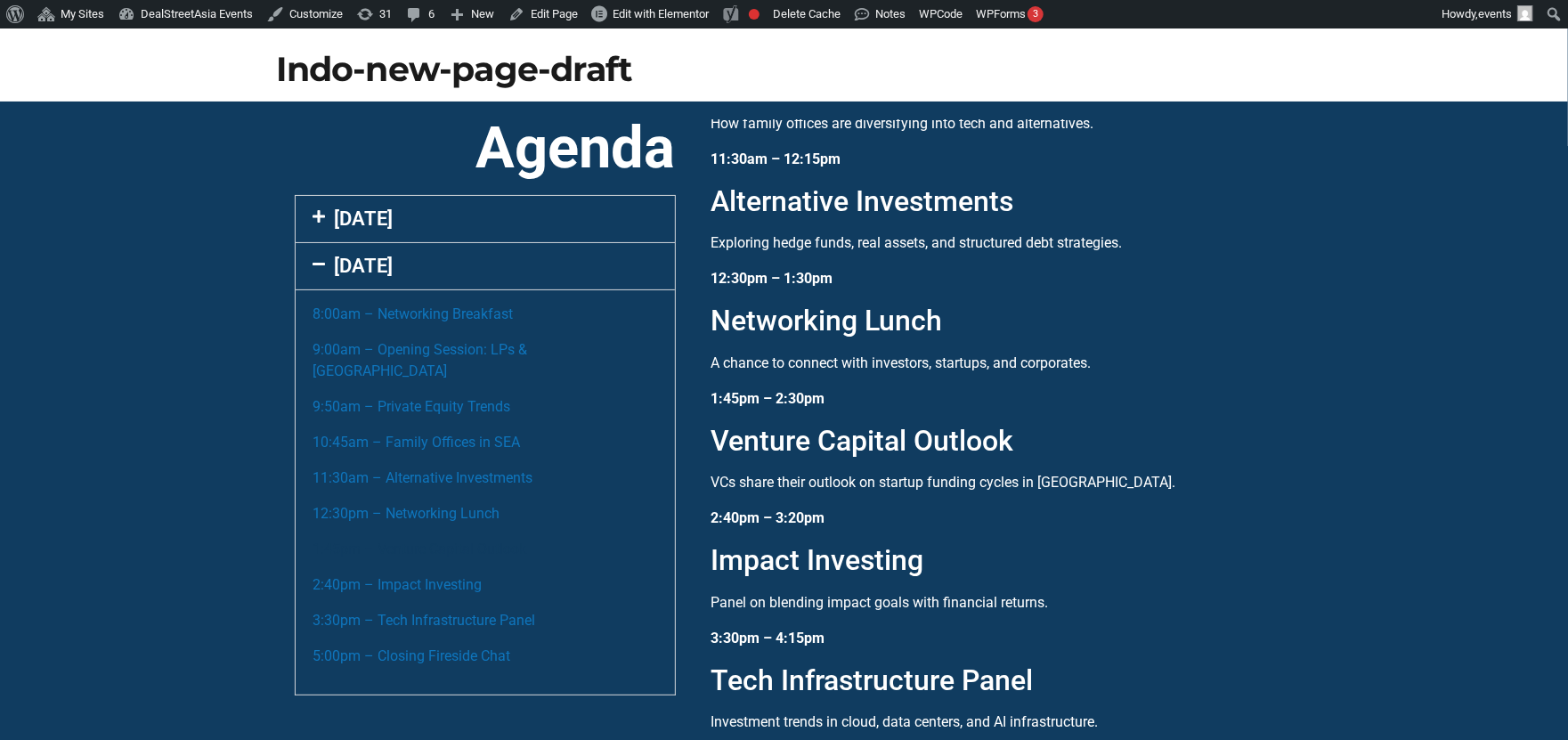
click at [435, 541] on link "1:45pm – Venture Capital Outlook" at bounding box center [420, 550] width 214 height 17
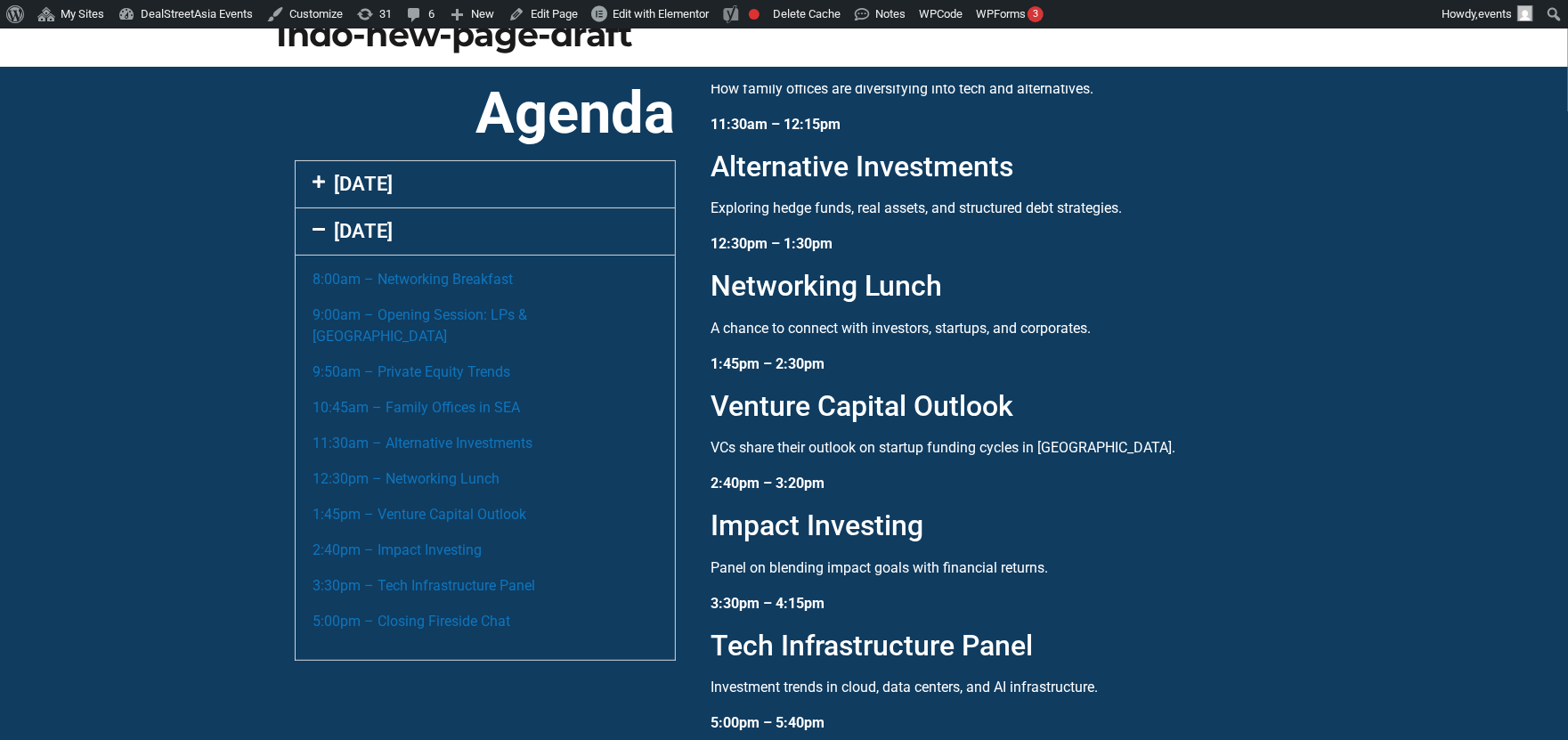
scroll to position [112, 0]
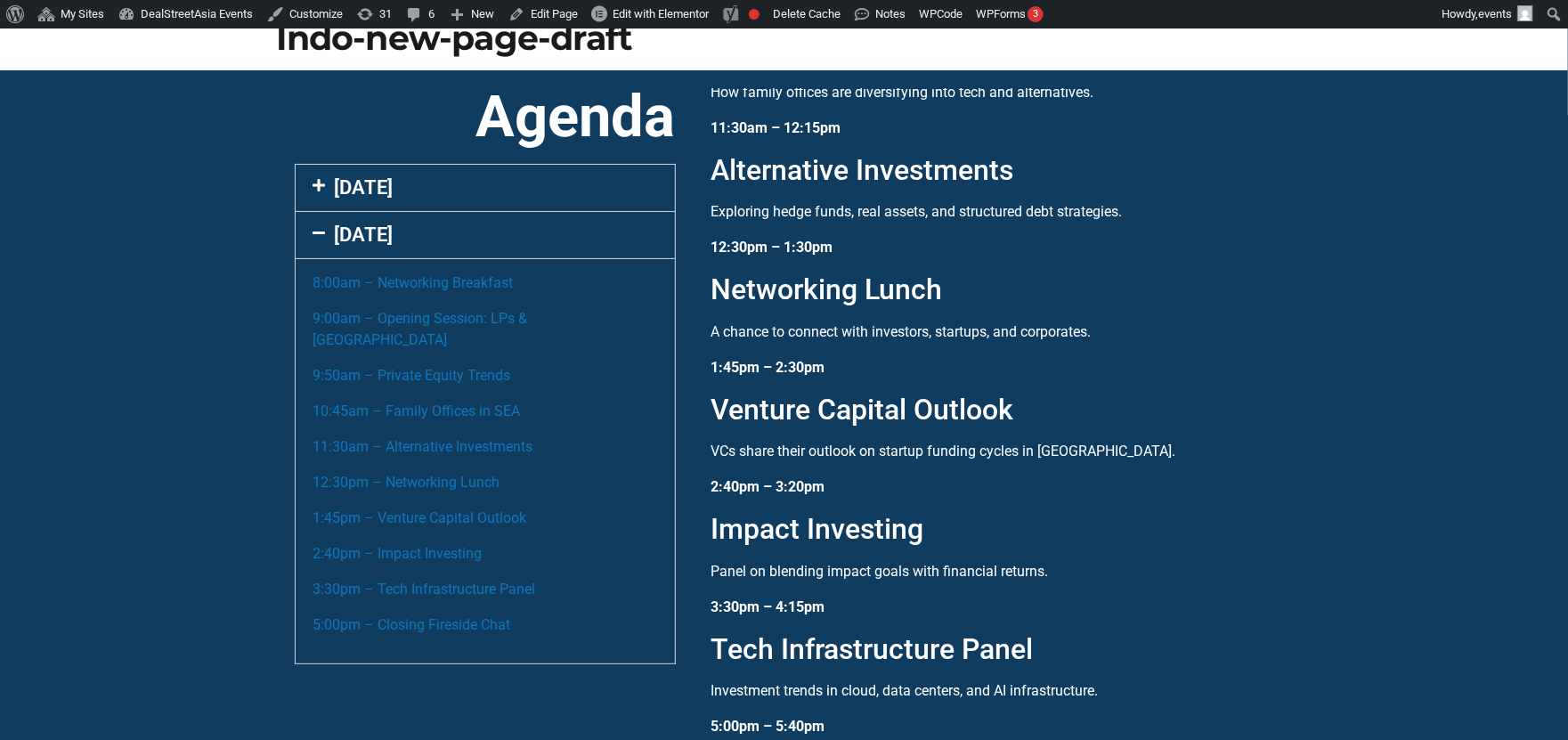
click at [437, 187] on div "[DATE]" at bounding box center [485, 187] width 379 height 47
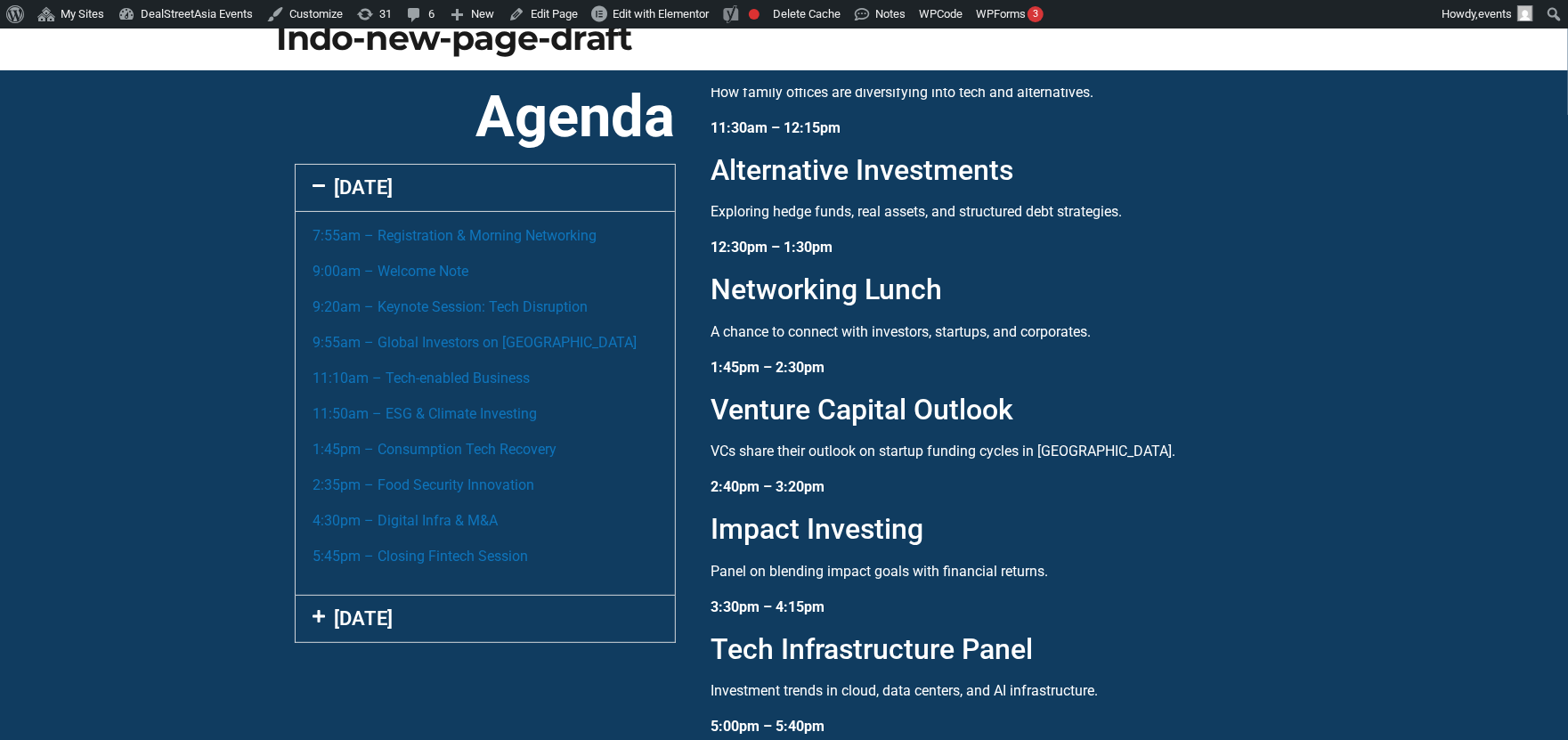
click at [410, 253] on div "7:55am – Registration & Morning Networking 9:00am – Welcome Note 9:20am – Keyno…" at bounding box center [485, 403] width 379 height 384
click at [409, 243] on p "7:55am – Registration & Morning Networking" at bounding box center [486, 236] width 344 height 21
click at [408, 237] on link "7:55am – Registration & Morning Networking" at bounding box center [455, 236] width 284 height 17
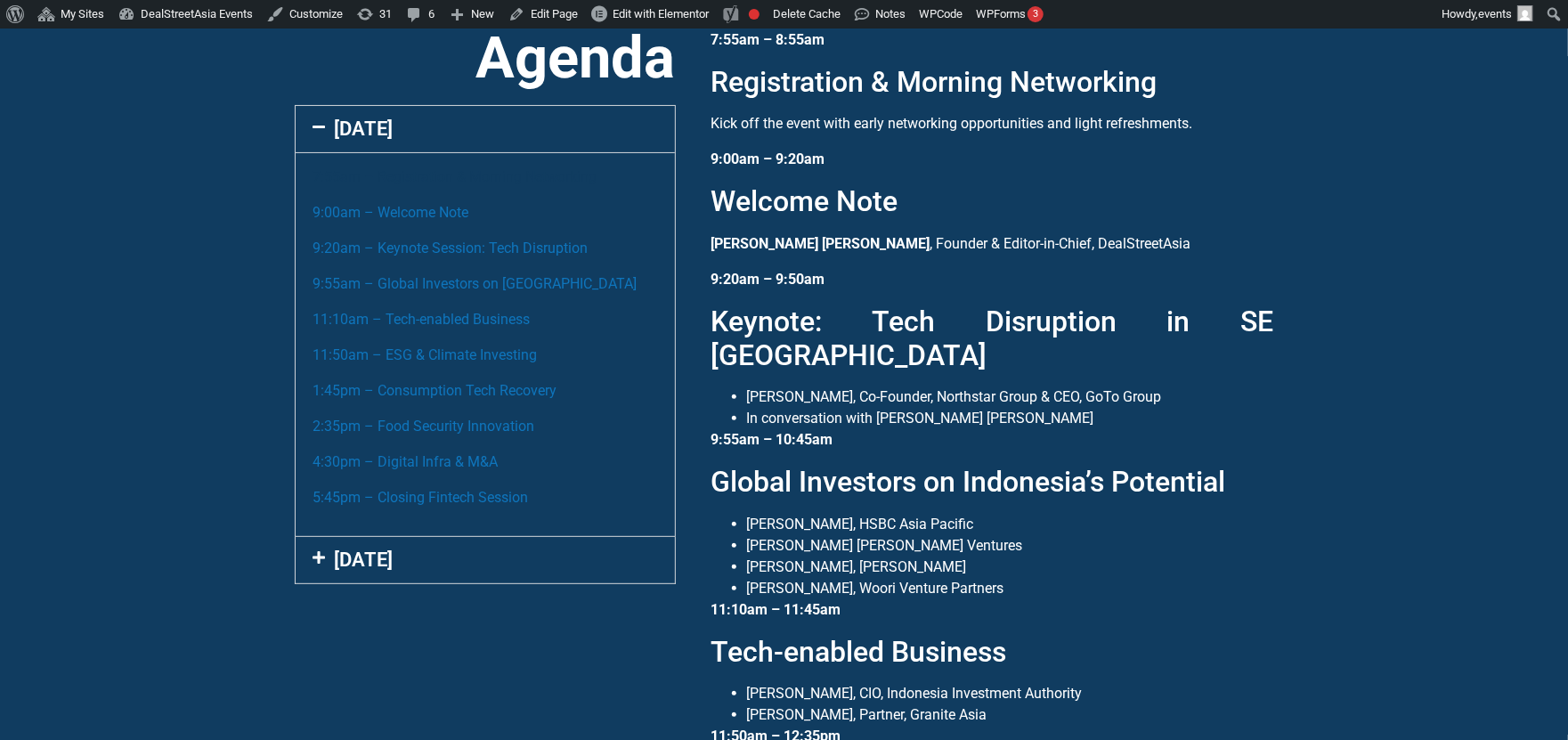
click at [433, 171] on link "7:55am – Registration & Morning Networking" at bounding box center [455, 177] width 284 height 17
click at [380, 554] on link "[DATE]" at bounding box center [364, 559] width 59 height 22
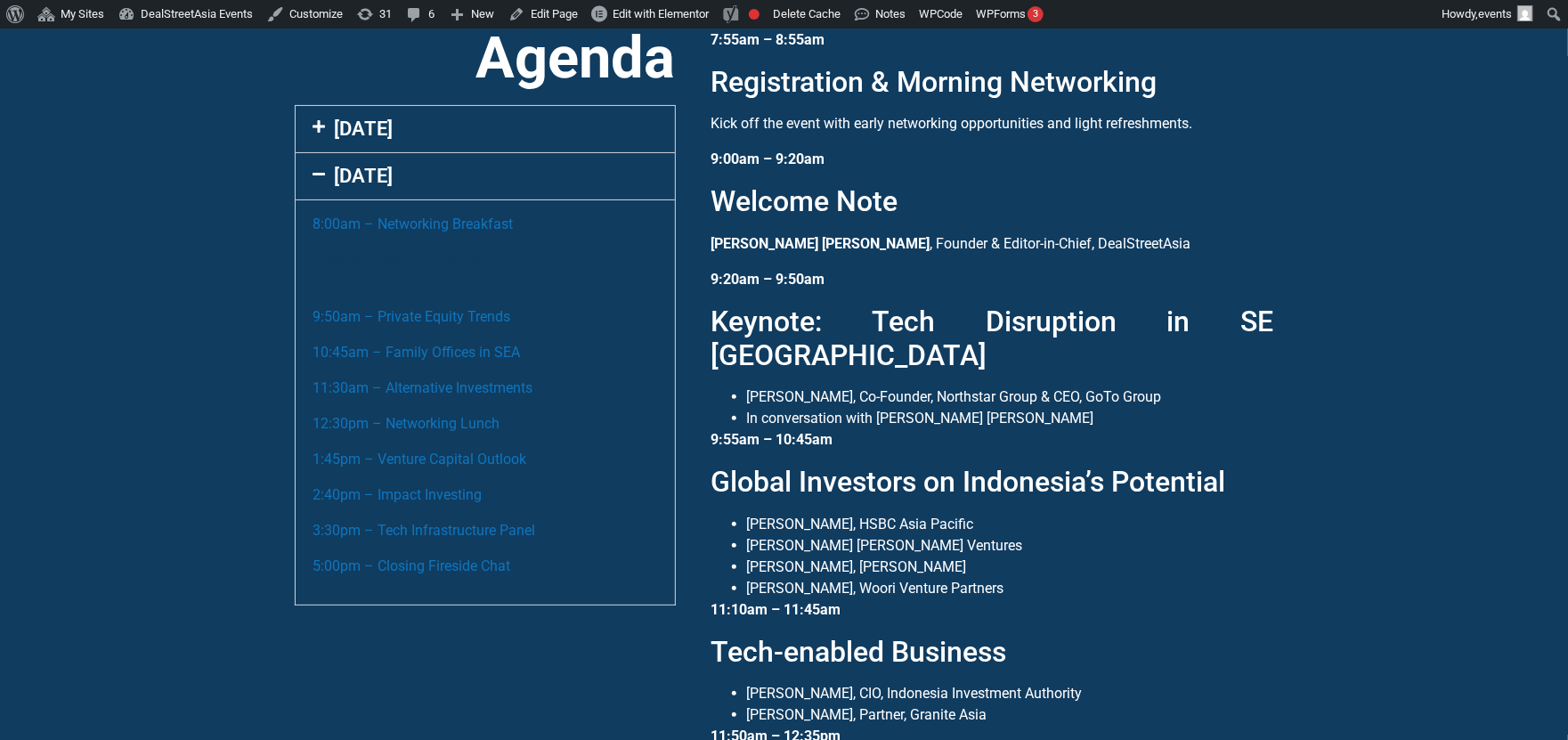
click at [415, 259] on link "9:00am – Opening Session: LPs & [GEOGRAPHIC_DATA]" at bounding box center [421, 270] width 215 height 38
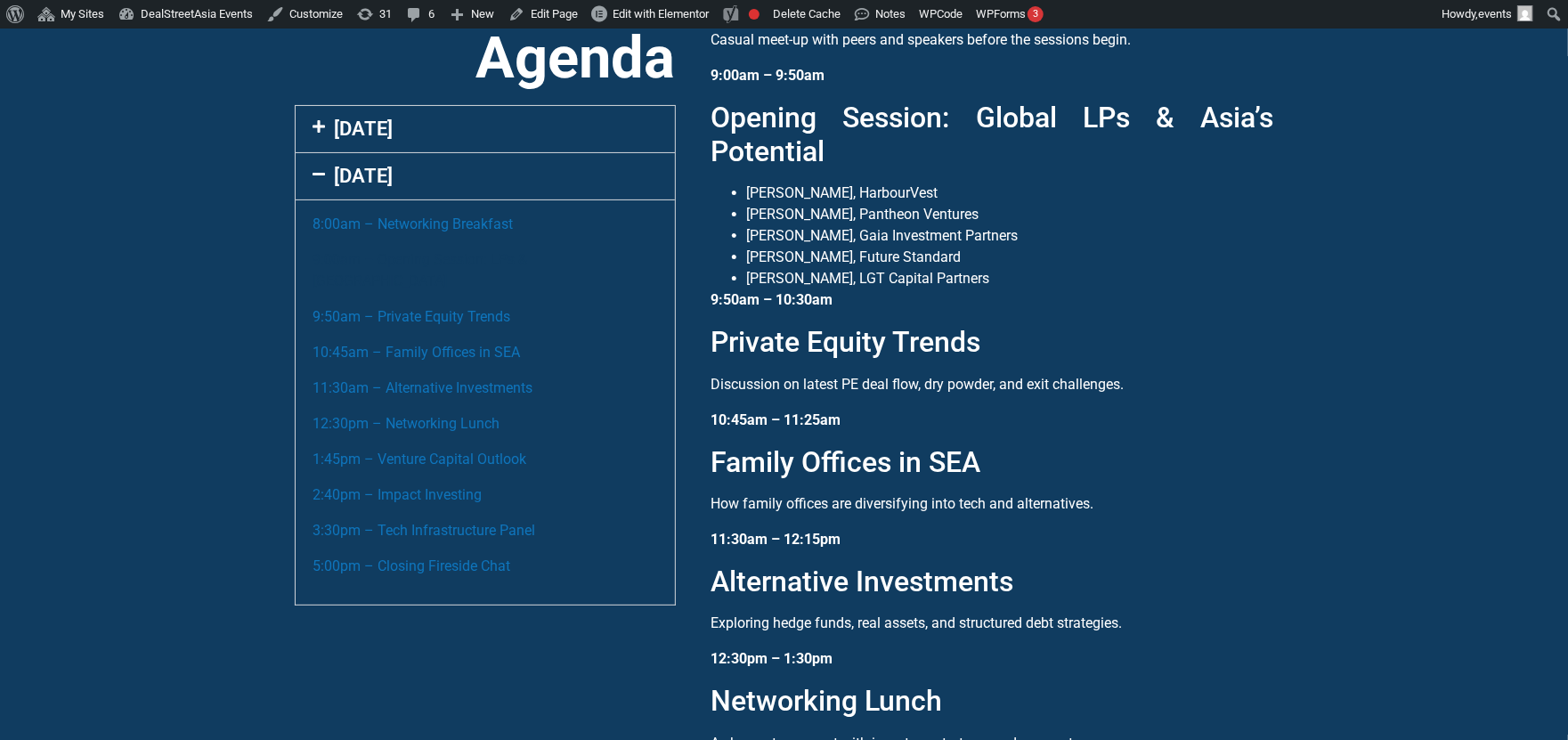
scroll to position [1587, 0]
click at [412, 451] on link "1:45pm – Venture Capital Outlook" at bounding box center [420, 459] width 214 height 17
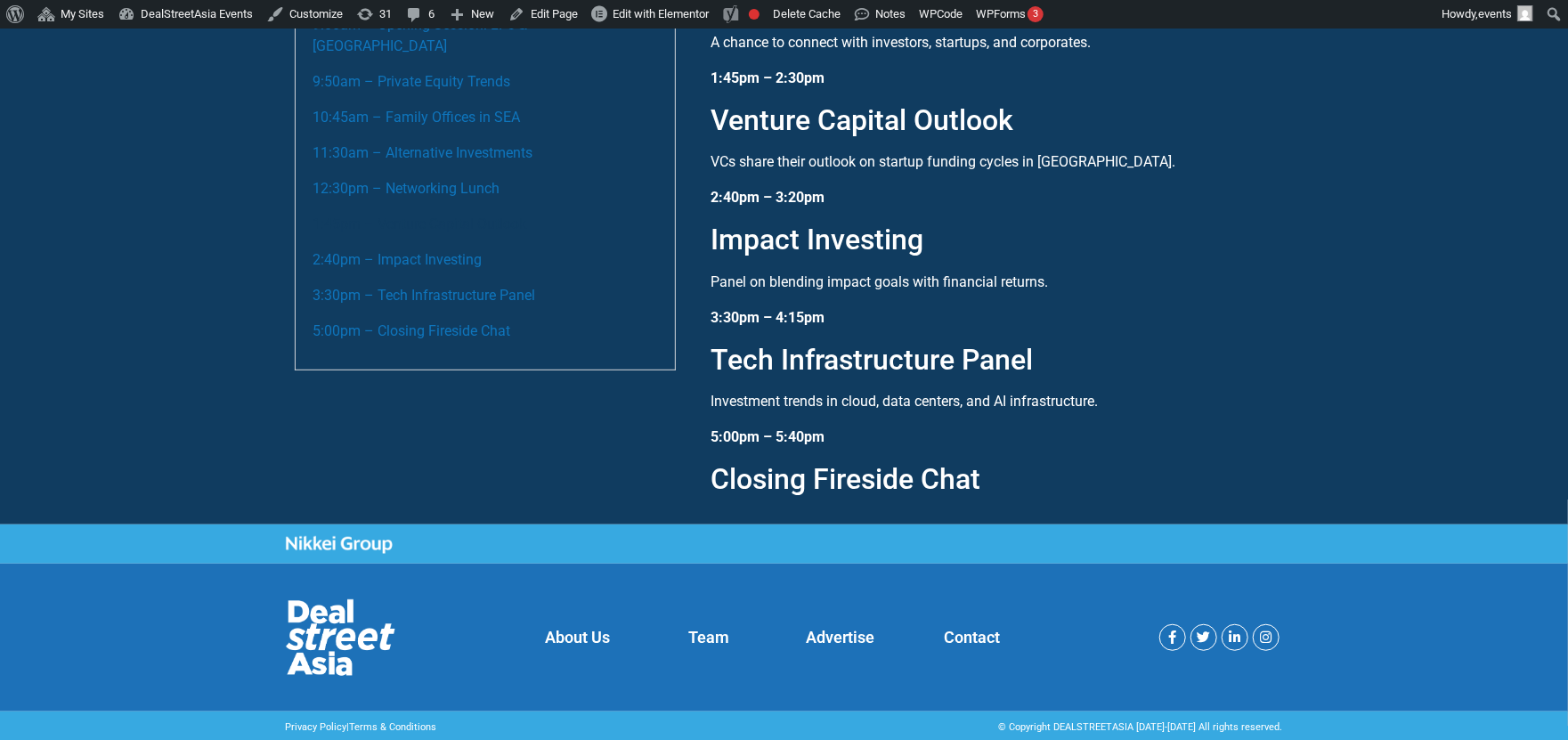
scroll to position [2057, 0]
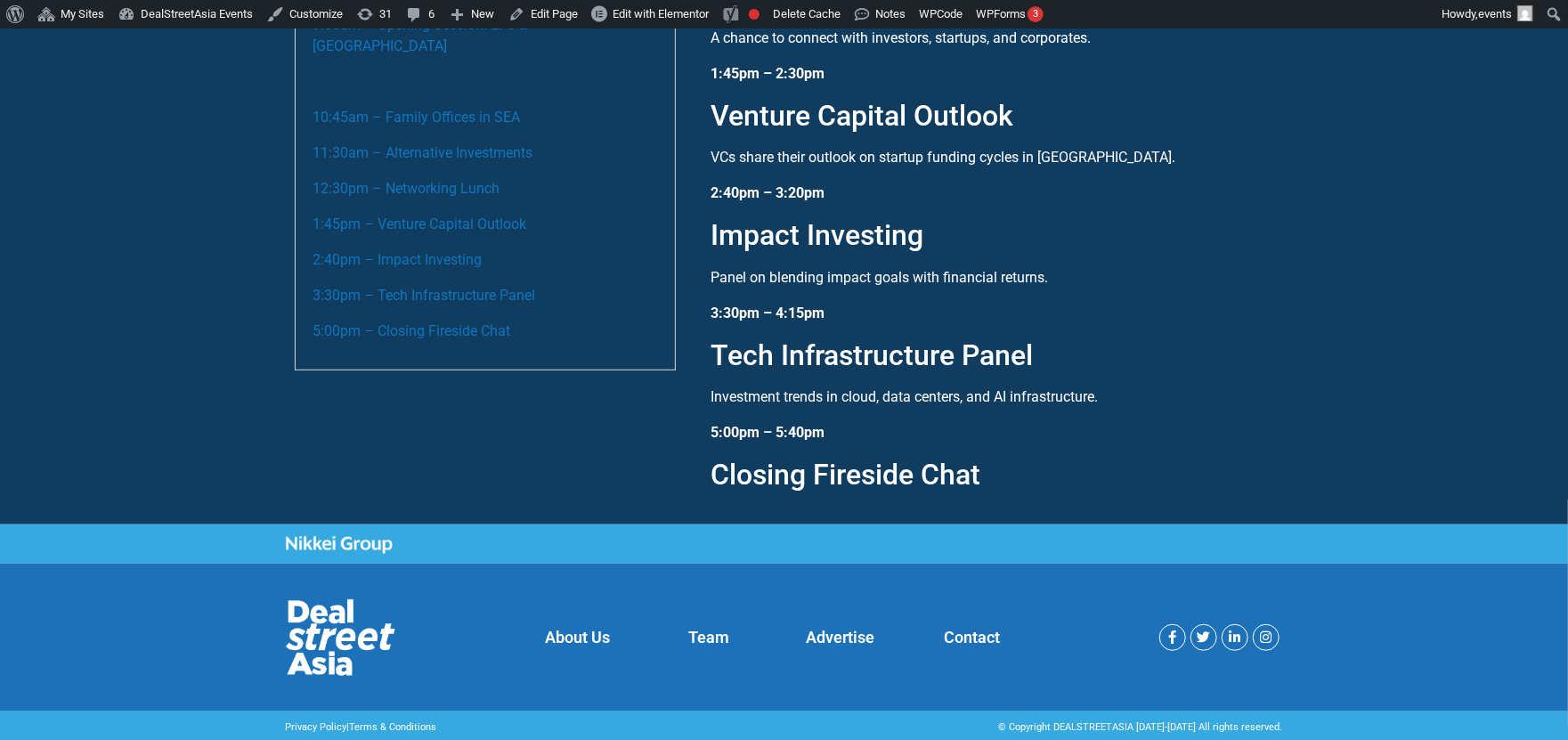
click at [421, 73] on link "9:50am – Private Equity Trends" at bounding box center [413, 82] width 198 height 17
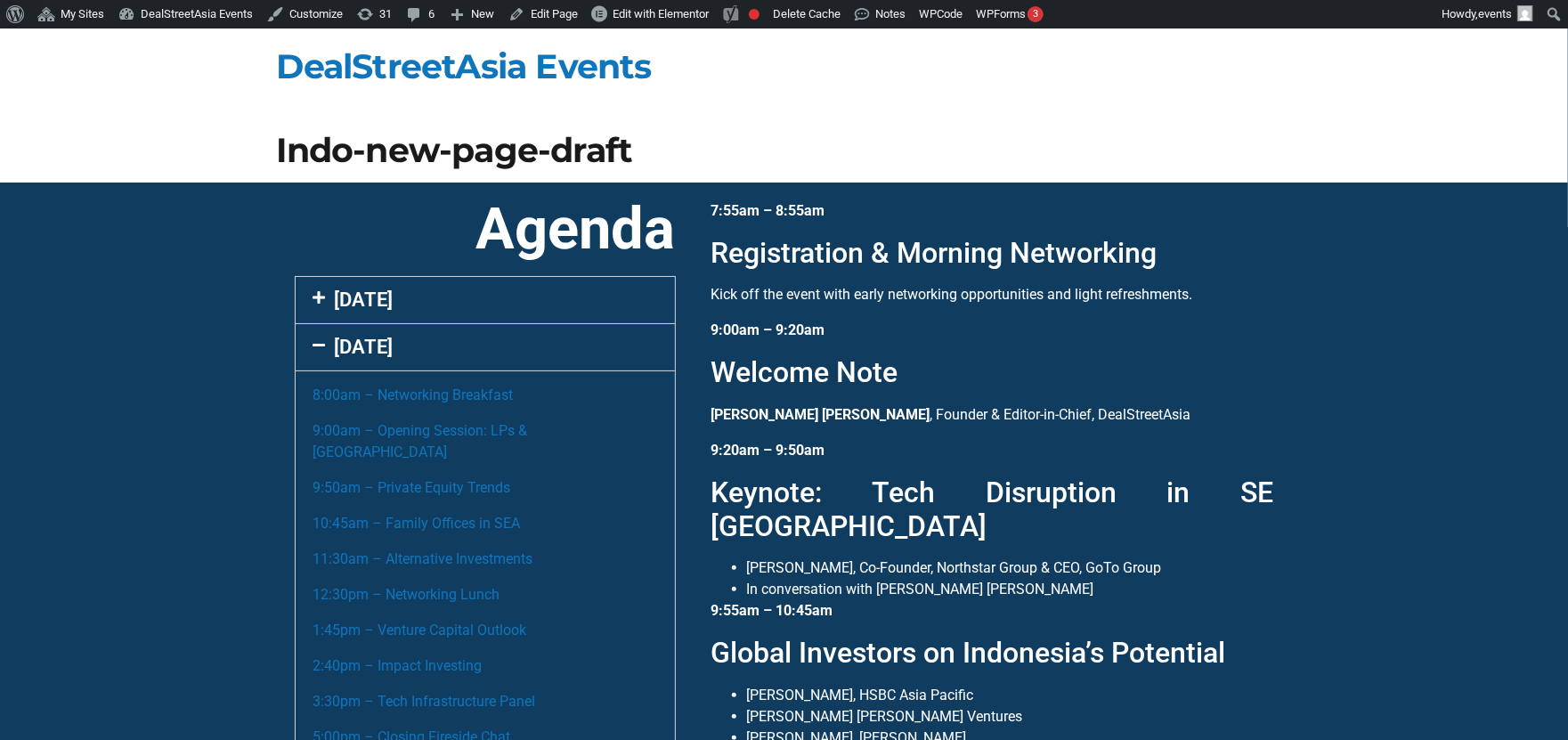
click at [344, 344] on link "[DATE]" at bounding box center [364, 346] width 59 height 22
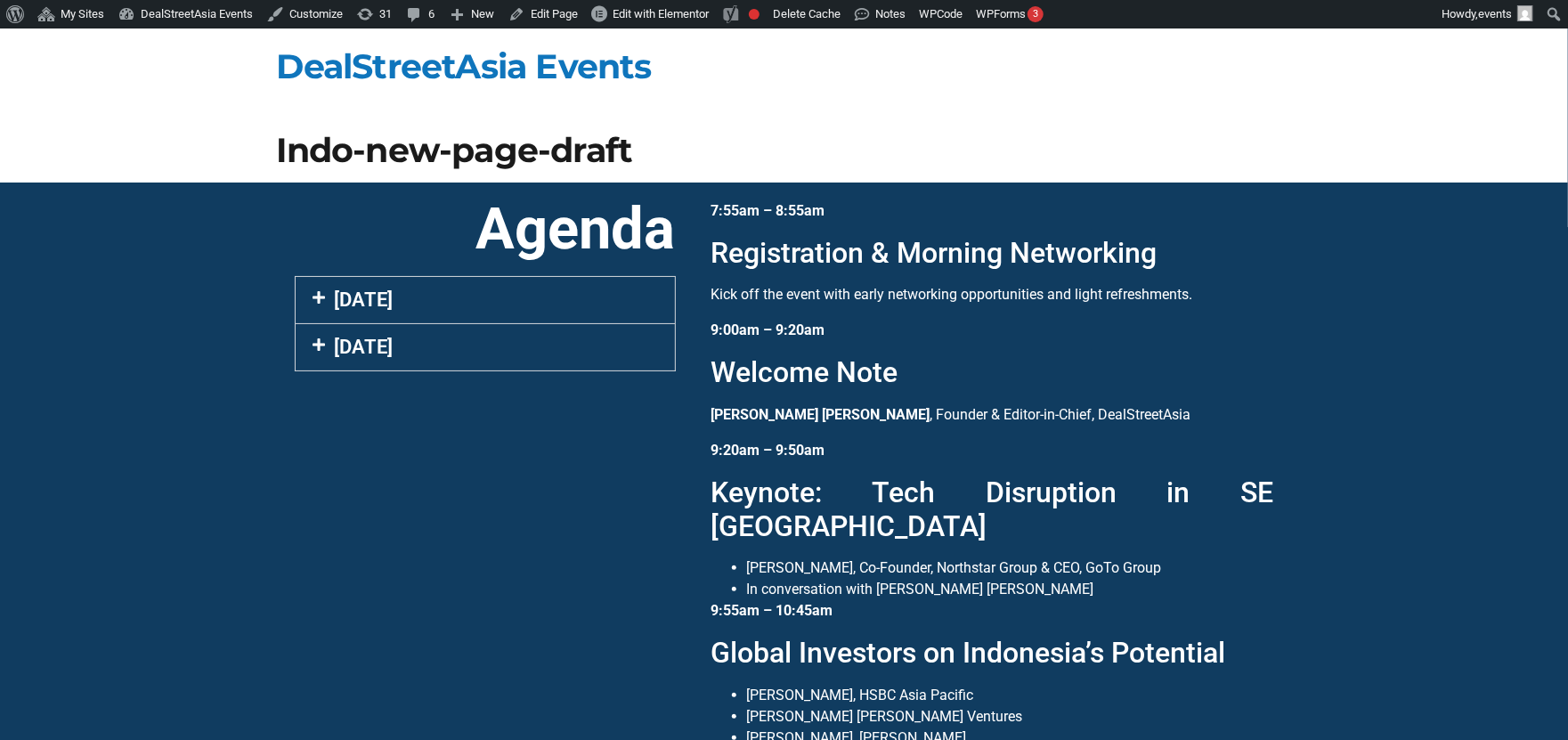
click at [389, 299] on link "[DATE]" at bounding box center [364, 299] width 59 height 22
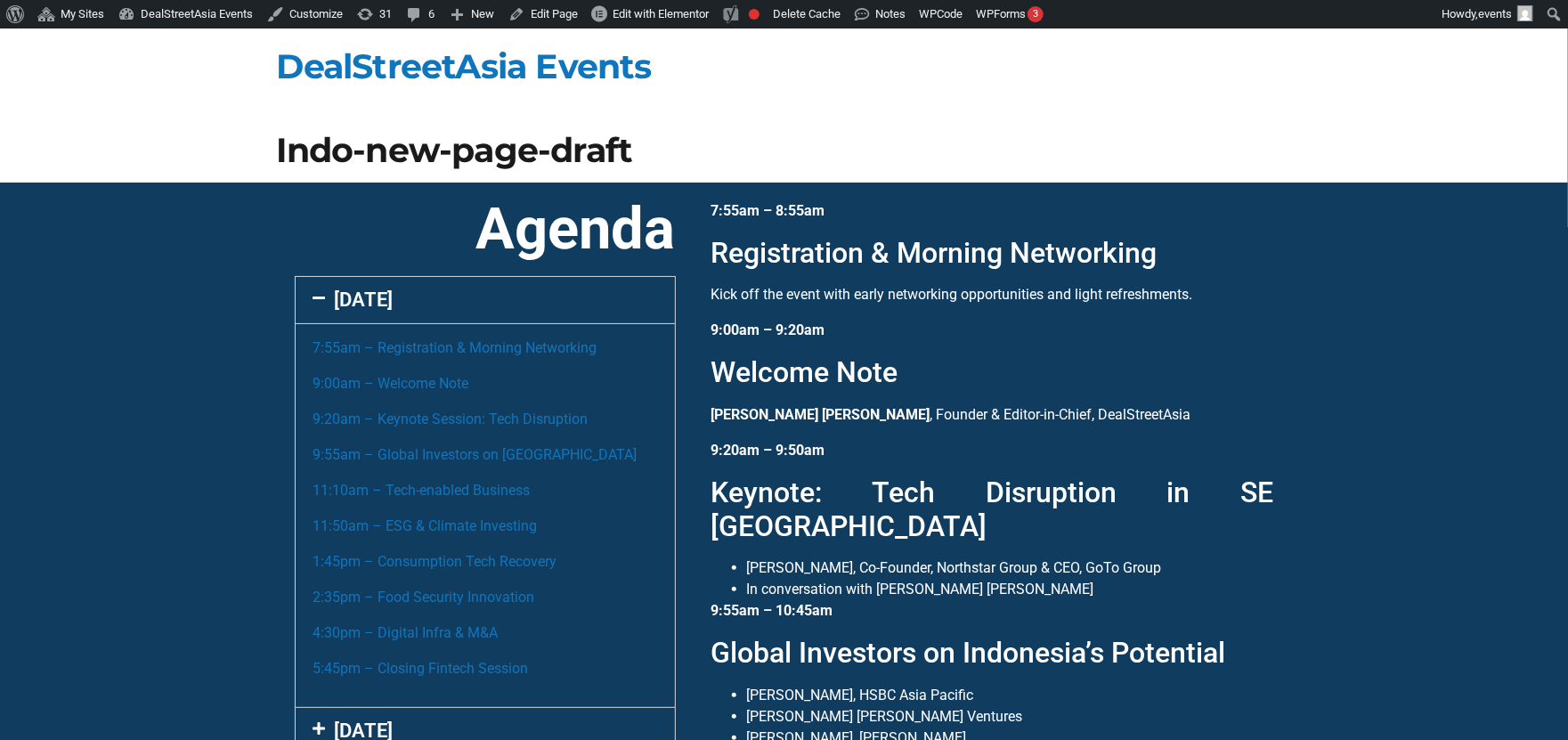
click at [429, 296] on div "[DATE]" at bounding box center [485, 300] width 379 height 47
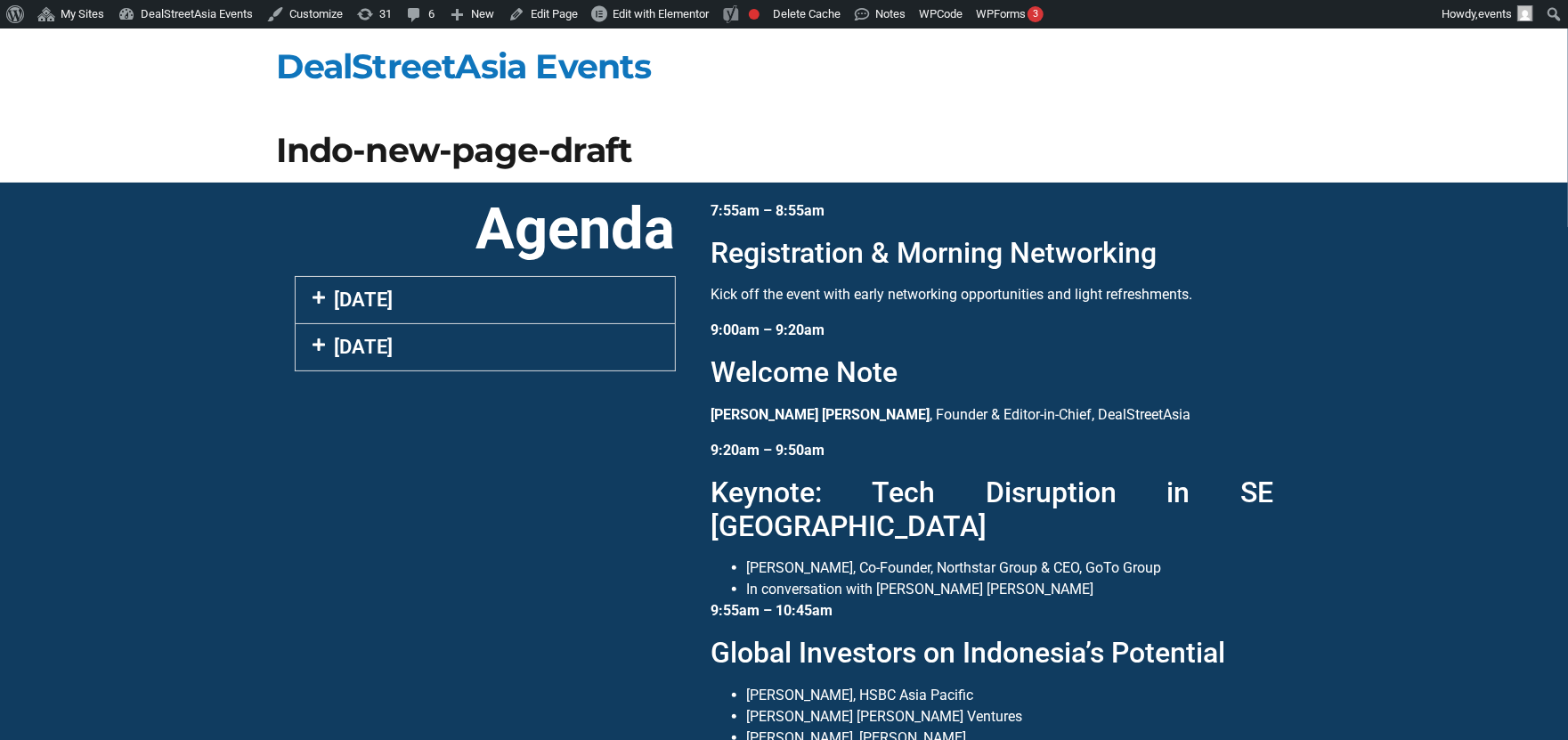
click at [405, 344] on div "[DATE]" at bounding box center [485, 347] width 379 height 47
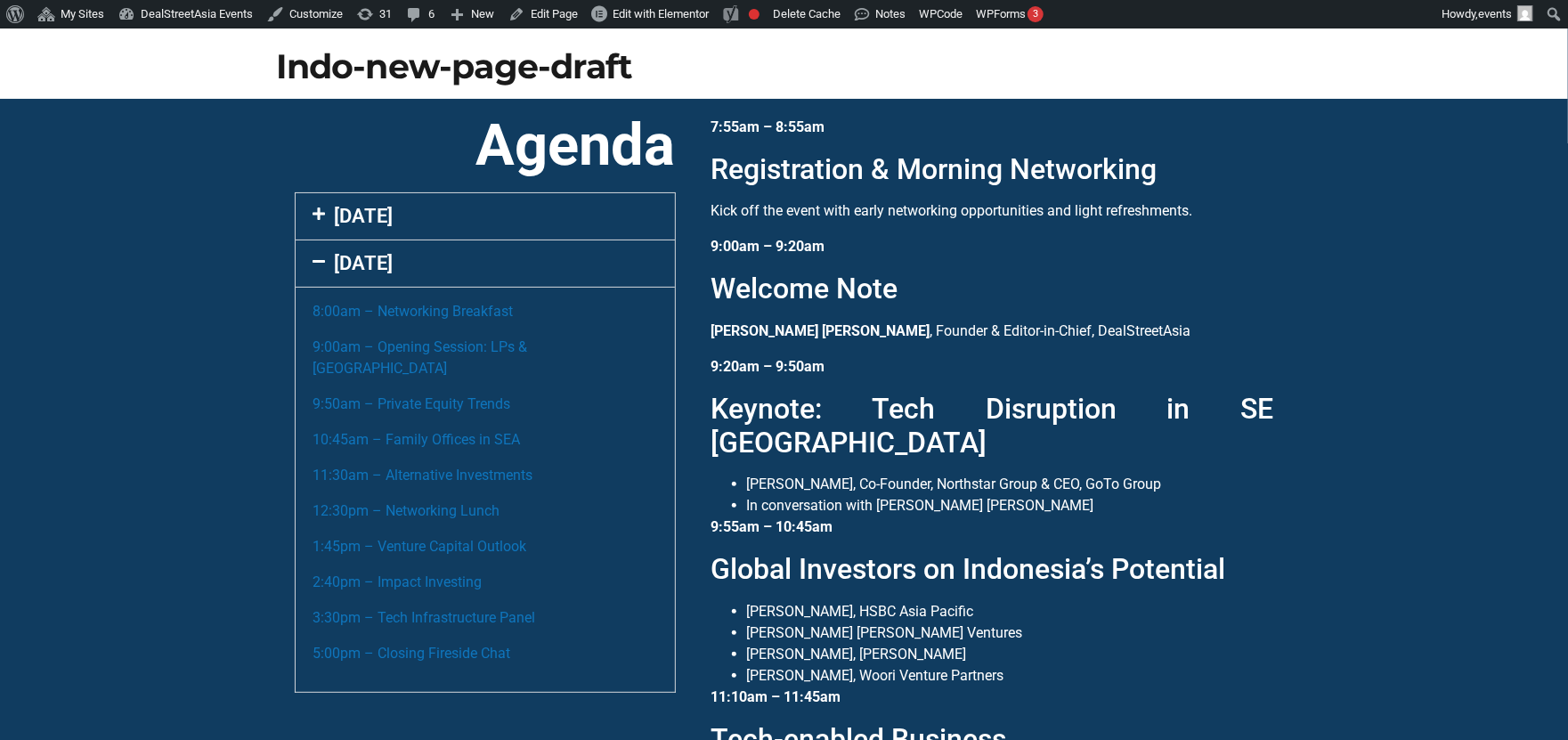
scroll to position [83, 0]
click at [639, 296] on div "8:00am – Networking Breakfast 9:00am – Opening Session: LPs & Asia 9:50am – Pri…" at bounding box center [485, 491] width 379 height 405
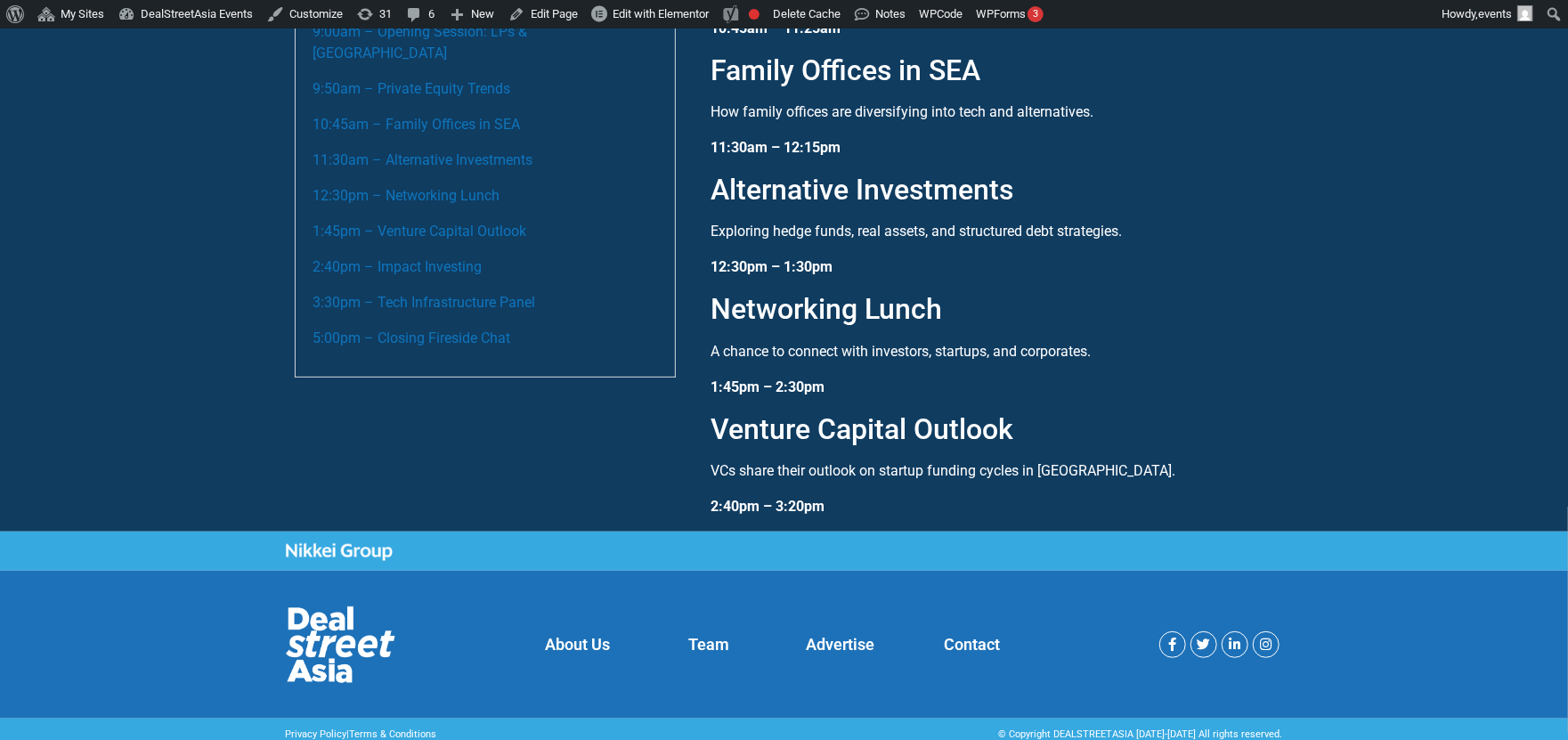
scroll to position [410, 0]
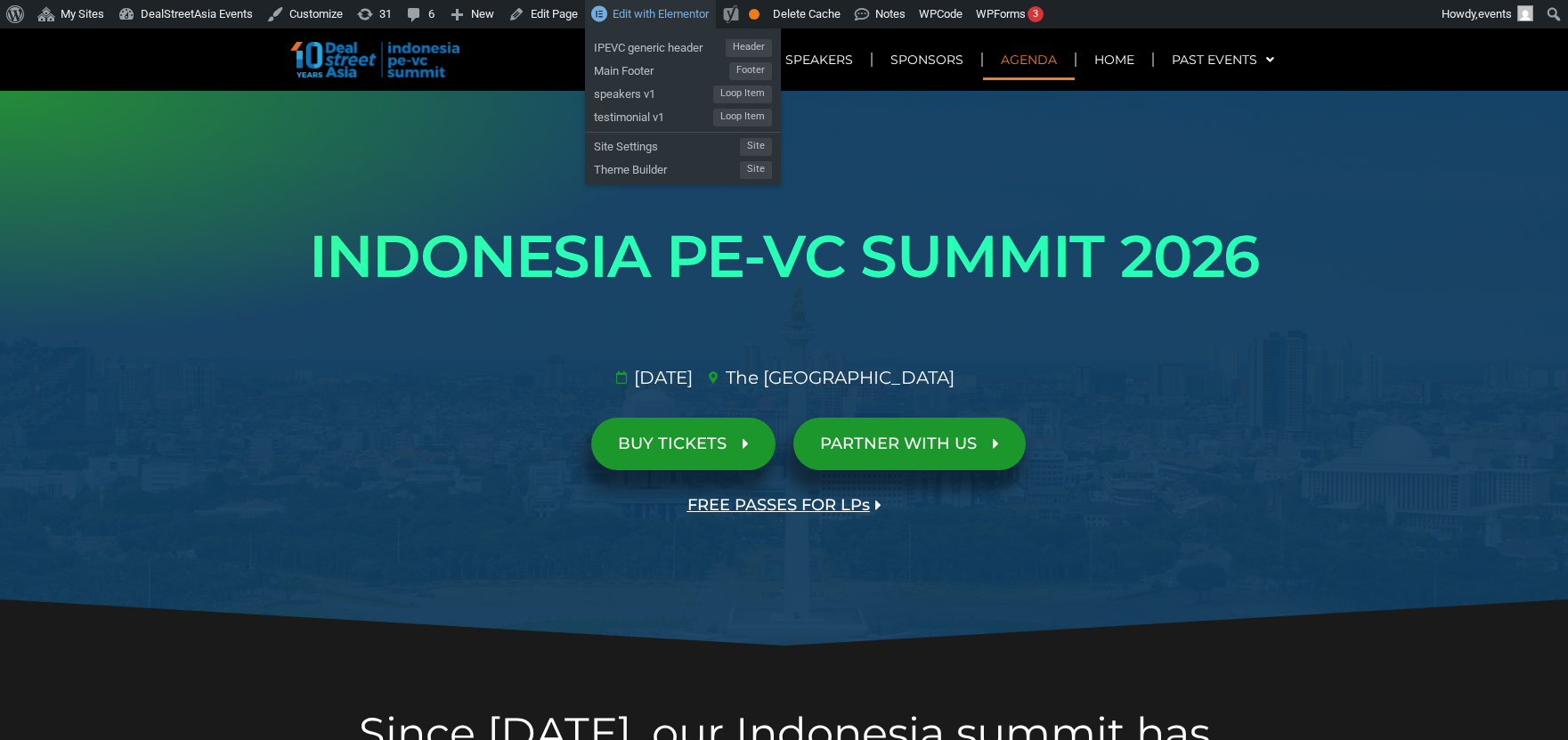
scroll to position [1236, 0]
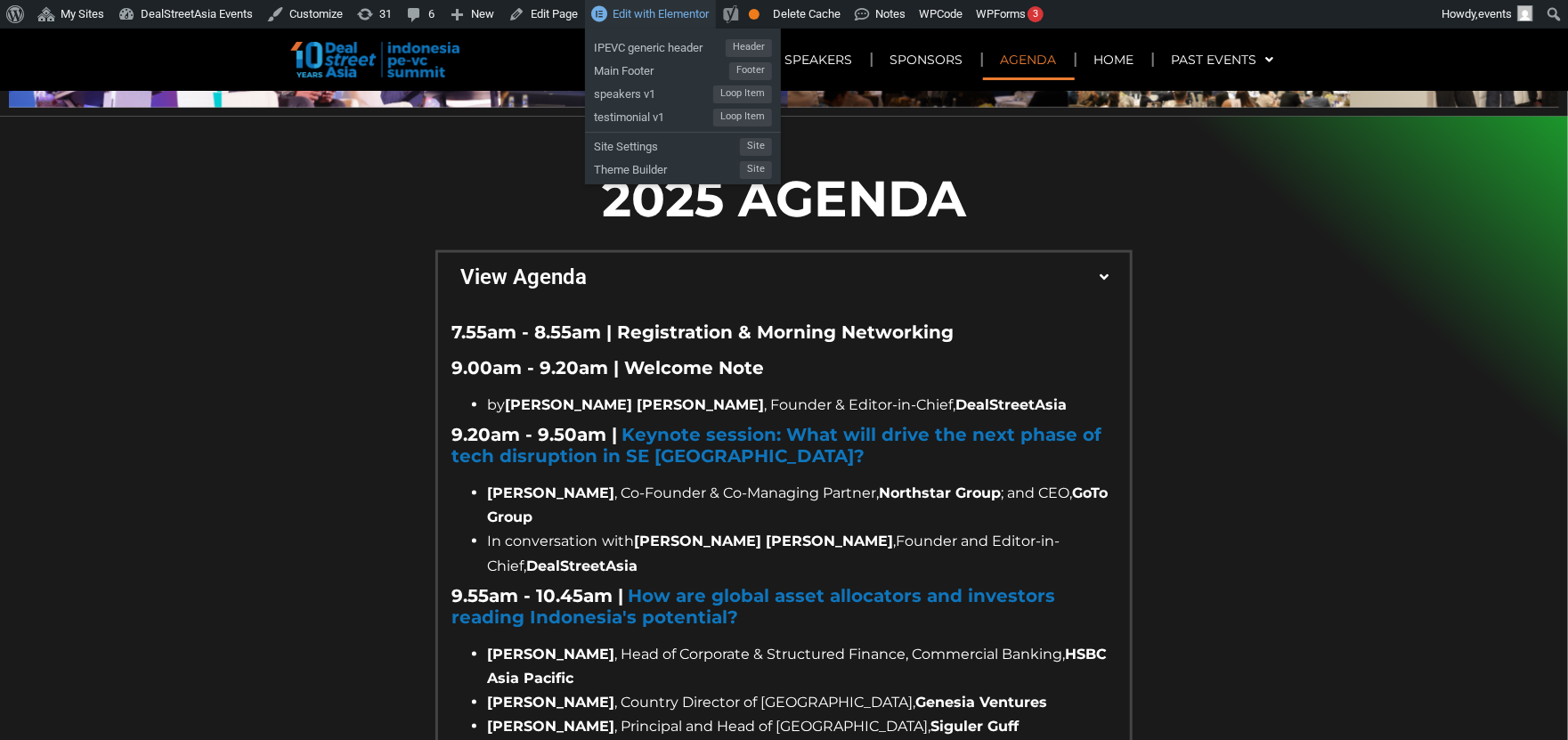
drag, startPoint x: 0, startPoint y: 0, endPoint x: 637, endPoint y: 11, distance: 637.1
click at [637, 11] on span "Edit with Elementor" at bounding box center [660, 13] width 96 height 13
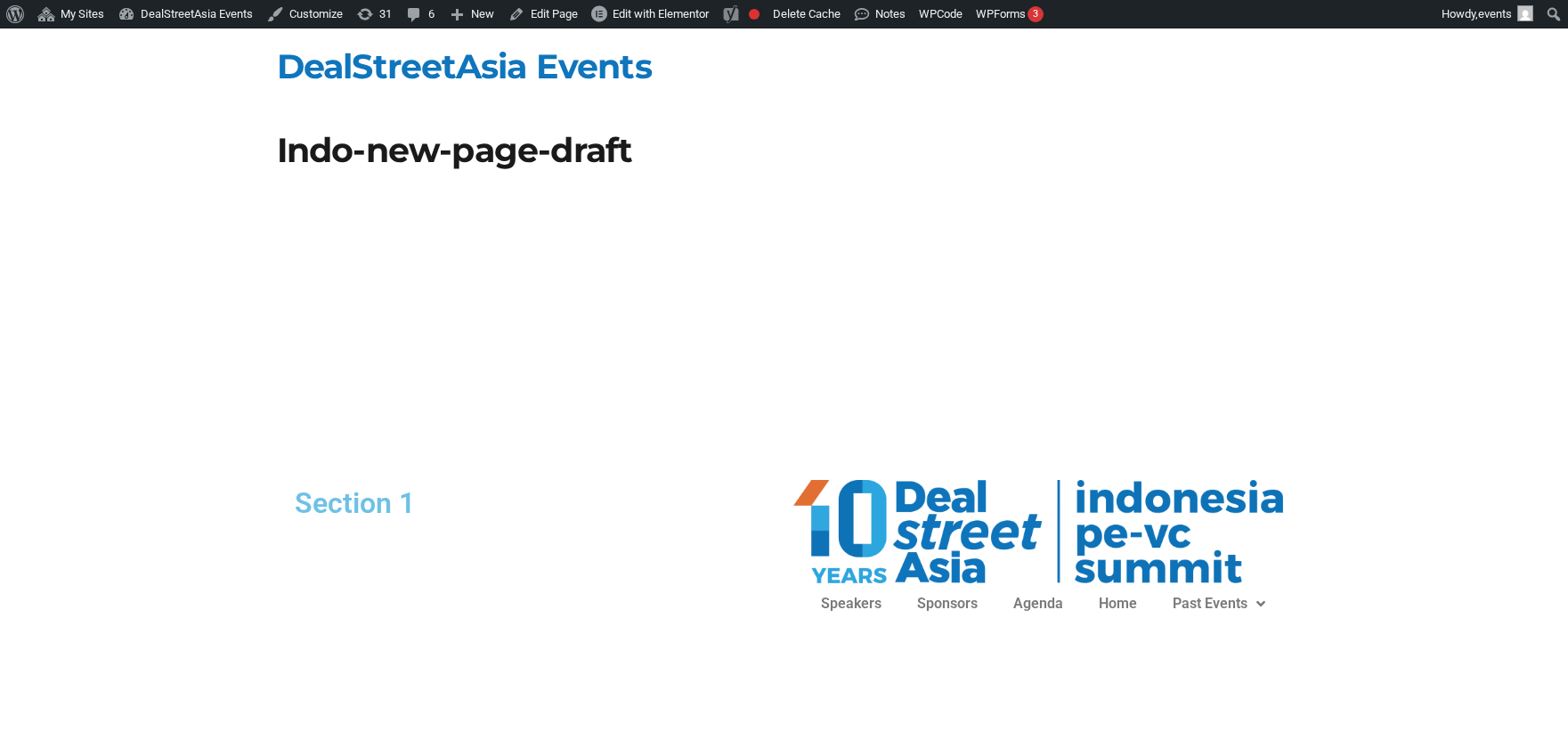
scroll to position [81, 0]
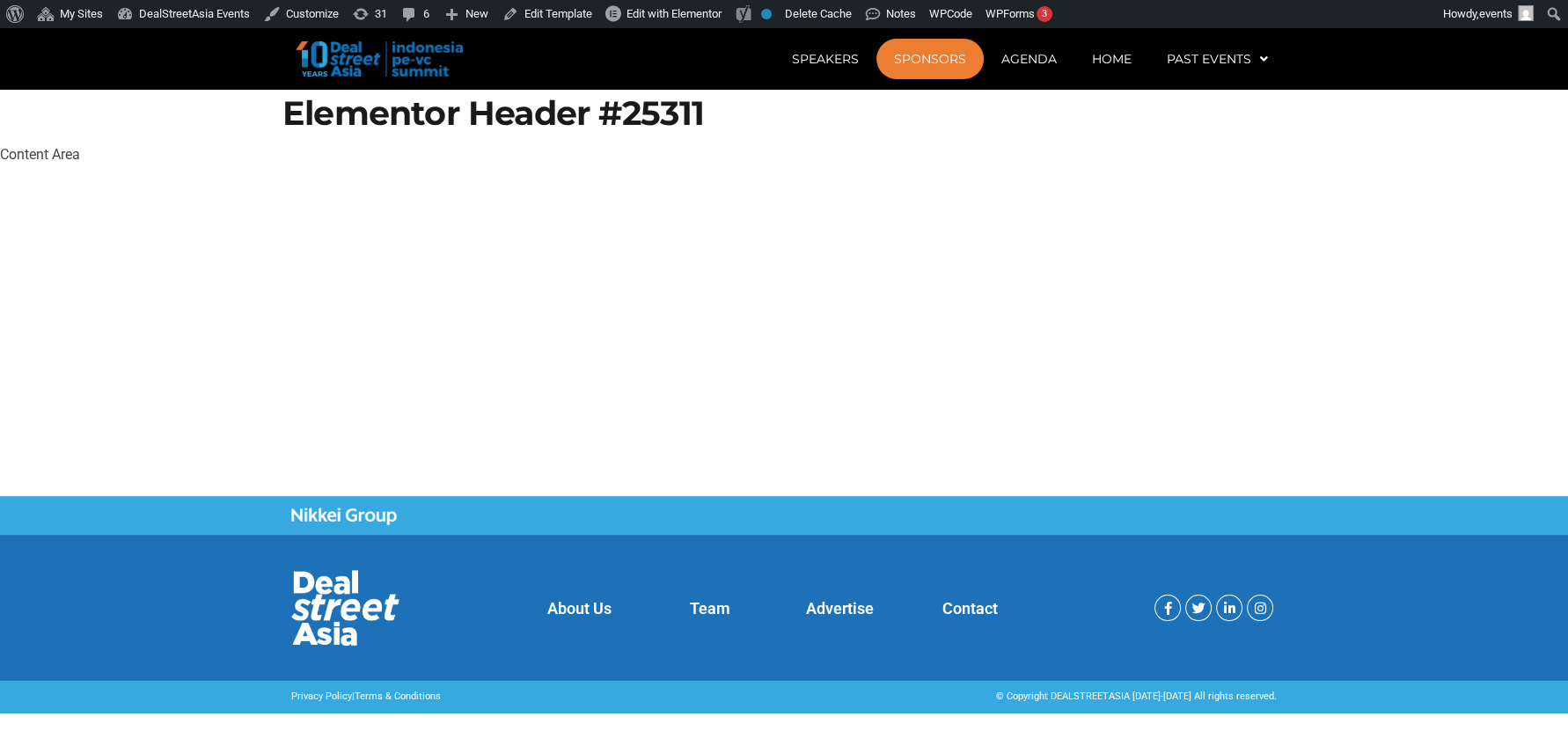
click at [954, 55] on link "Sponsors" at bounding box center [930, 58] width 107 height 40
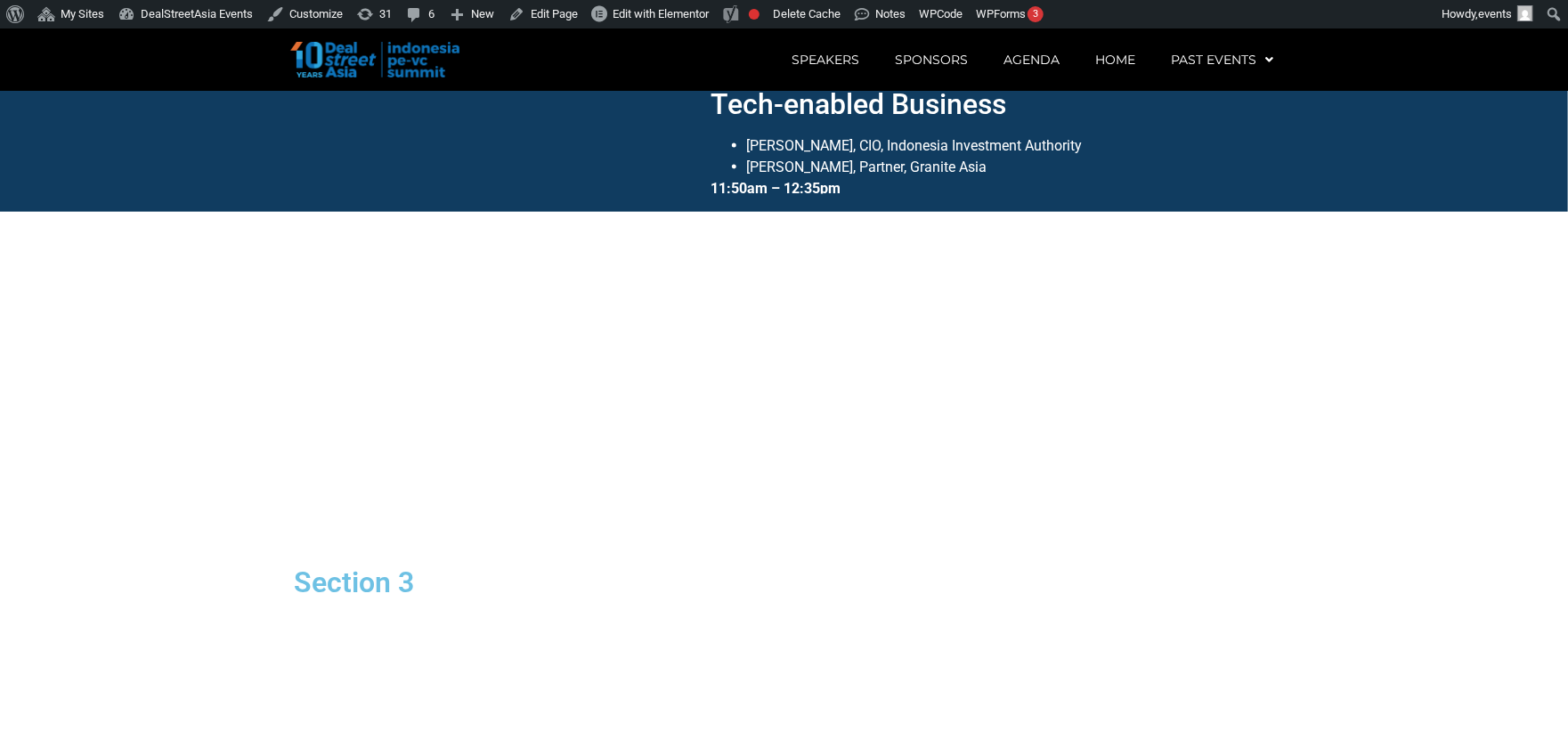
scroll to position [1366, 0]
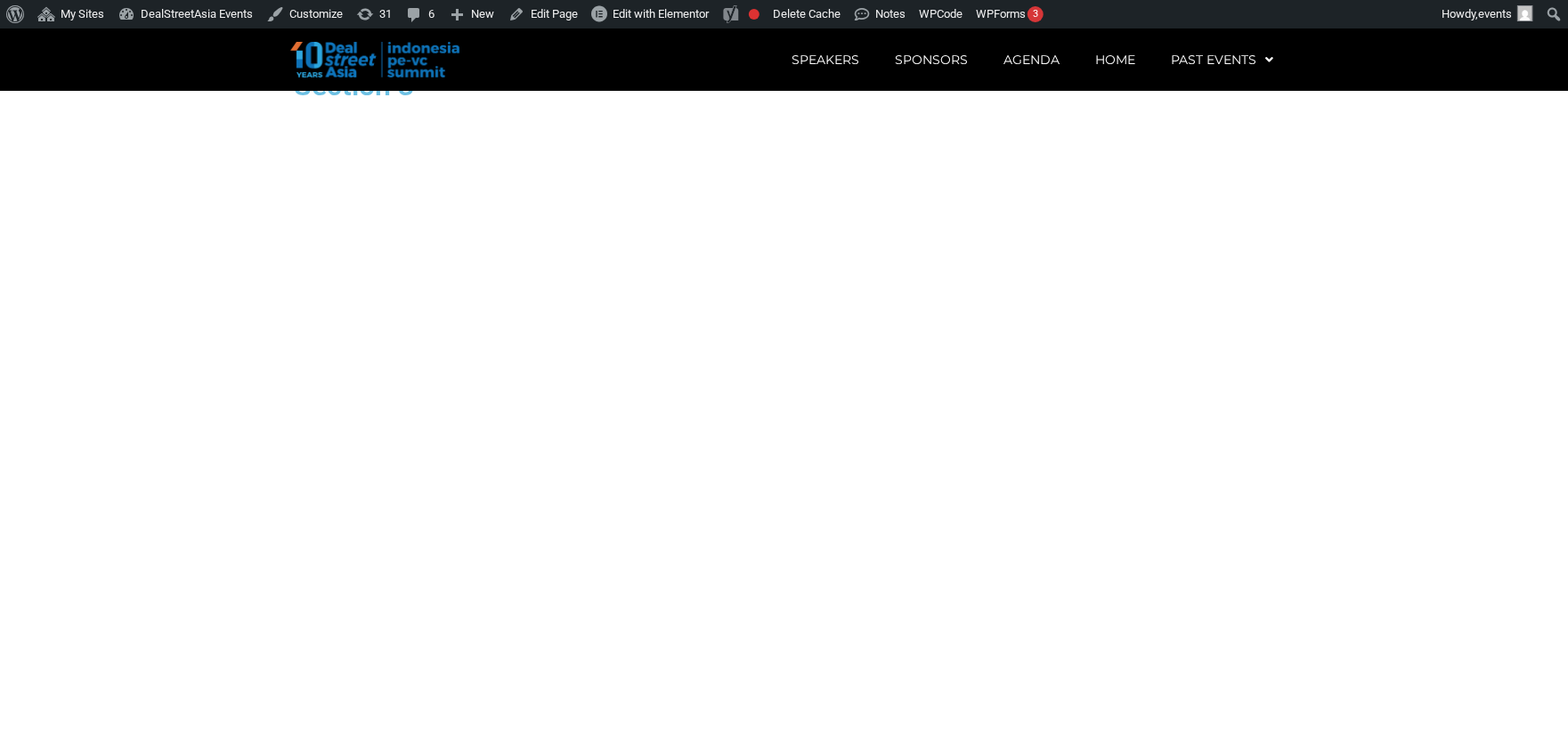
scroll to position [1865, 0]
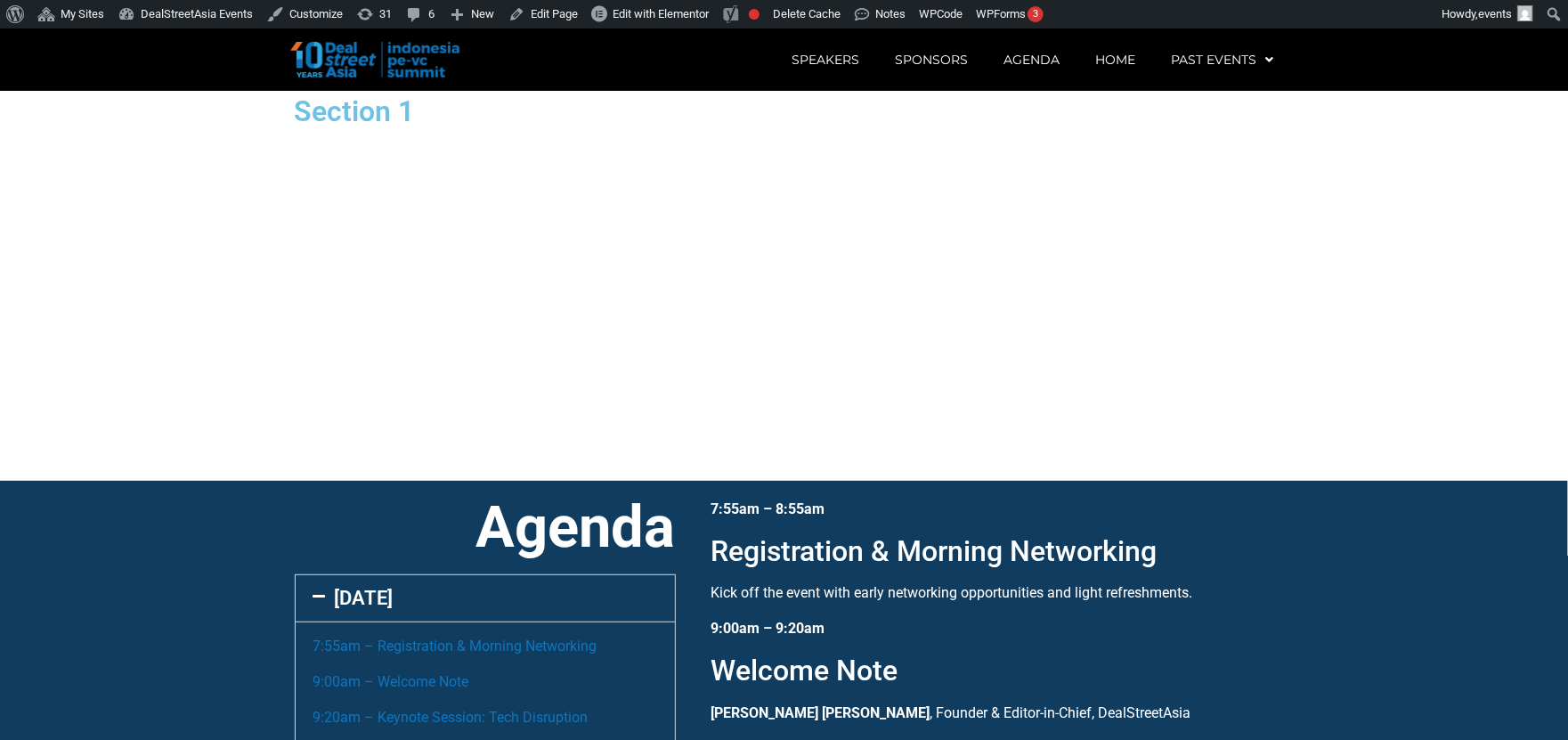
scroll to position [355, 0]
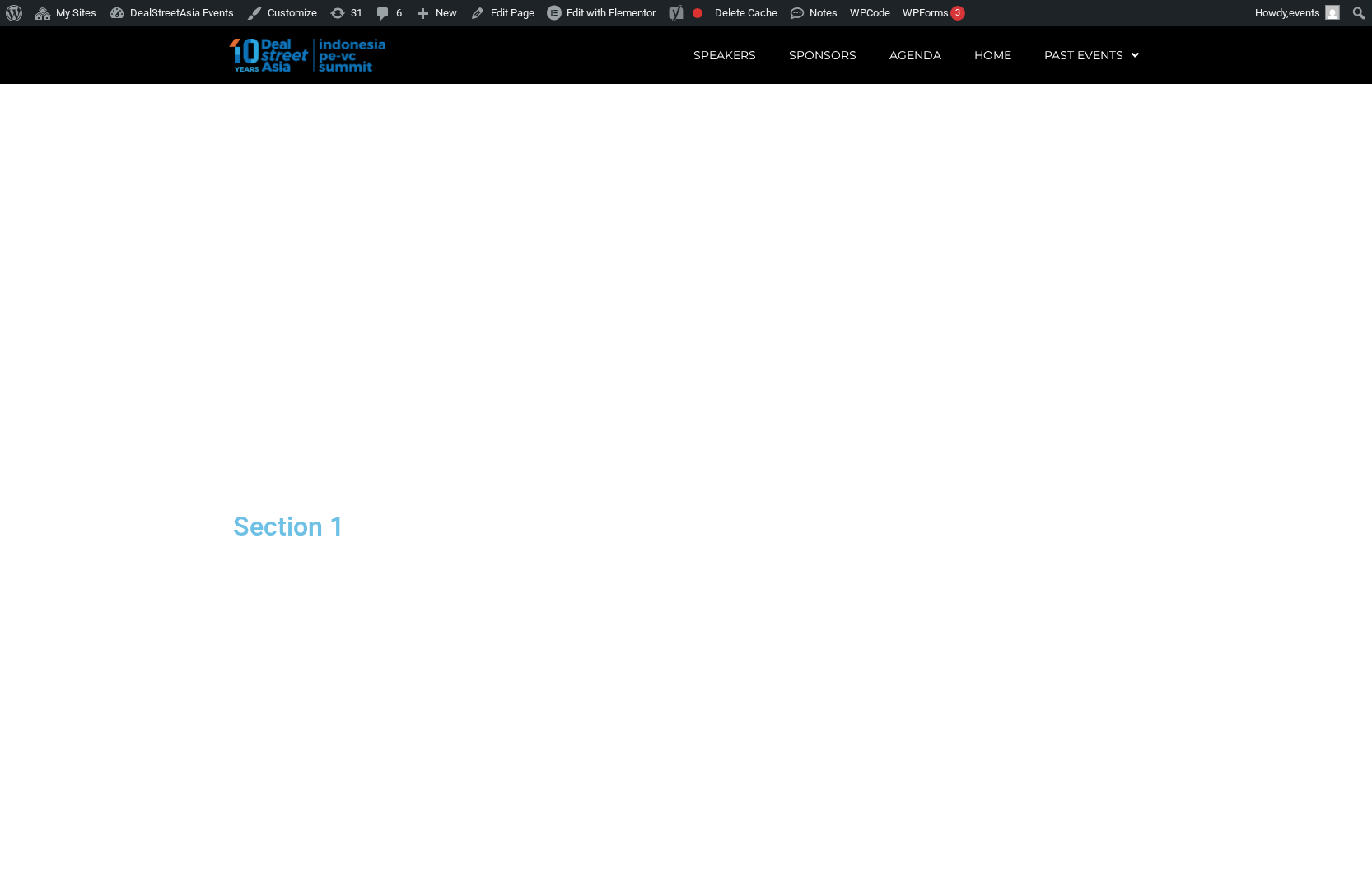
click at [1007, 471] on div "Section 1" at bounding box center [686, 526] width 939 height 884
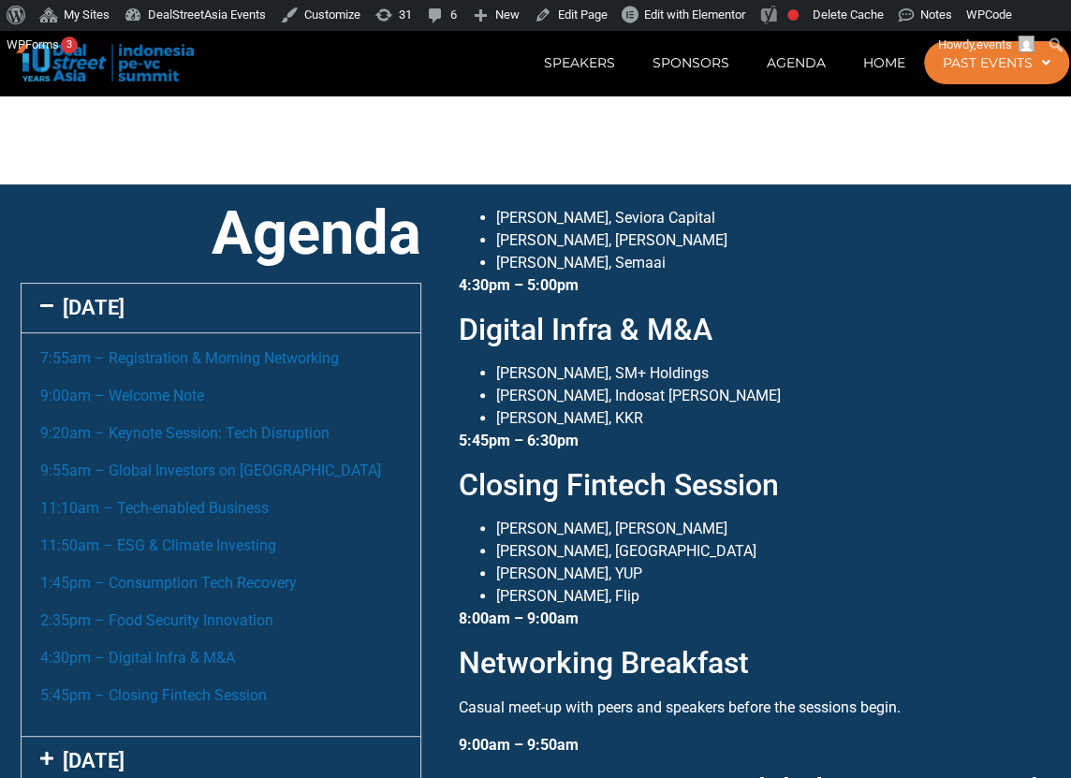
scroll to position [778, 0]
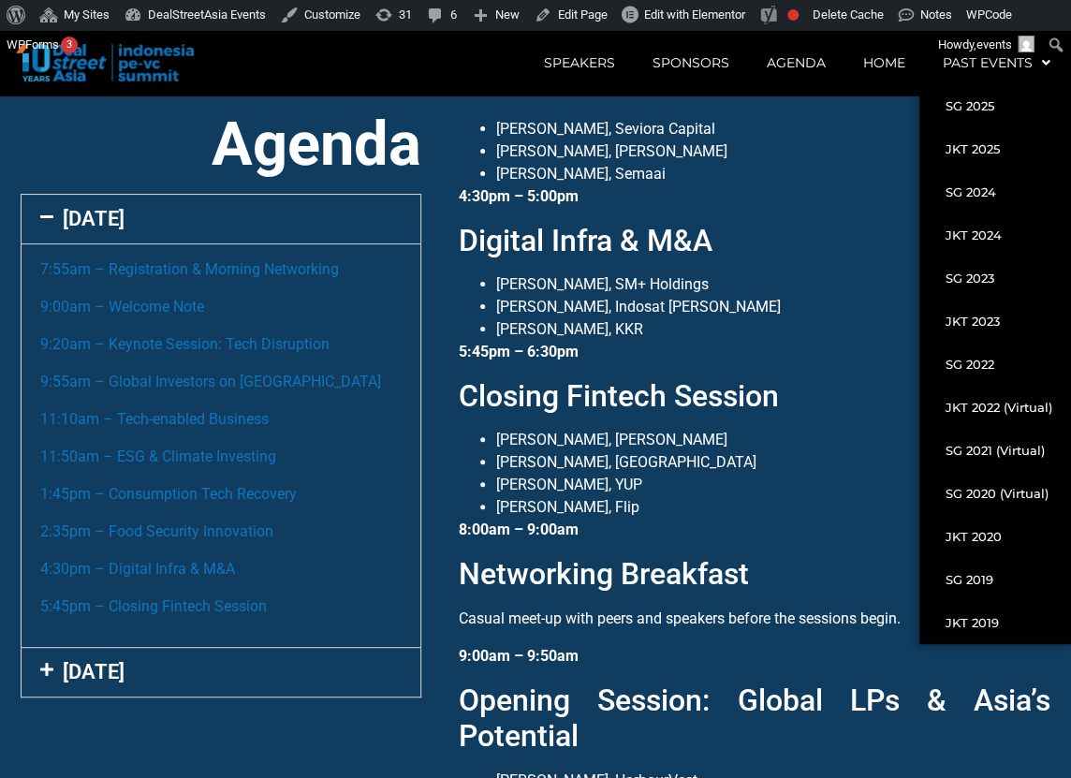
click at [864, 341] on p "5:45pm – 6:30pm" at bounding box center [755, 352] width 592 height 22
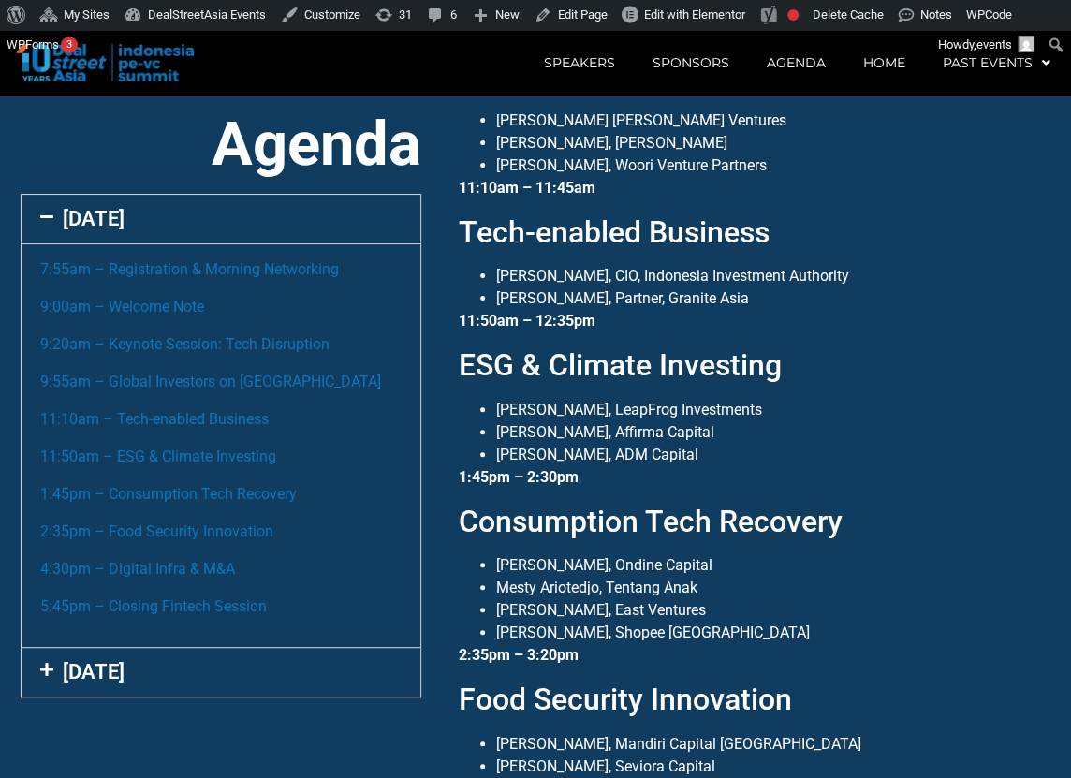
scroll to position [534, 0]
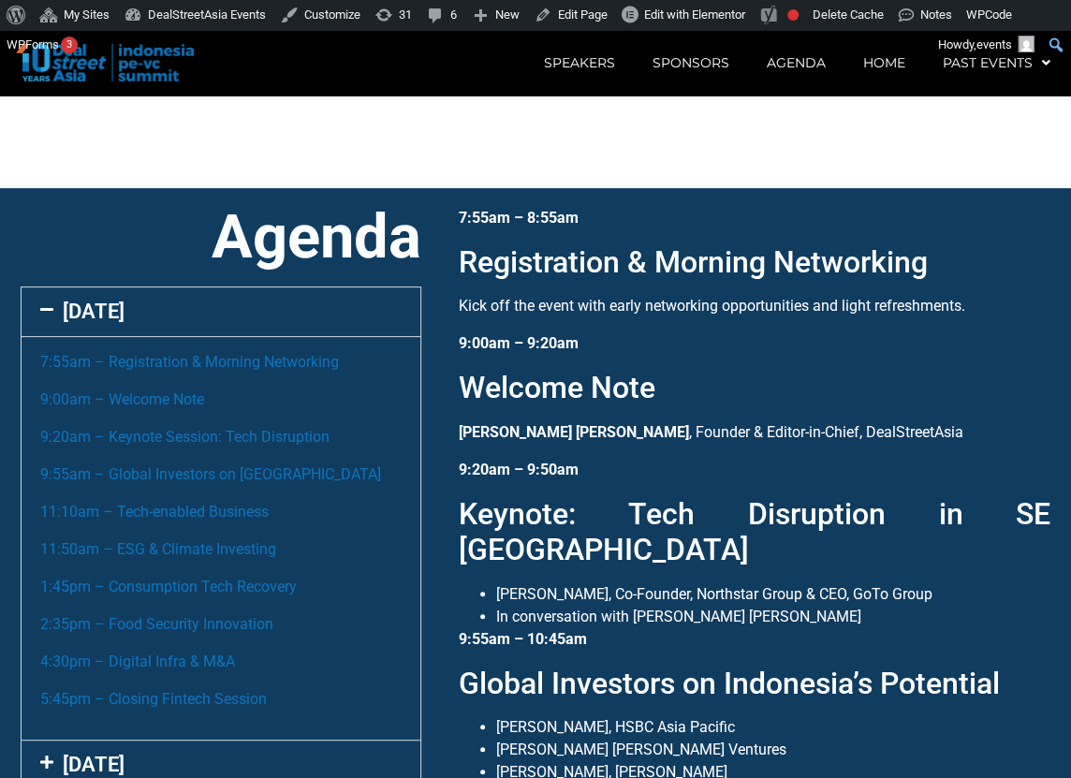
scroll to position [778, 0]
